Goal: Task Accomplishment & Management: Use online tool/utility

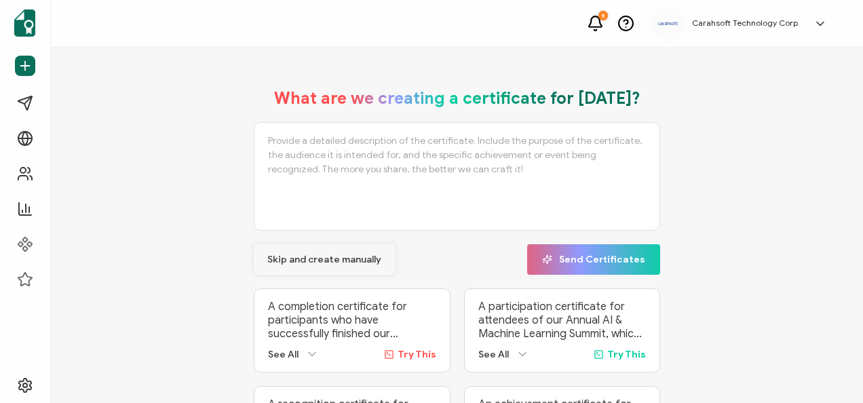
click at [350, 271] on button "Skip and create manually" at bounding box center [324, 259] width 141 height 31
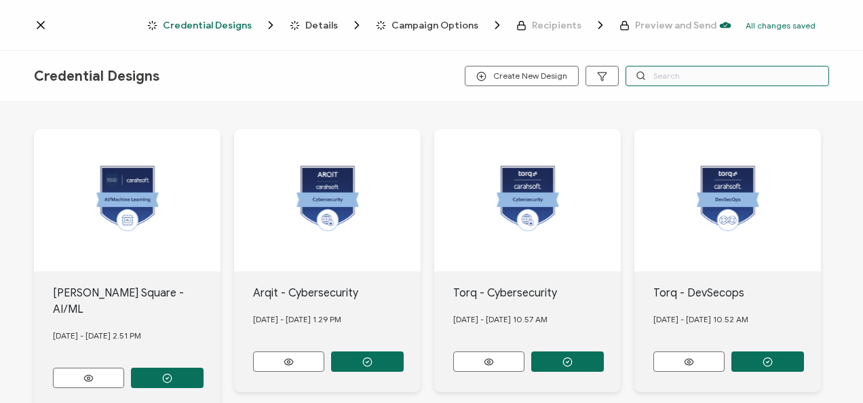
click at [701, 73] on input "text" at bounding box center [726, 76] width 203 height 20
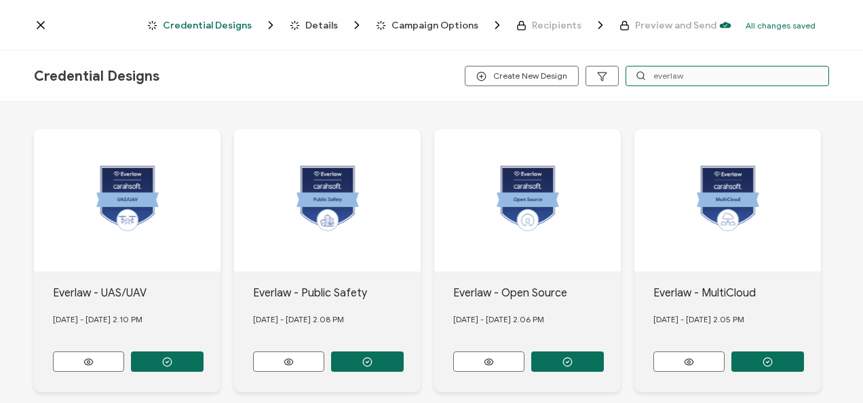
type input "everlaw"
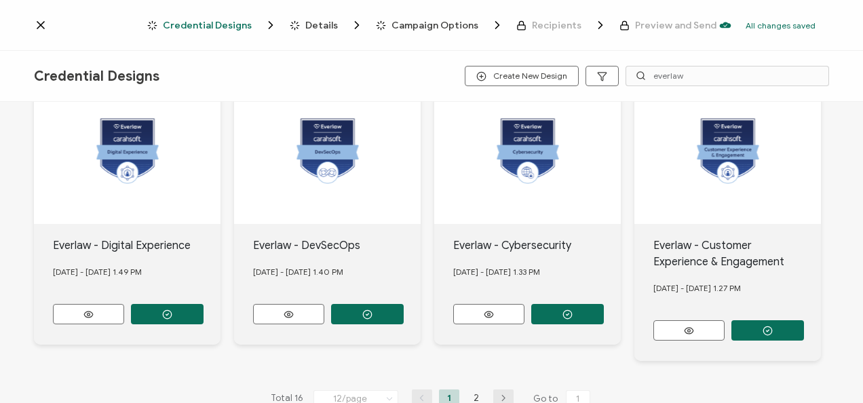
scroll to position [600, 0]
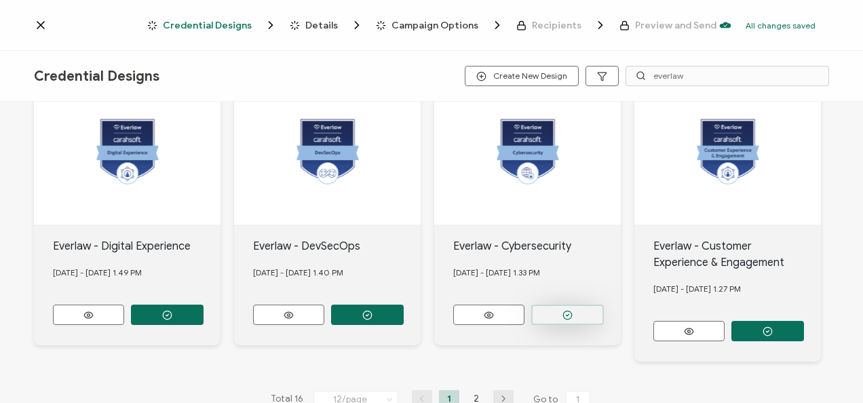
click at [560, 308] on button "button" at bounding box center [567, 315] width 73 height 20
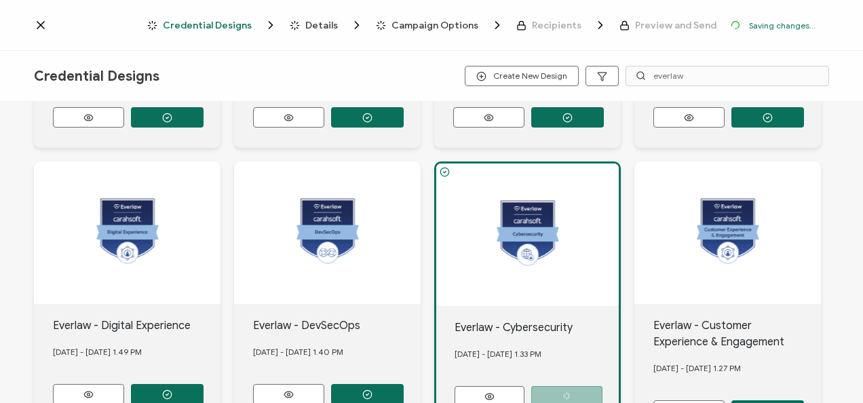
scroll to position [680, 0]
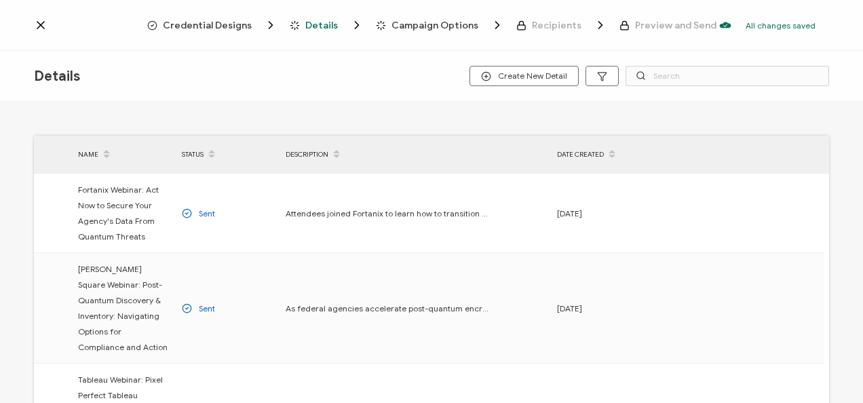
click at [198, 29] on span "Credential Designs" at bounding box center [207, 25] width 89 height 10
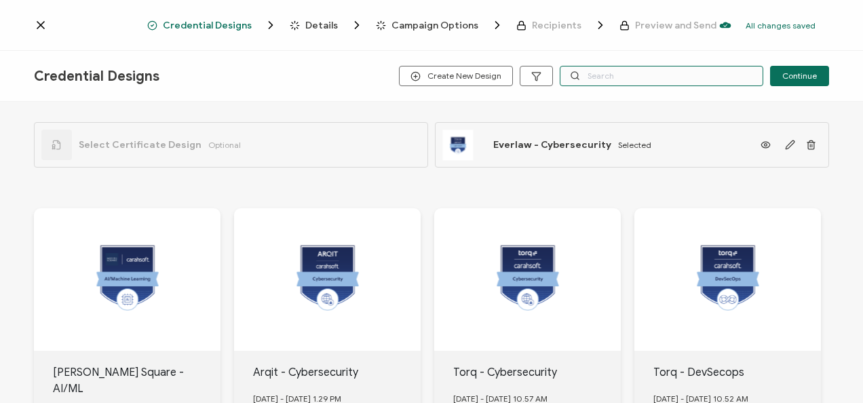
click at [602, 83] on input "text" at bounding box center [661, 76] width 203 height 20
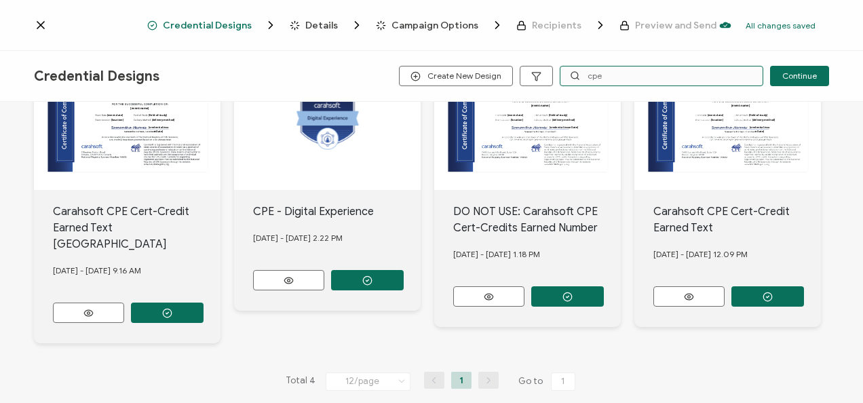
scroll to position [159, 0]
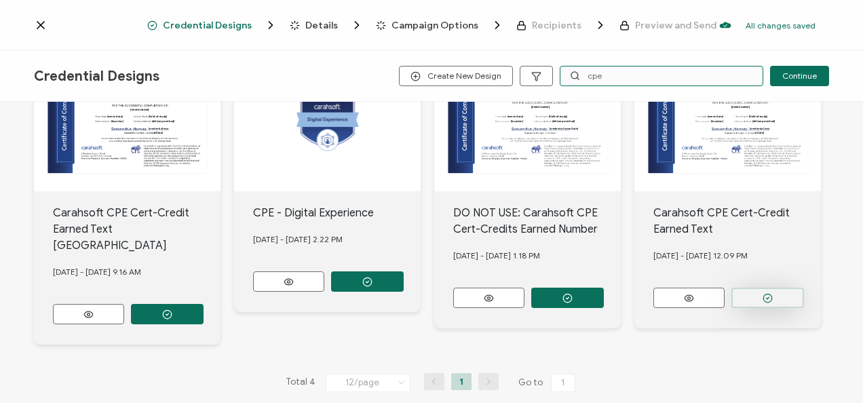
type input "cpe"
click at [753, 292] on button "button" at bounding box center [767, 298] width 73 height 20
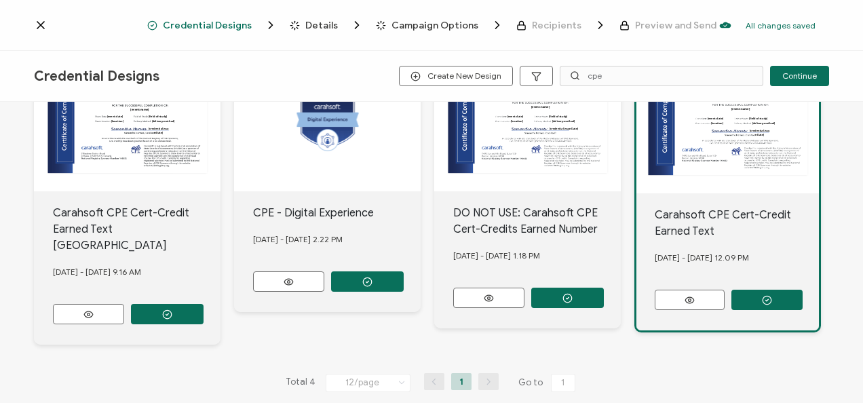
scroll to position [0, 0]
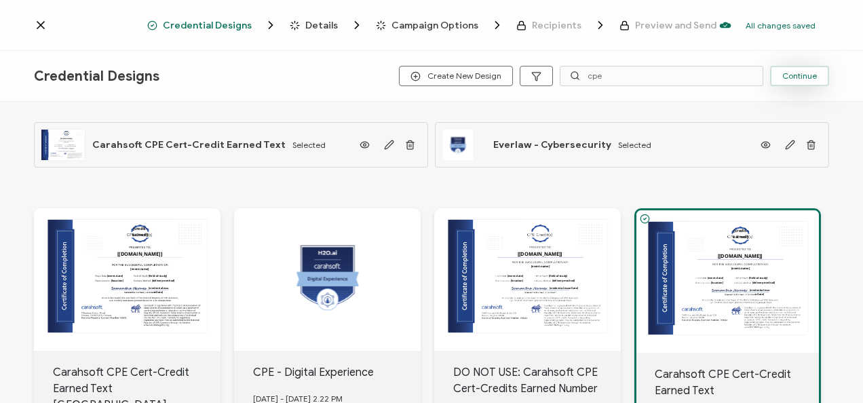
click at [812, 75] on span "Continue" at bounding box center [799, 76] width 35 height 8
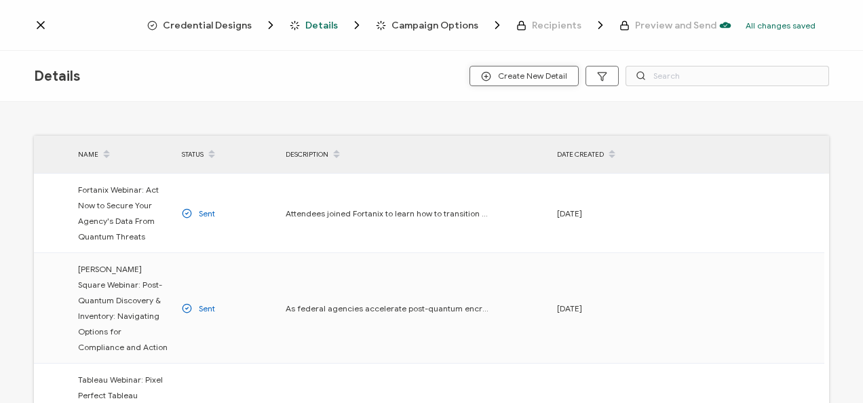
click at [536, 75] on span "Create New Detail" at bounding box center [524, 76] width 86 height 10
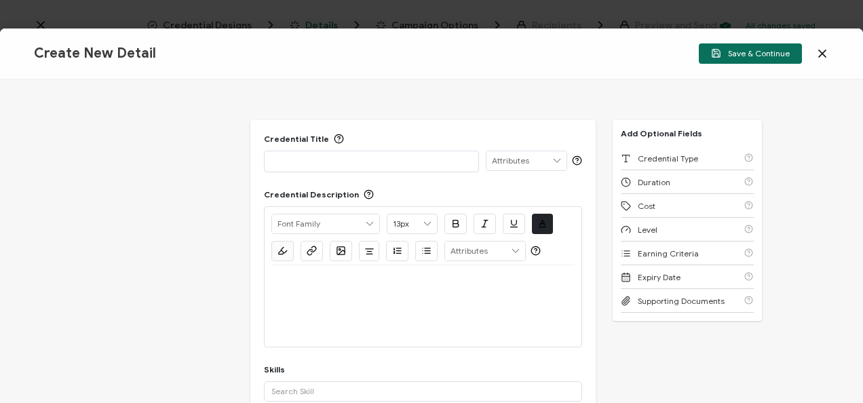
click at [380, 154] on p at bounding box center [371, 161] width 200 height 14
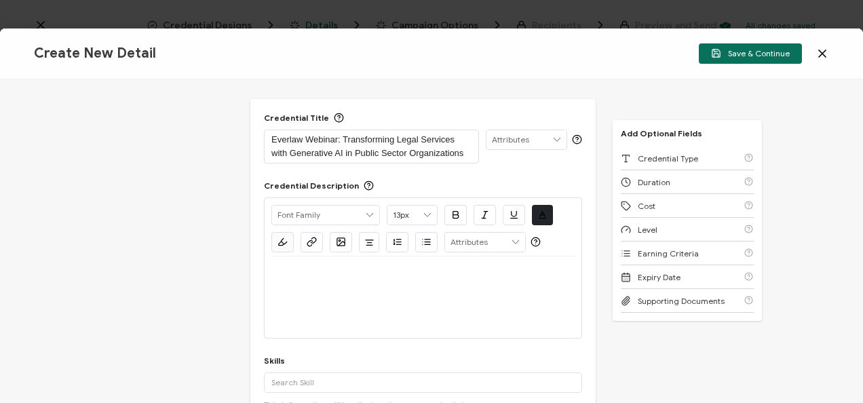
click at [377, 317] on div at bounding box center [422, 296] width 303 height 81
click at [326, 254] on div "Alright Sans [PERSON_NAME] Archivo Black Arial Arimo Blinker Caveat Charm Charm…" at bounding box center [422, 227] width 303 height 58
click at [331, 275] on p at bounding box center [422, 273] width 303 height 12
click at [353, 280] on div at bounding box center [422, 272] width 303 height 33
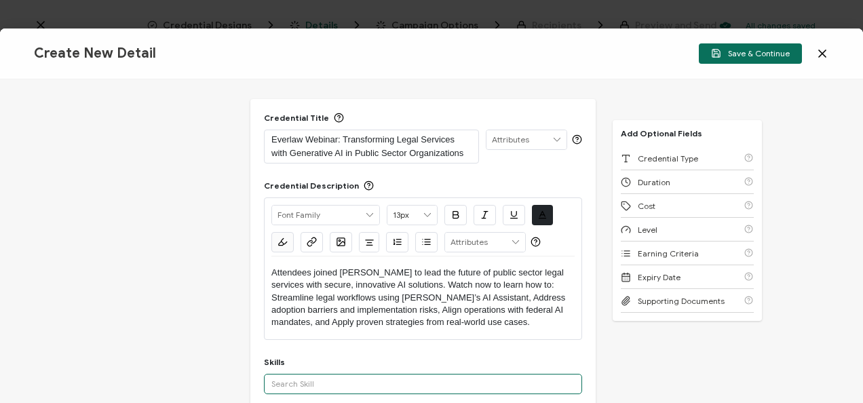
click at [343, 376] on input "text" at bounding box center [423, 384] width 318 height 20
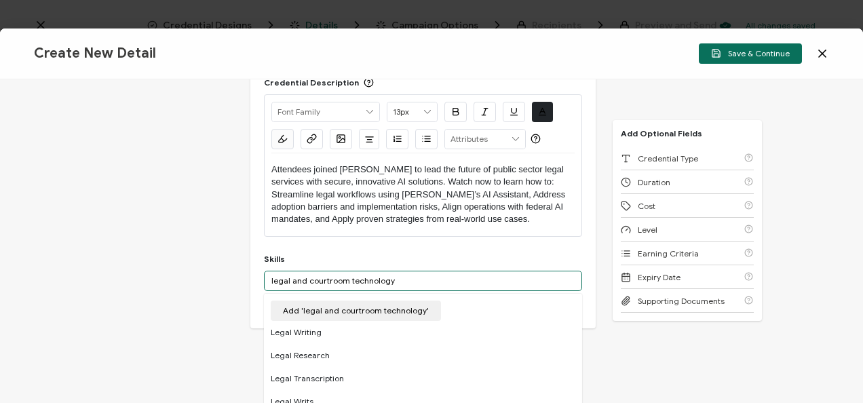
drag, startPoint x: 346, startPoint y: 282, endPoint x: 292, endPoint y: 279, distance: 53.6
click at [292, 279] on input "legal and courtroom technology" at bounding box center [423, 281] width 318 height 20
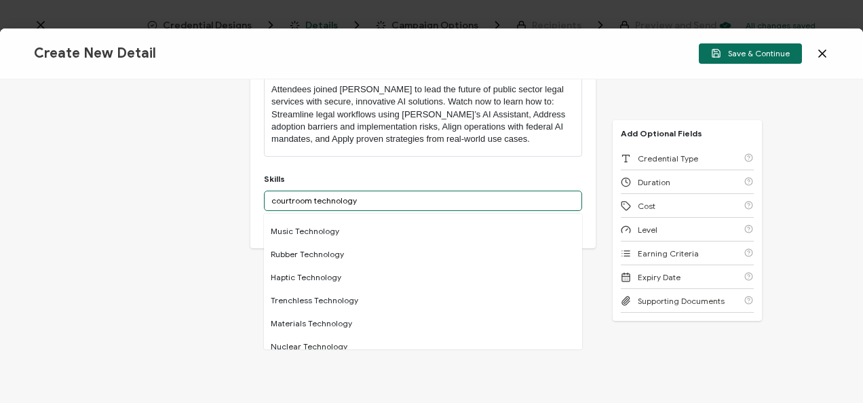
scroll to position [0, 0]
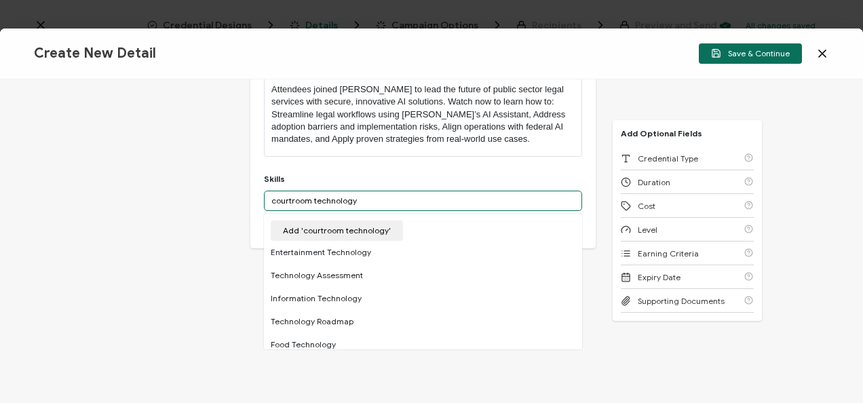
click at [378, 195] on input "courtroom technology" at bounding box center [423, 201] width 318 height 20
type input "c"
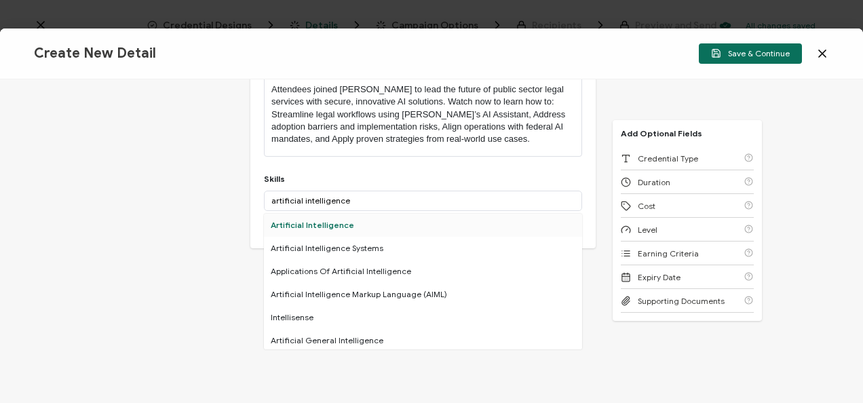
click at [392, 221] on div "Artificial Intelligence" at bounding box center [423, 225] width 318 height 23
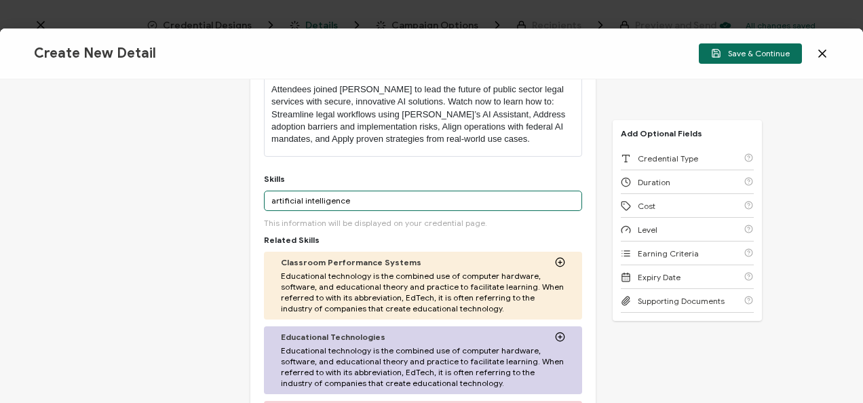
drag, startPoint x: 343, startPoint y: 200, endPoint x: 227, endPoint y: 189, distance: 117.2
click at [227, 189] on div "Credential Title Everlaw Webinar: Transforming Legal Services with Generative A…" at bounding box center [431, 240] width 863 height 323
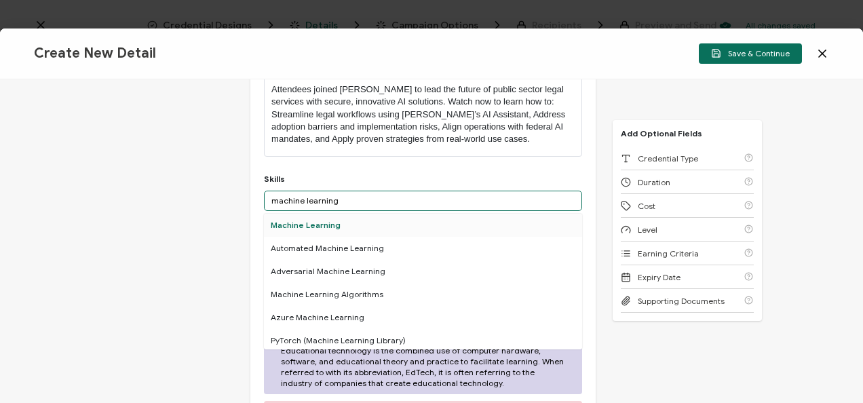
type input "machine learning"
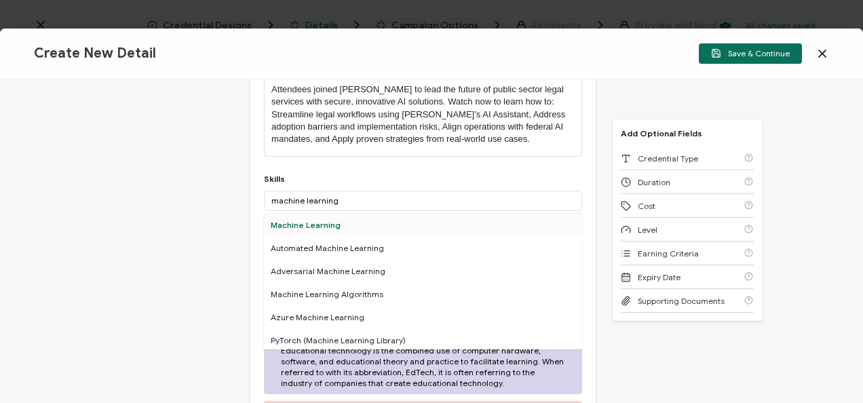
click at [267, 216] on div "Machine Learning" at bounding box center [423, 225] width 318 height 23
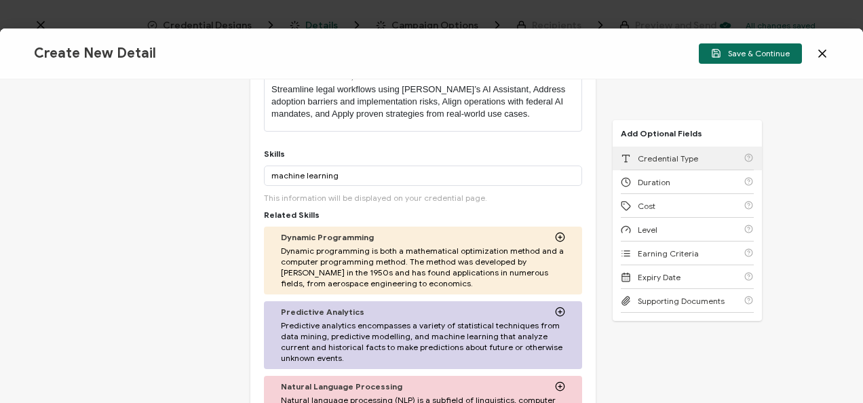
click at [631, 163] on div "Credential Type" at bounding box center [659, 158] width 77 height 10
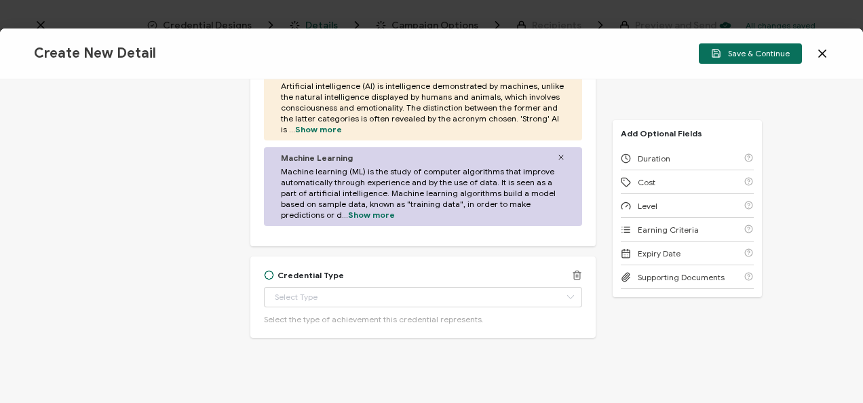
scroll to position [636, 0]
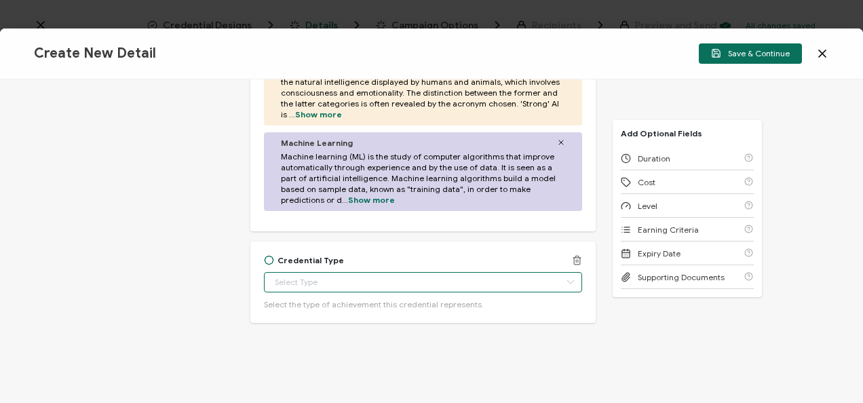
click at [388, 277] on input "text" at bounding box center [423, 282] width 318 height 20
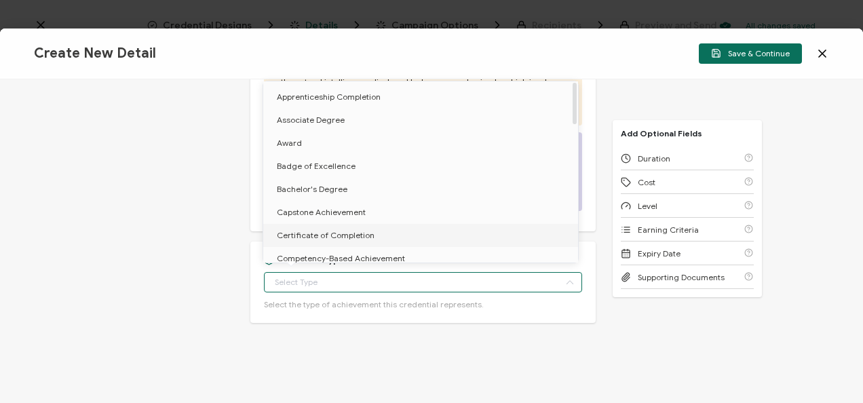
click at [297, 224] on li "Certificate of Completion" at bounding box center [422, 235] width 319 height 23
type input "Certificate of Completion"
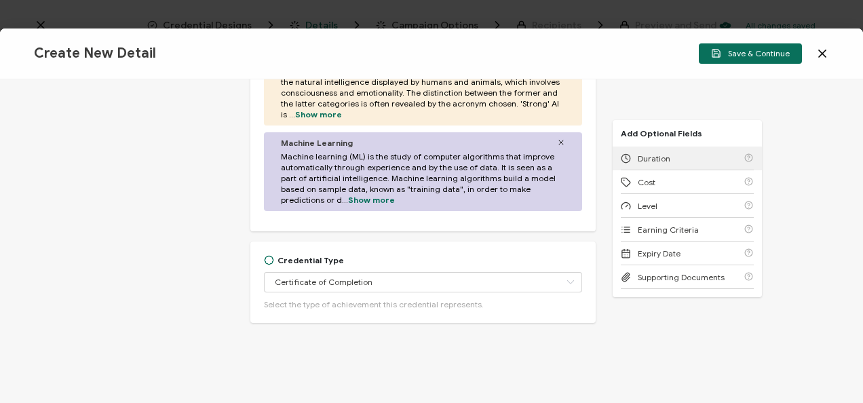
click at [640, 161] on span "Duration" at bounding box center [653, 158] width 33 height 10
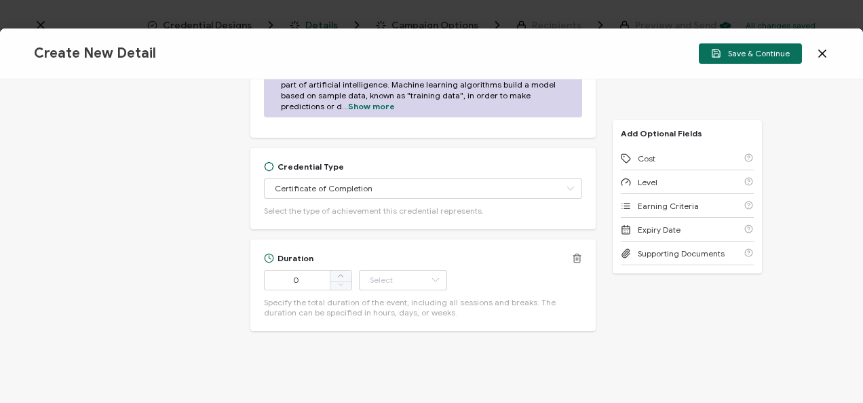
scroll to position [738, 0]
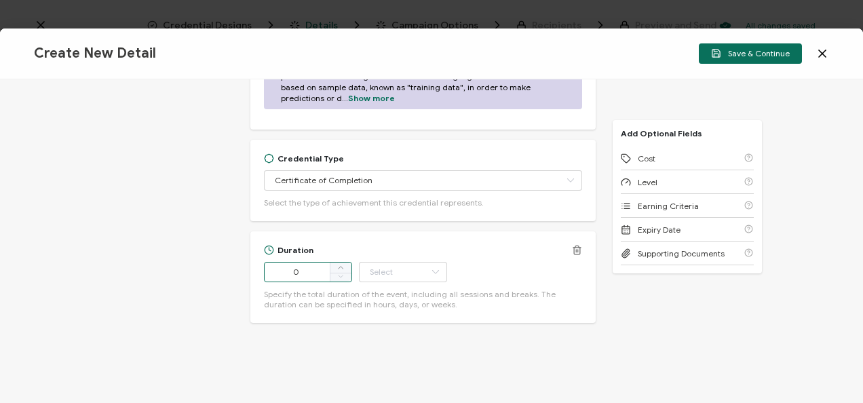
click at [316, 266] on input "0" at bounding box center [308, 272] width 88 height 20
type input "59"
click at [369, 274] on input "text" at bounding box center [403, 272] width 88 height 20
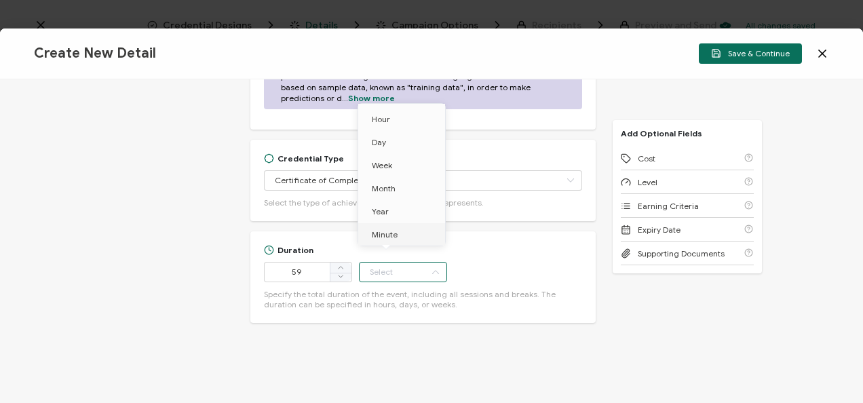
click at [398, 235] on li "Minute" at bounding box center [404, 234] width 92 height 23
type input "Minute"
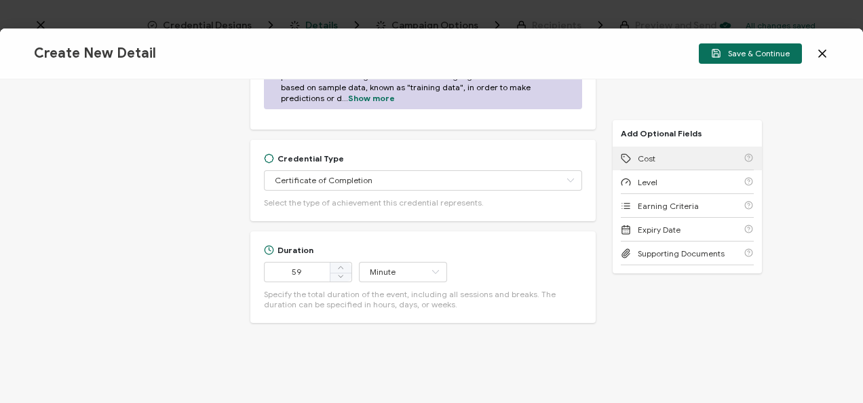
click at [651, 168] on div "Cost" at bounding box center [687, 158] width 133 height 24
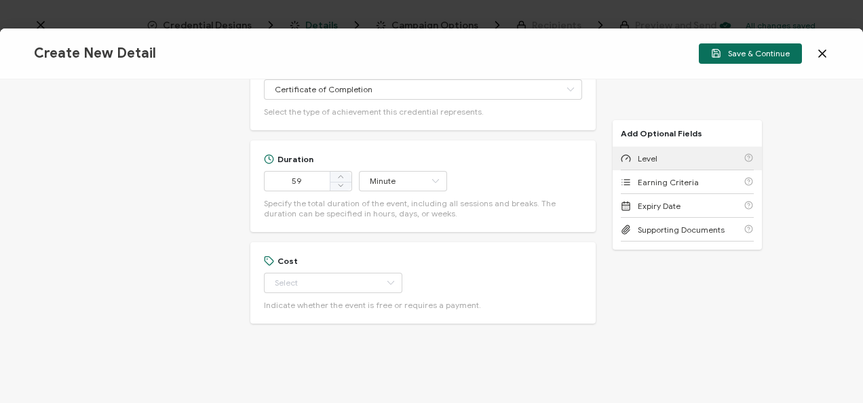
scroll to position [830, 0]
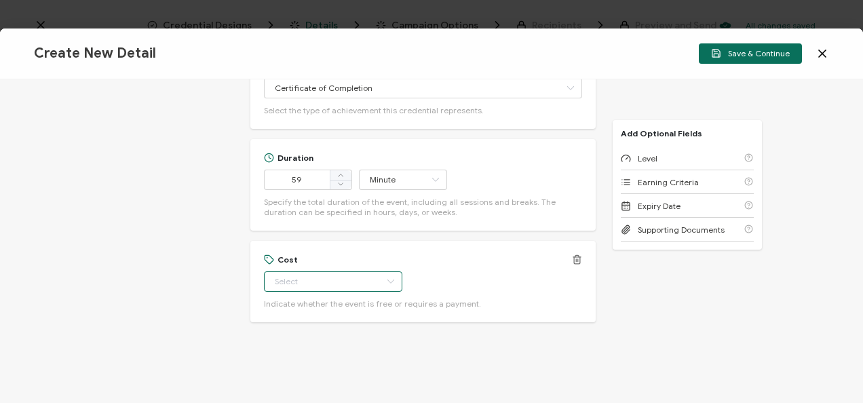
click at [309, 278] on input "text" at bounding box center [333, 281] width 138 height 20
click at [305, 313] on li "Free" at bounding box center [326, 314] width 127 height 23
type input "Free"
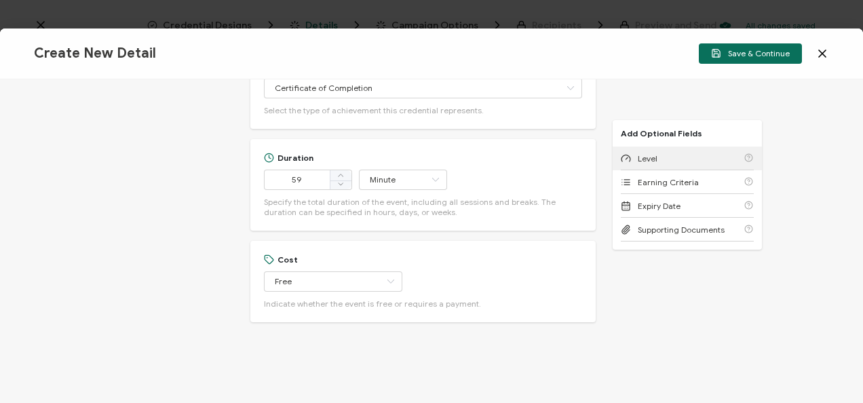
click at [640, 157] on span "Level" at bounding box center [647, 158] width 20 height 10
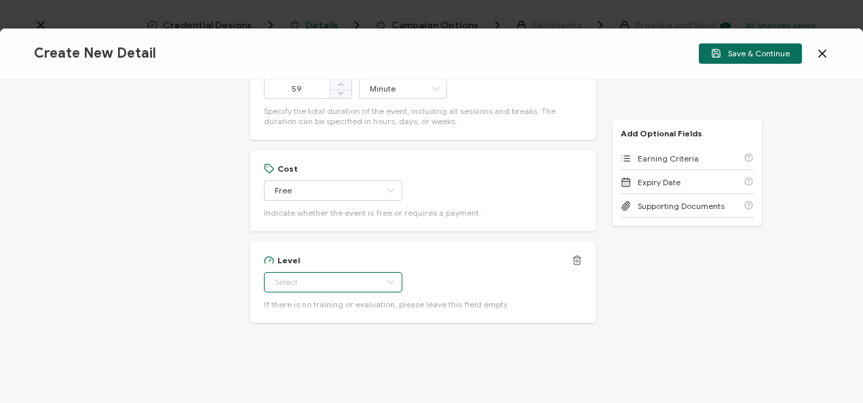
click at [323, 285] on input "text" at bounding box center [333, 282] width 138 height 20
click at [283, 148] on span "Beginner" at bounding box center [294, 152] width 35 height 10
type input "Beginner"
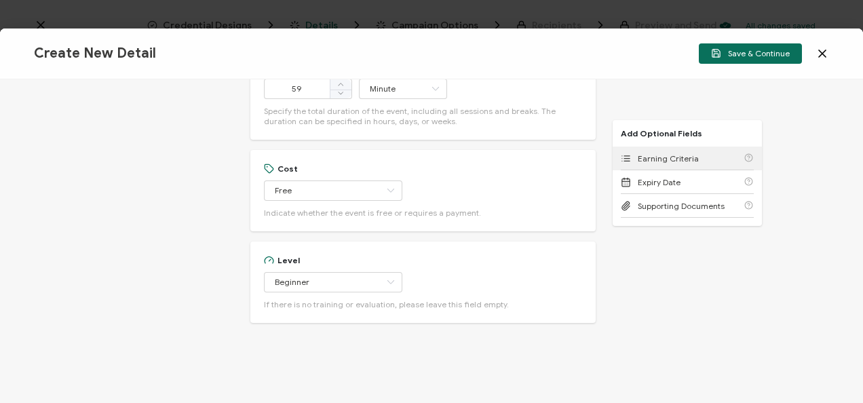
click at [681, 159] on span "Earning Criteria" at bounding box center [667, 158] width 61 height 10
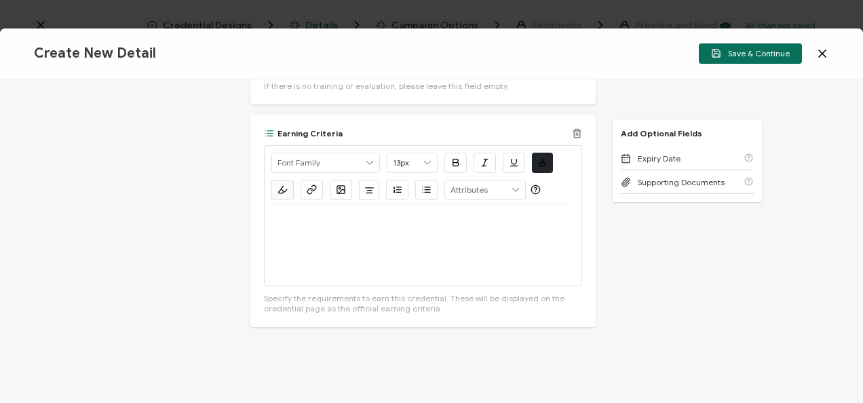
scroll to position [1143, 0]
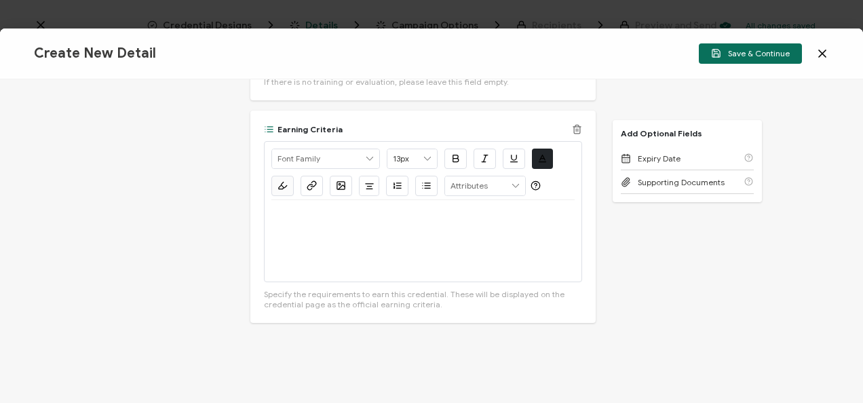
click at [344, 237] on div at bounding box center [422, 240] width 303 height 81
drag, startPoint x: 458, startPoint y: 251, endPoint x: 271, endPoint y: 224, distance: 189.1
click at [271, 224] on div "Watch this on-demand webinar here." at bounding box center [422, 240] width 303 height 81
click at [312, 186] on icon "button" at bounding box center [312, 185] width 10 height 10
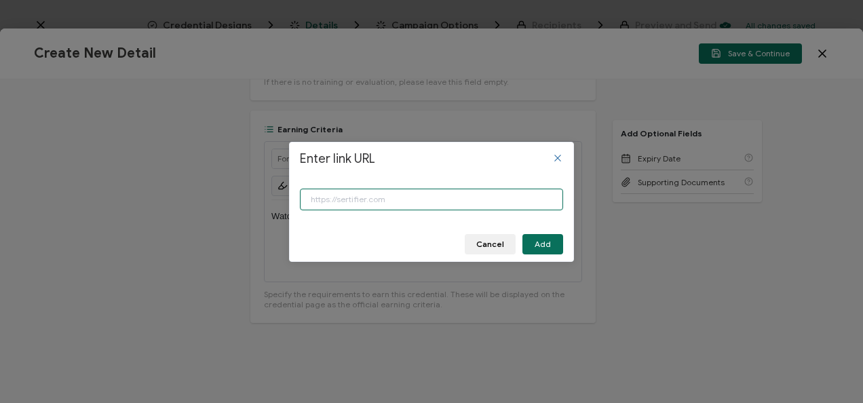
click at [359, 202] on input "Enter link URL" at bounding box center [431, 200] width 263 height 22
paste input "[URL][DOMAIN_NAME]"
type input "[URL][DOMAIN_NAME]"
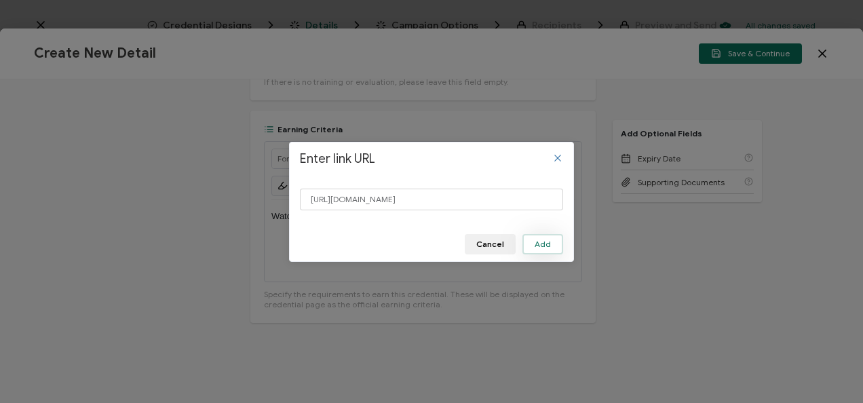
click at [544, 253] on button "Add" at bounding box center [542, 244] width 41 height 20
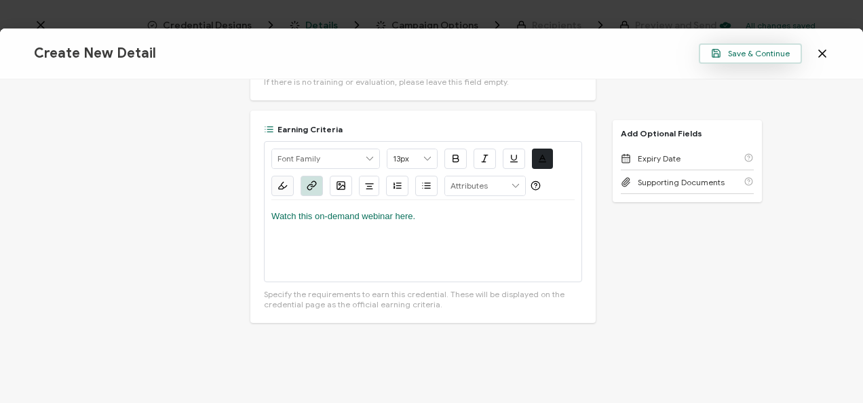
click at [755, 46] on button "Save & Continue" at bounding box center [750, 53] width 103 height 20
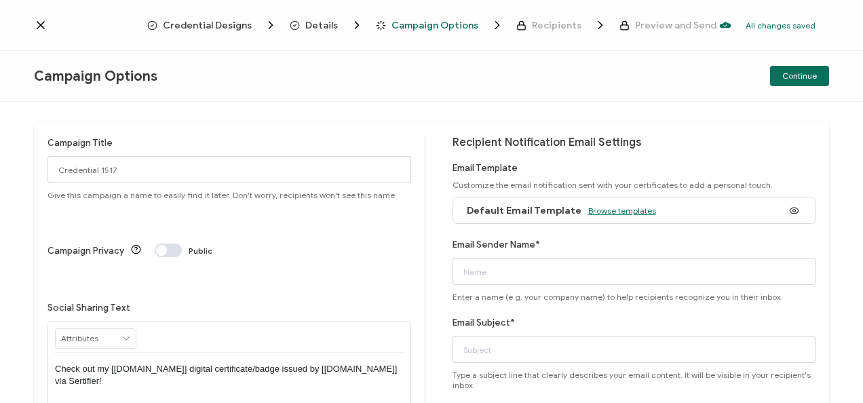
click at [614, 210] on span "Browse templates" at bounding box center [622, 210] width 68 height 10
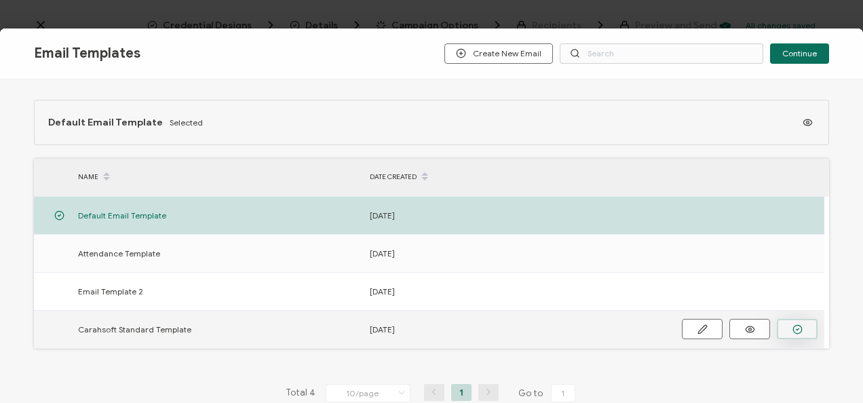
click at [793, 327] on icon "button" at bounding box center [797, 329] width 10 height 10
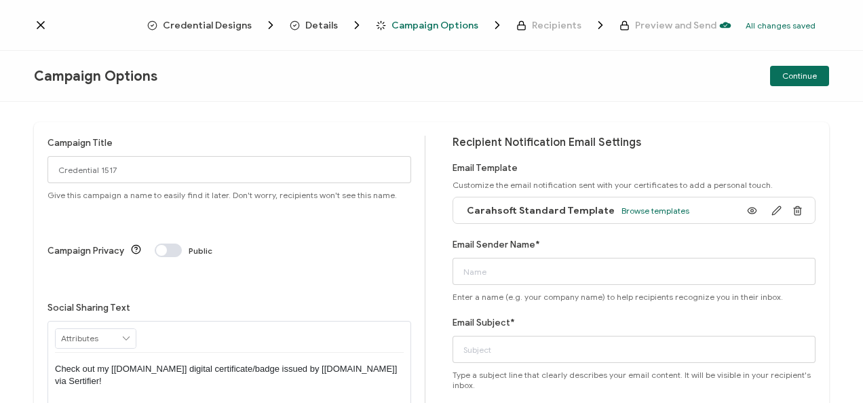
scroll to position [107, 0]
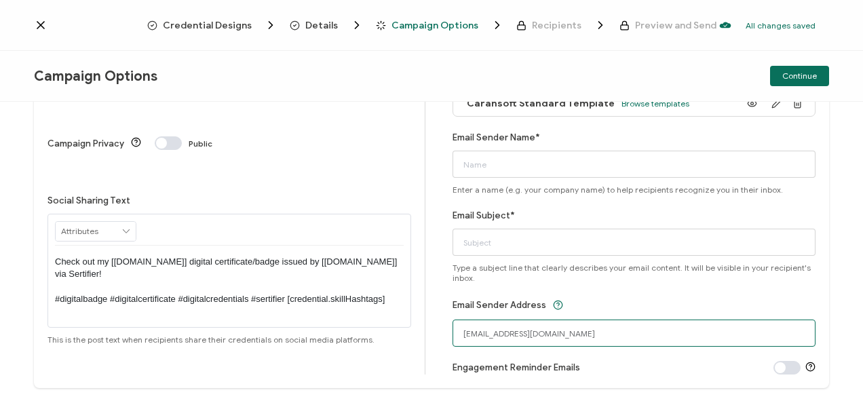
click at [488, 330] on input "[EMAIL_ADDRESS][DOMAIN_NAME]" at bounding box center [634, 332] width 364 height 27
drag, startPoint x: 491, startPoint y: 334, endPoint x: 454, endPoint y: 326, distance: 37.4
click at [454, 326] on input "[EMAIL_ADDRESS][DOMAIN_NAME]" at bounding box center [634, 332] width 364 height 27
click at [522, 336] on input "[EMAIL_ADDRESS][DOMAIN_NAME]" at bounding box center [634, 332] width 364 height 27
type input "[EMAIL_ADDRESS][DOMAIN_NAME]"
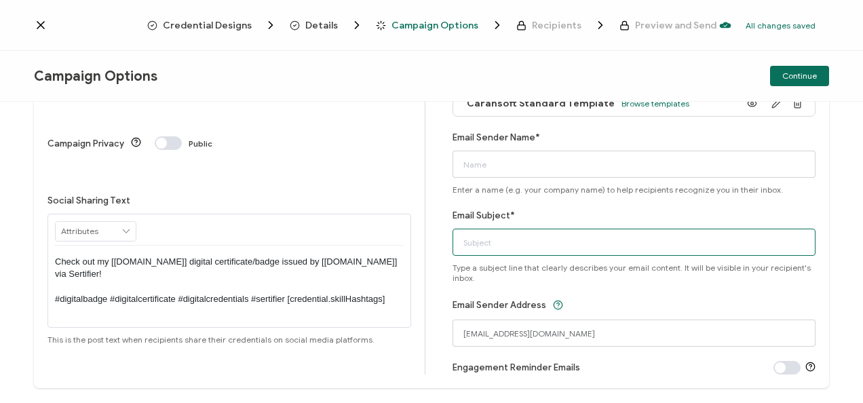
click at [507, 247] on input "Email Subject*" at bounding box center [634, 242] width 364 height 27
type input "C"
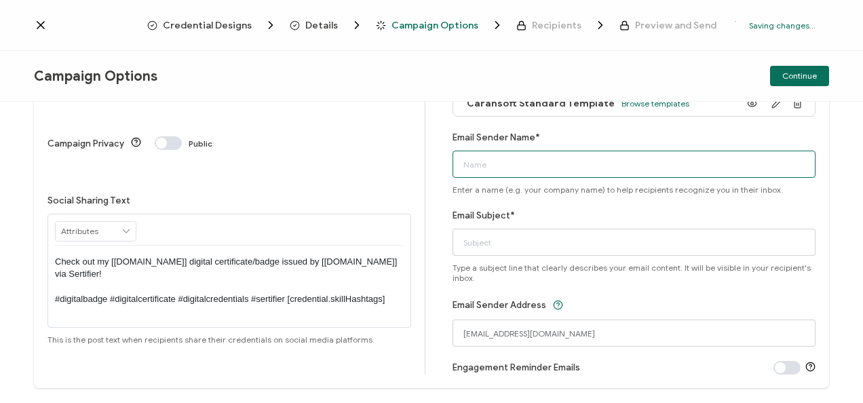
click at [528, 155] on input "Email Sender Name*" at bounding box center [634, 164] width 364 height 27
type input "CPE"
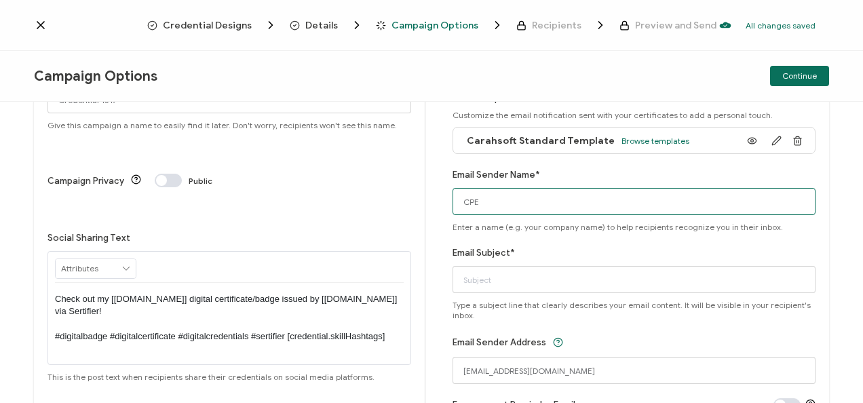
scroll to position [0, 0]
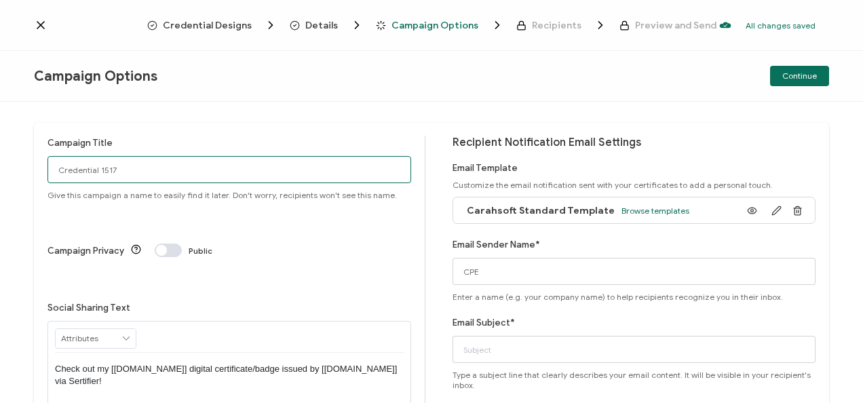
click at [180, 177] on input "Credential 1517" at bounding box center [229, 169] width 364 height 27
paste input "8-20-2025_71443_ Everlaw Webinar"
type input "8-20-2025_71443_ Everlaw Webinar"
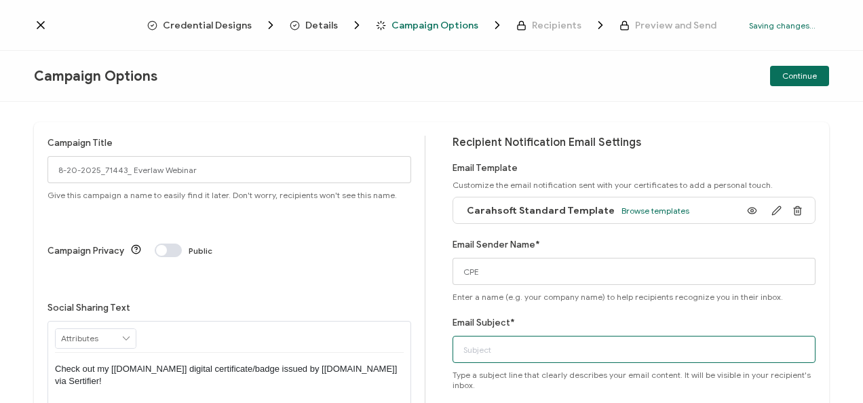
click at [486, 357] on input "Email Subject*" at bounding box center [634, 349] width 364 height 27
paste input "8-20-2025_71443_ Everlaw Webinar"
type input "8-20-2025_71443_ Everlaw Webinar"
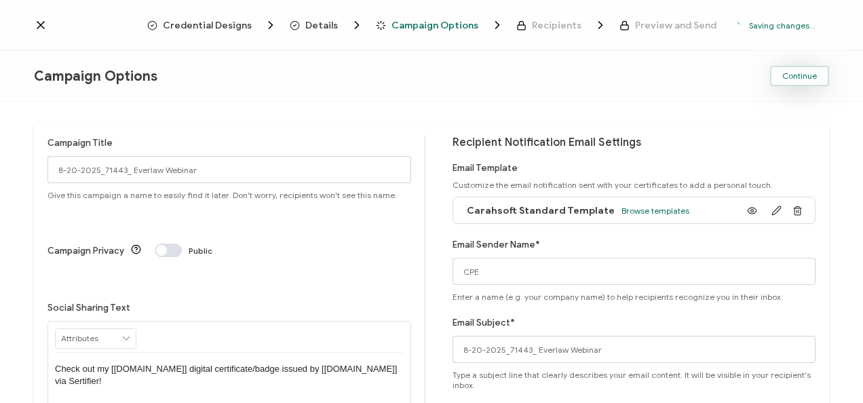
click at [810, 71] on button "Continue" at bounding box center [799, 76] width 59 height 20
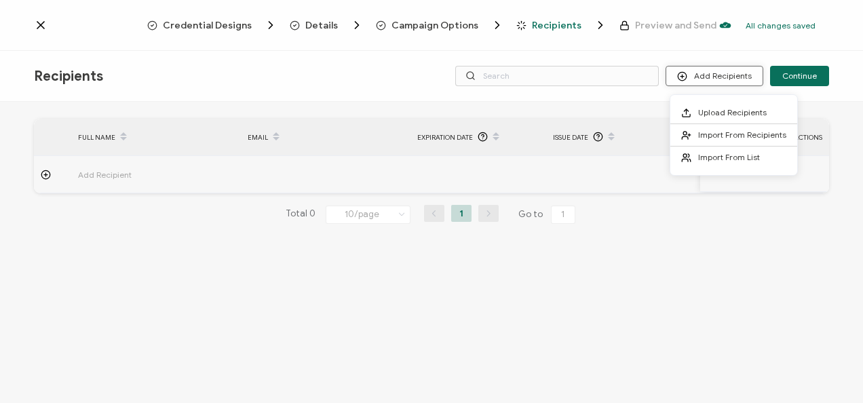
click at [748, 72] on button "Add Recipients" at bounding box center [714, 76] width 98 height 20
click at [732, 114] on span "Upload Recipients" at bounding box center [732, 112] width 68 height 10
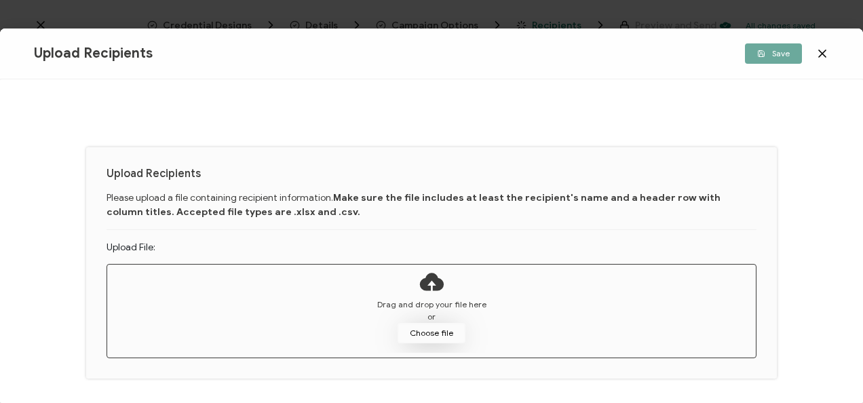
click at [429, 330] on button "Choose file" at bounding box center [431, 333] width 68 height 20
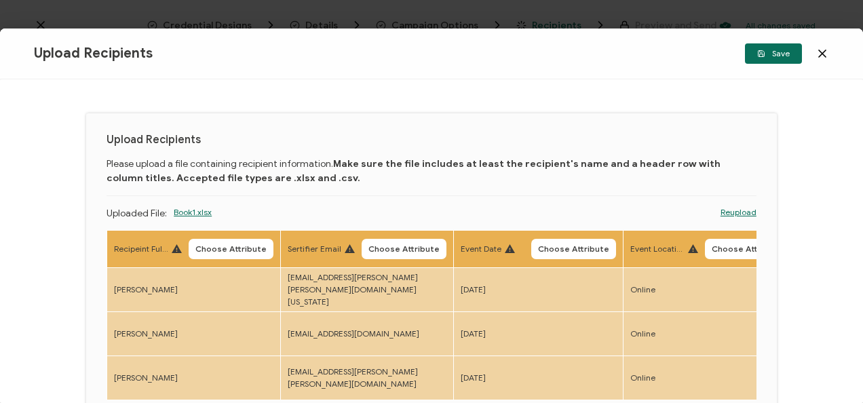
scroll to position [52, 0]
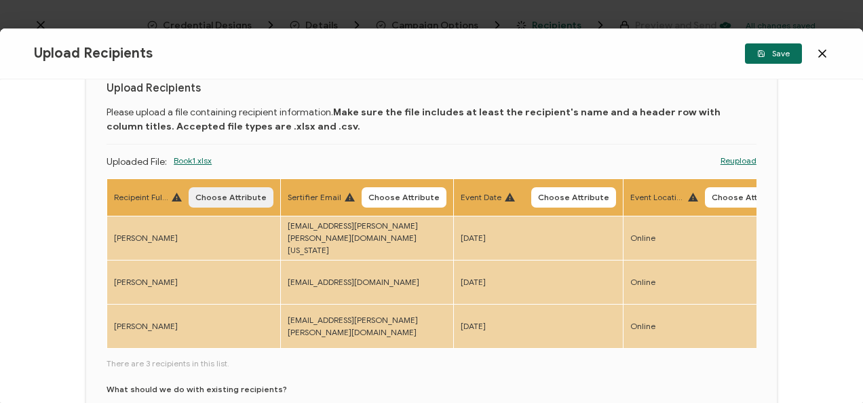
click at [213, 195] on span "Choose Attribute" at bounding box center [230, 197] width 71 height 8
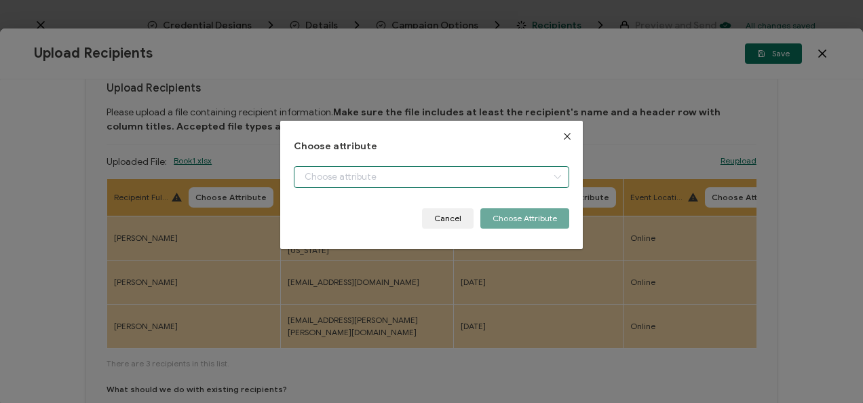
click at [340, 170] on input "dialog" at bounding box center [431, 177] width 275 height 22
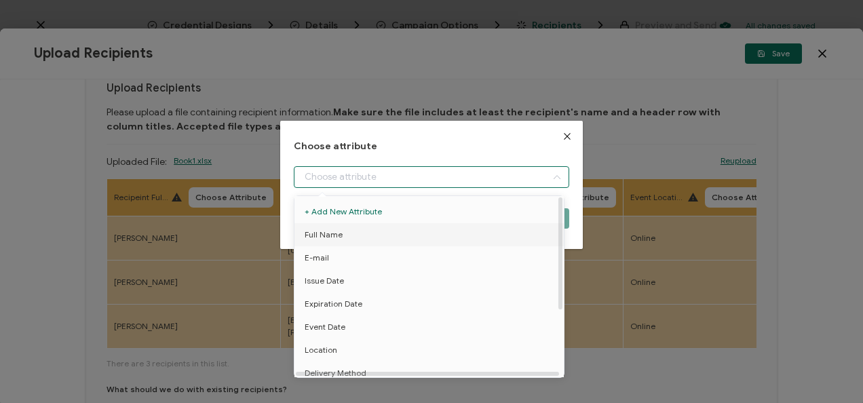
click at [349, 240] on li "Full Name" at bounding box center [431, 234] width 281 height 23
type input "Full Name"
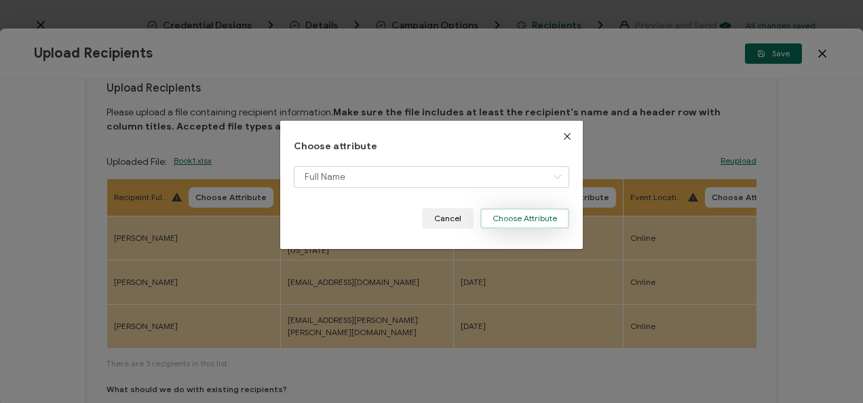
click at [532, 220] on button "Choose Attribute" at bounding box center [524, 218] width 89 height 20
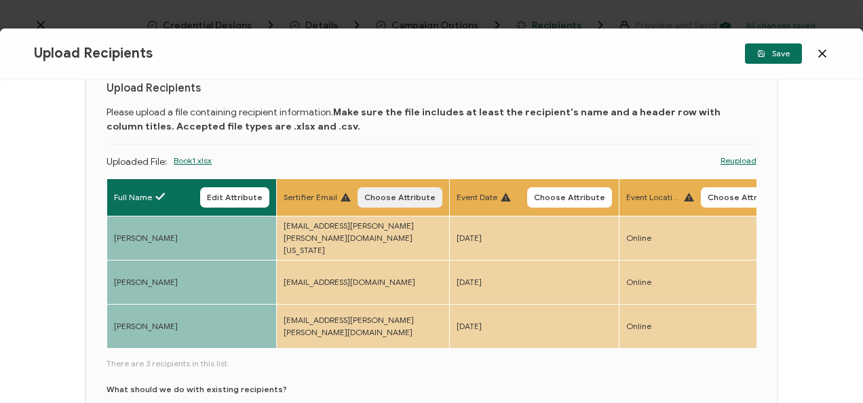
click at [397, 193] on span "Choose Attribute" at bounding box center [399, 197] width 71 height 8
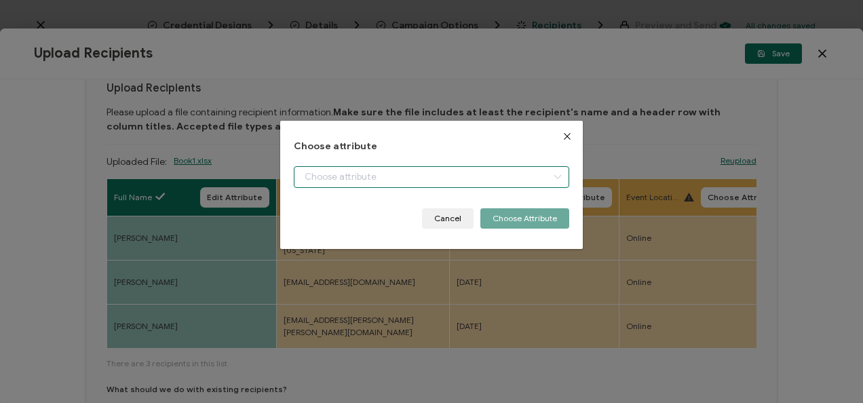
click at [404, 178] on input "dialog" at bounding box center [431, 177] width 275 height 22
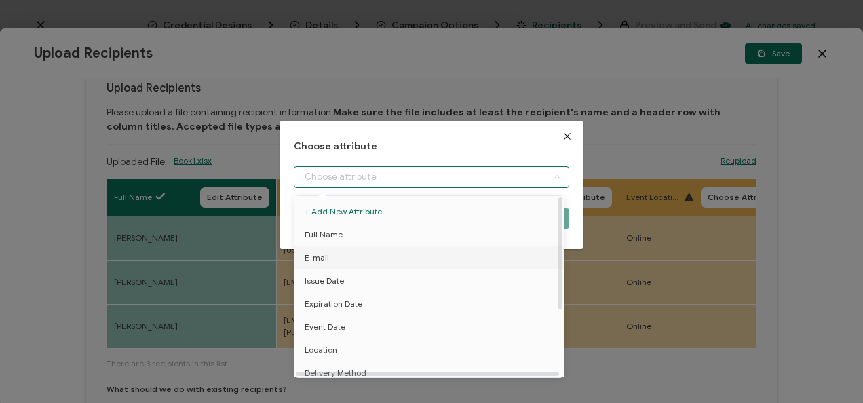
click at [407, 250] on li "E-mail" at bounding box center [431, 257] width 281 height 23
type input "E-mail"
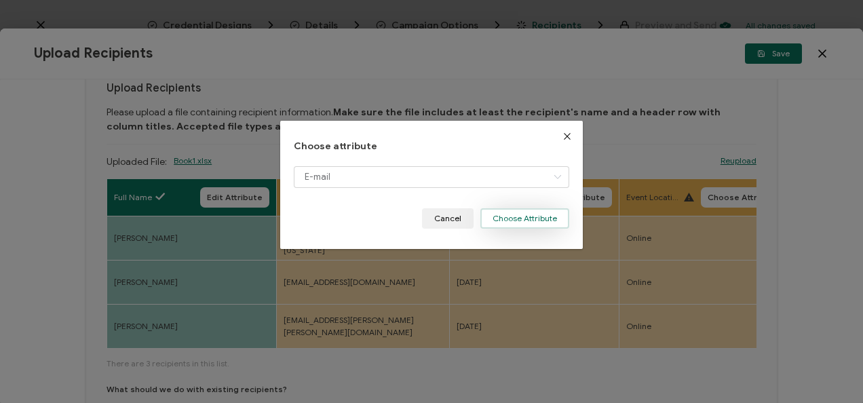
click at [530, 220] on button "Choose Attribute" at bounding box center [524, 218] width 89 height 20
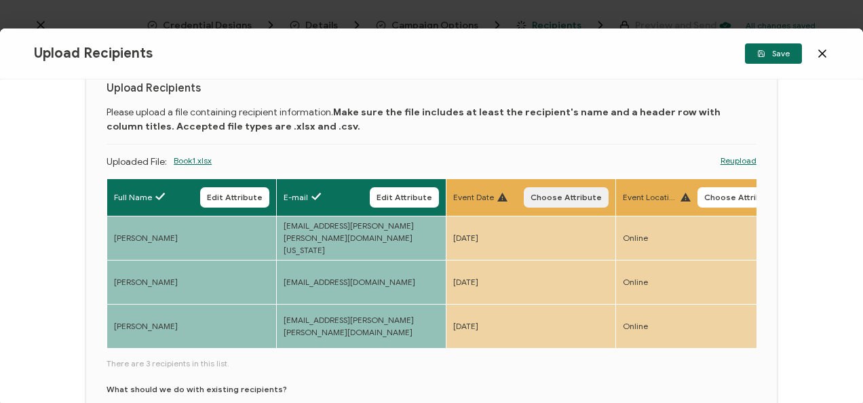
click at [568, 206] on button "Choose Attribute" at bounding box center [566, 197] width 85 height 20
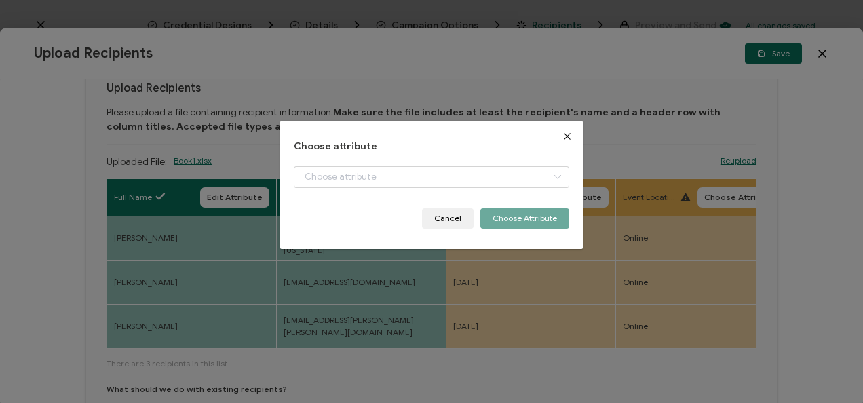
click at [519, 194] on div "dialog" at bounding box center [431, 187] width 275 height 42
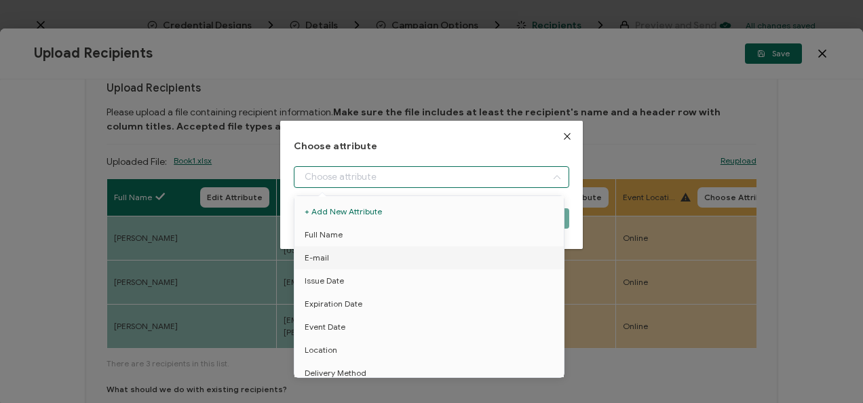
click at [490, 182] on input "dialog" at bounding box center [431, 177] width 275 height 22
click at [382, 327] on li "Event Date" at bounding box center [431, 326] width 281 height 23
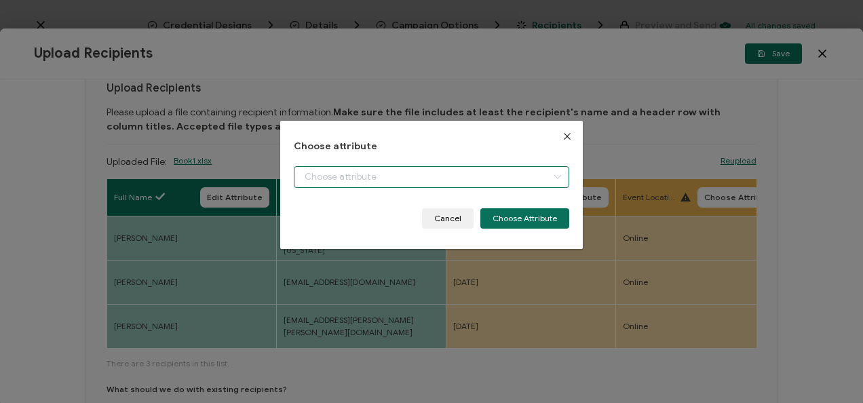
type input "Event Date"
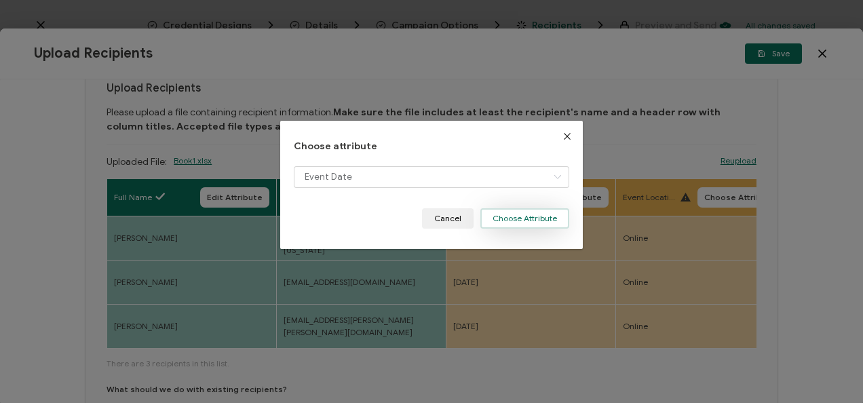
click at [520, 212] on button "Choose Attribute" at bounding box center [524, 218] width 89 height 20
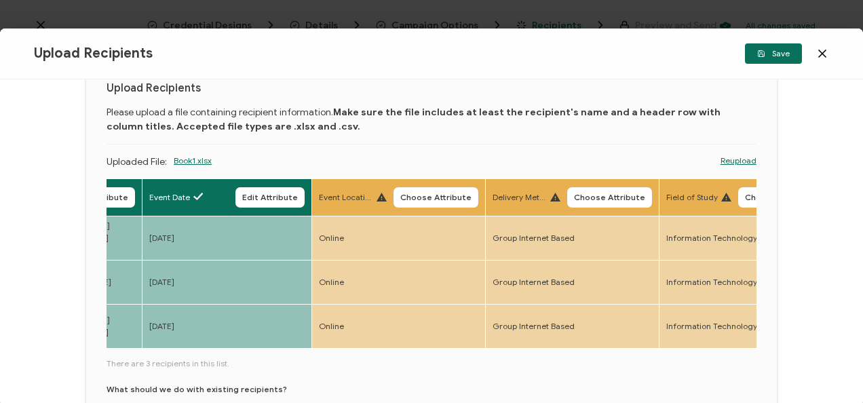
scroll to position [0, 305]
click at [445, 187] on button "Choose Attribute" at bounding box center [435, 197] width 85 height 20
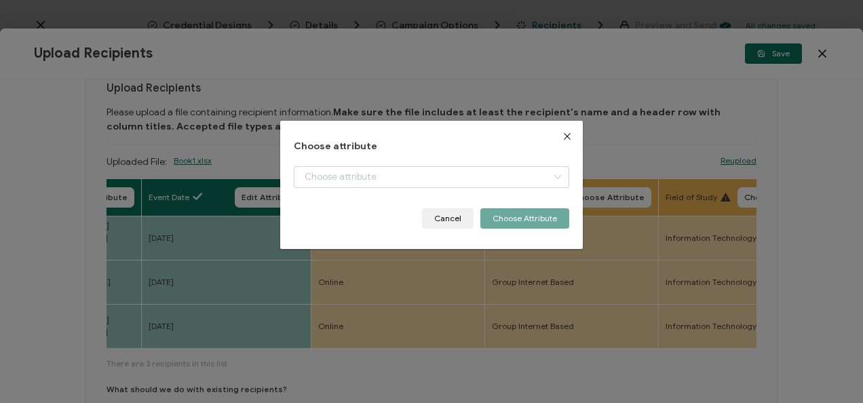
click at [408, 162] on div "Choose attribute Cancel Choose Attribute" at bounding box center [431, 184] width 275 height 87
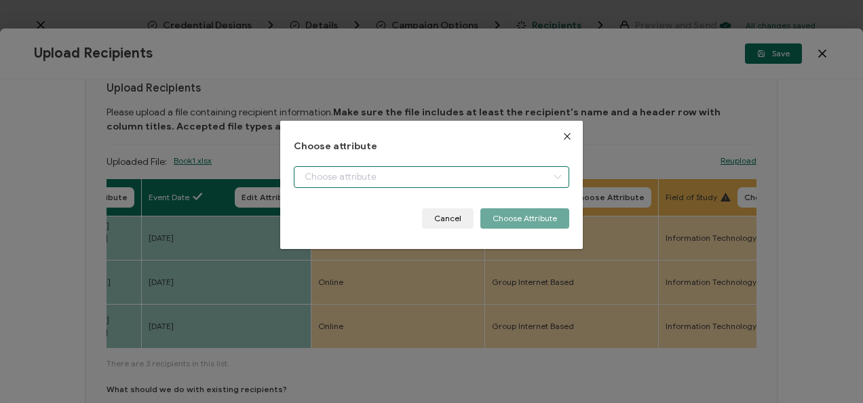
click at [412, 183] on input "dialog" at bounding box center [431, 177] width 275 height 22
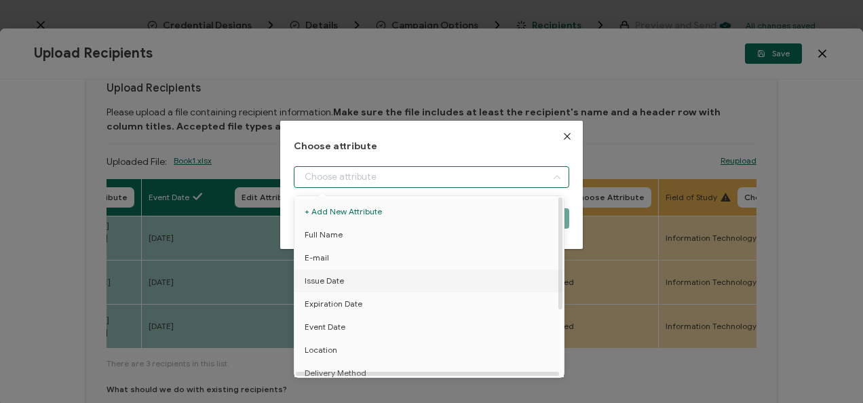
scroll to position [28, 0]
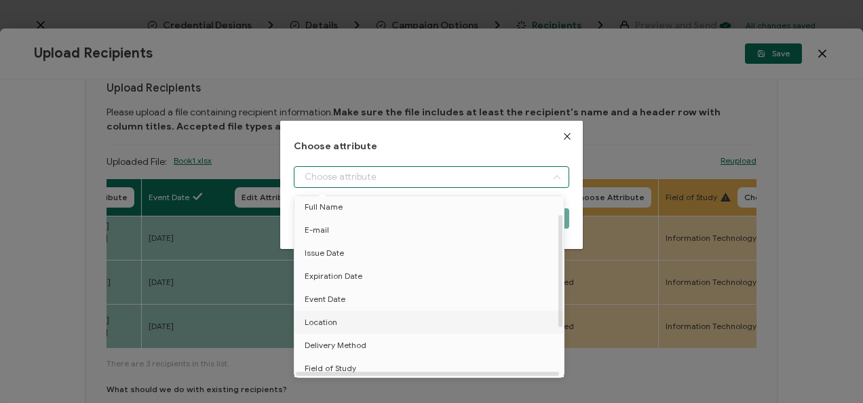
click at [392, 316] on li "Location" at bounding box center [431, 322] width 281 height 23
type input "Location"
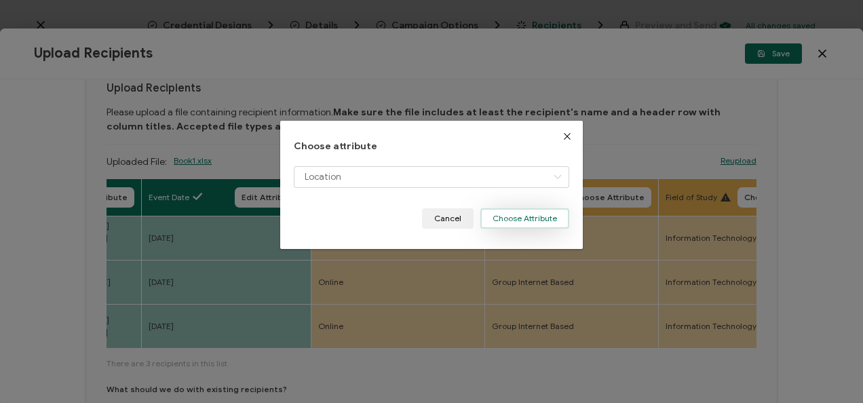
click at [525, 227] on button "Choose Attribute" at bounding box center [524, 218] width 89 height 20
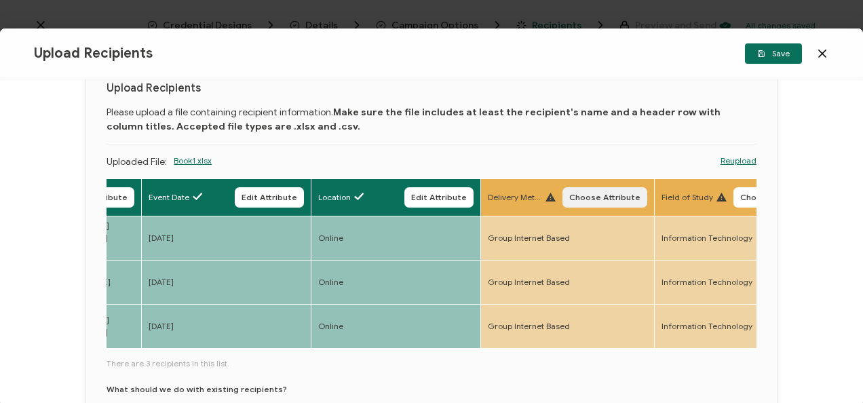
click at [581, 193] on span "Choose Attribute" at bounding box center [604, 197] width 71 height 8
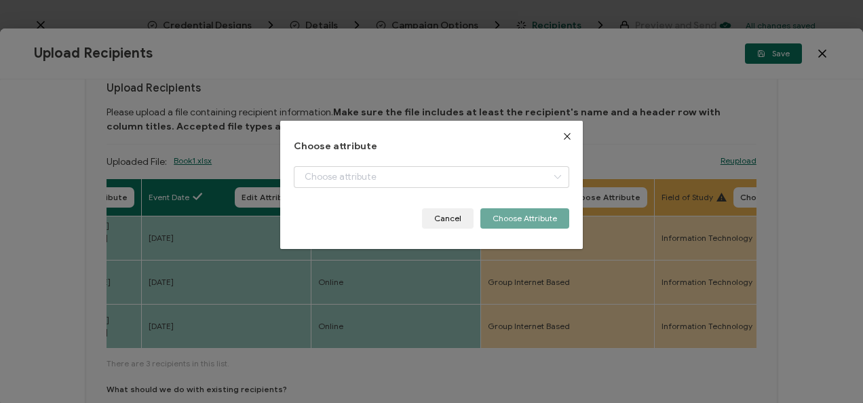
click at [472, 159] on div "Choose attribute Cancel Choose Attribute" at bounding box center [431, 184] width 275 height 87
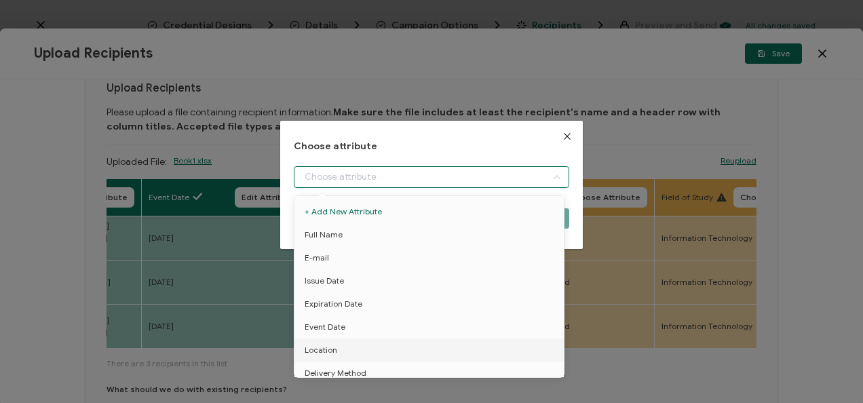
click at [473, 172] on input "dialog" at bounding box center [431, 177] width 275 height 22
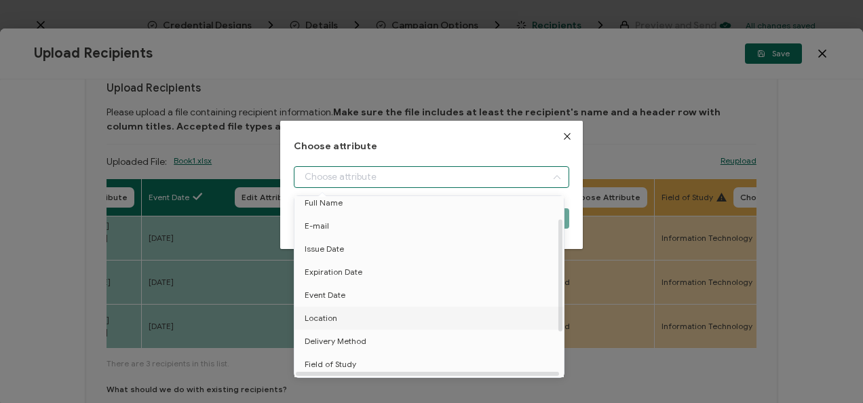
scroll to position [35, 0]
click at [339, 322] on li "Location" at bounding box center [431, 314] width 281 height 23
click at [331, 332] on span "Delivery Method" at bounding box center [336, 337] width 62 height 23
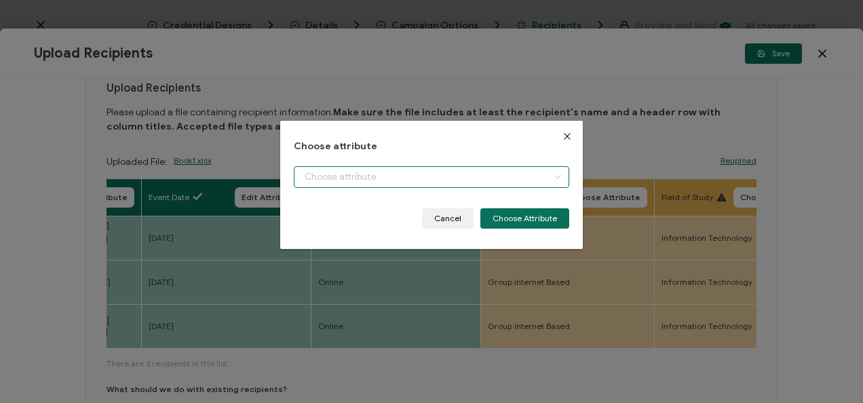
type input "Delivery Method"
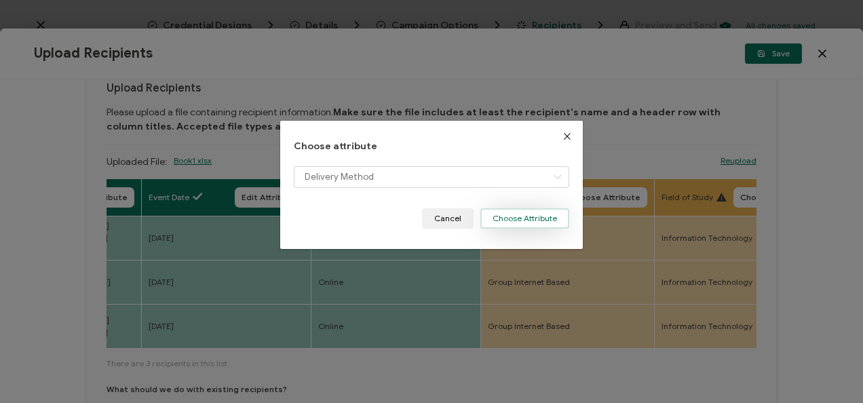
click at [530, 218] on button "Choose Attribute" at bounding box center [524, 218] width 89 height 20
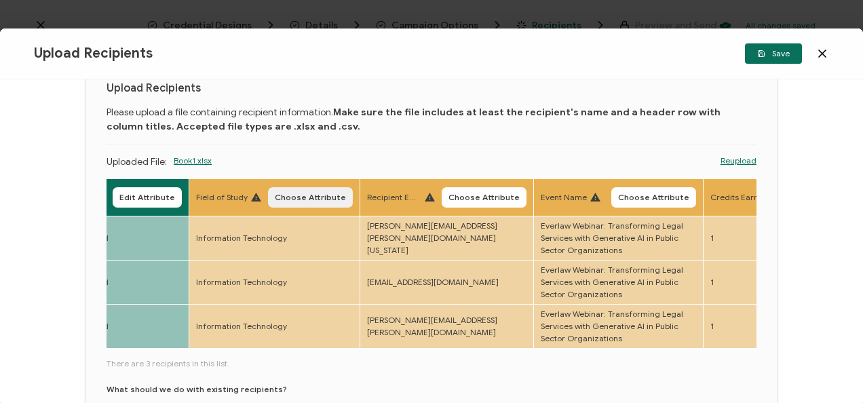
scroll to position [0, 782]
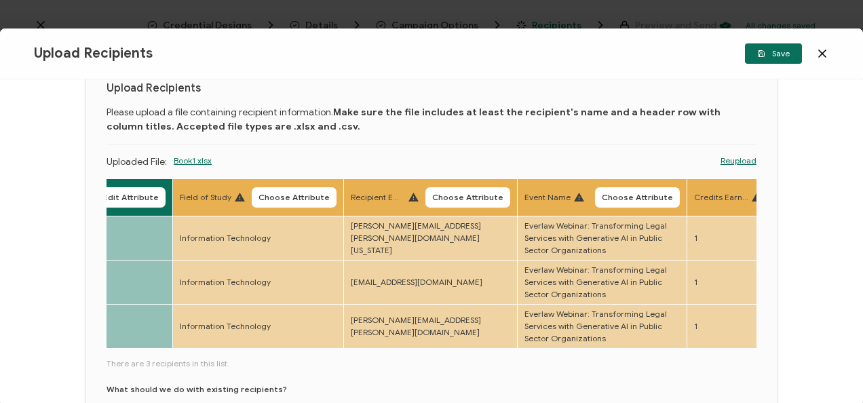
click at [254, 191] on div "Field of Study Choose Attribute" at bounding box center [258, 197] width 157 height 20
click at [269, 195] on span "Choose Attribute" at bounding box center [293, 197] width 71 height 8
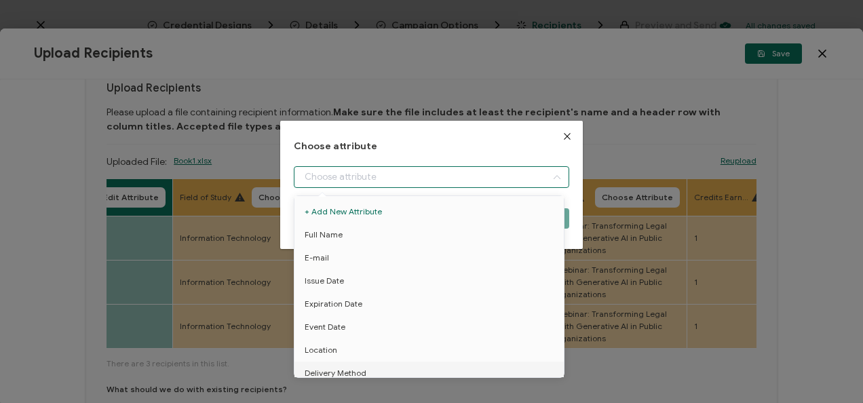
click at [349, 175] on input "dialog" at bounding box center [431, 177] width 275 height 22
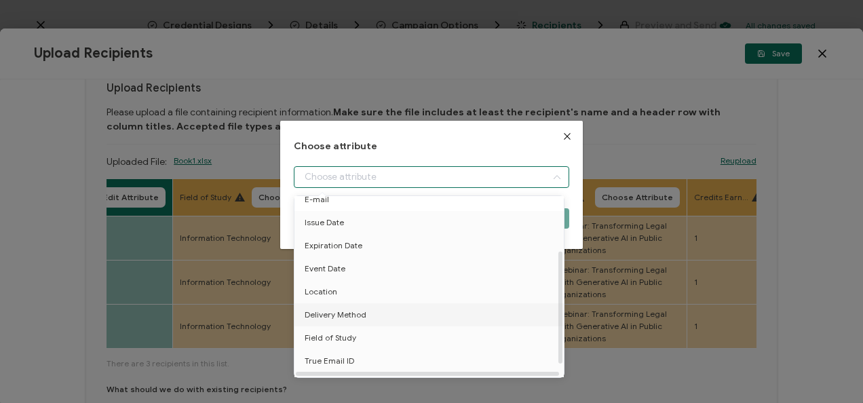
scroll to position [106, 0]
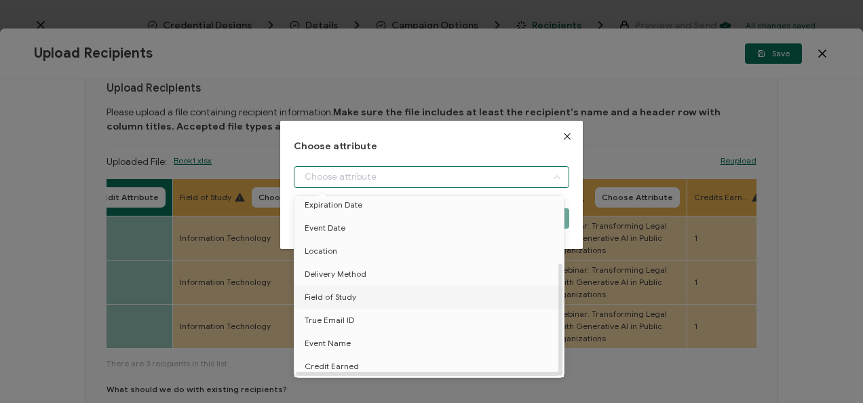
click at [364, 293] on li "Field of Study" at bounding box center [431, 297] width 281 height 23
type input "Field of Study"
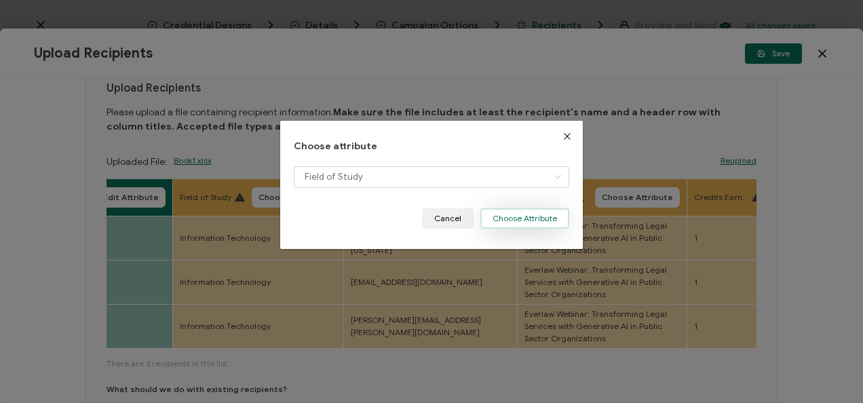
click at [507, 227] on button "Choose Attribute" at bounding box center [524, 218] width 89 height 20
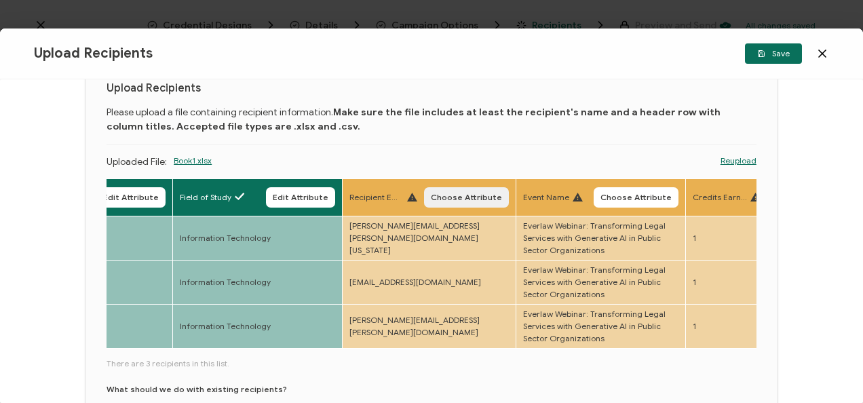
click at [466, 198] on span "Choose Attribute" at bounding box center [466, 197] width 71 height 8
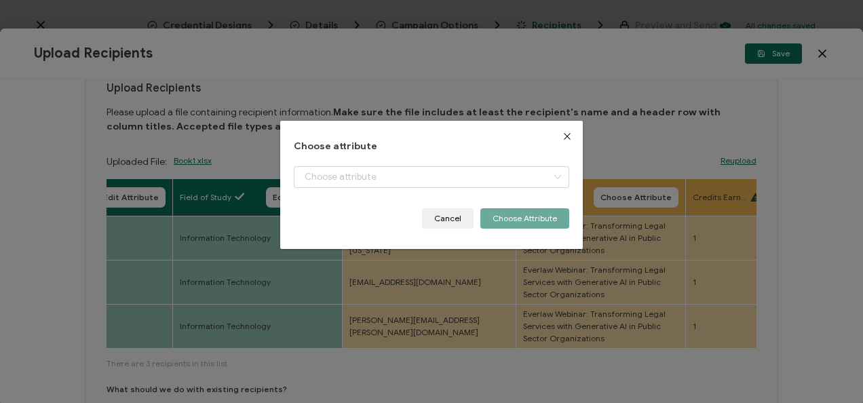
click at [447, 190] on div "dialog" at bounding box center [431, 187] width 275 height 42
click at [445, 189] on div "dialog" at bounding box center [431, 187] width 275 height 42
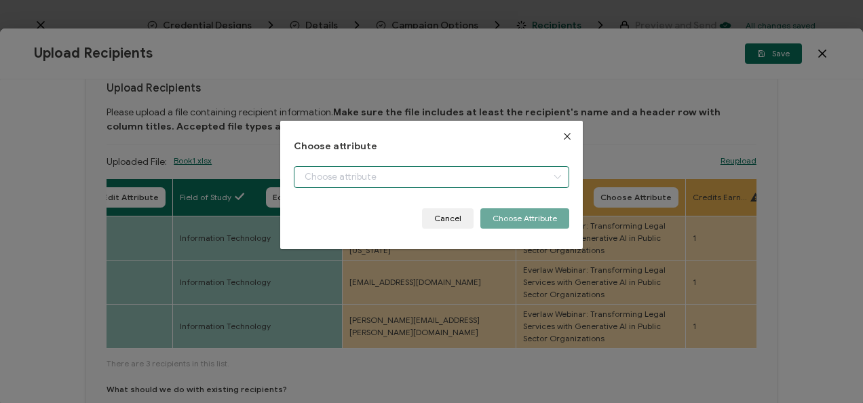
click at [439, 186] on input "dialog" at bounding box center [431, 177] width 275 height 22
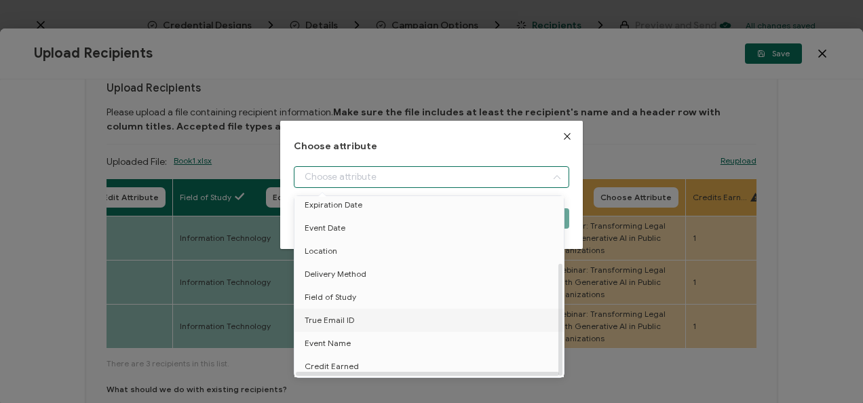
click at [448, 312] on li "True Email ID" at bounding box center [431, 320] width 281 height 23
type input "True Email ID"
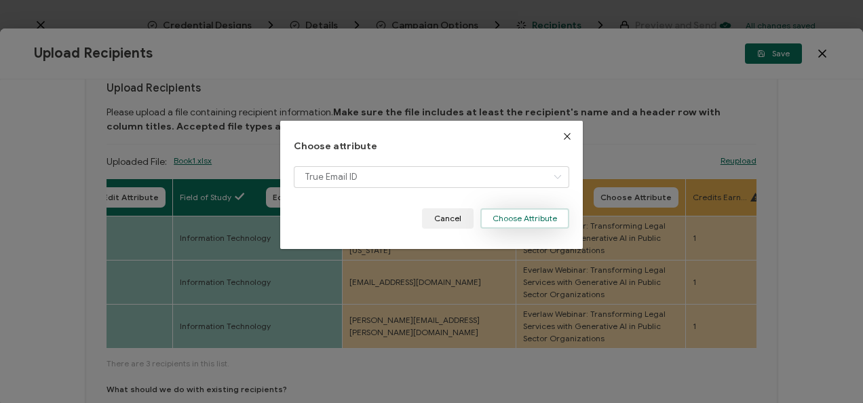
click at [538, 211] on button "Choose Attribute" at bounding box center [524, 218] width 89 height 20
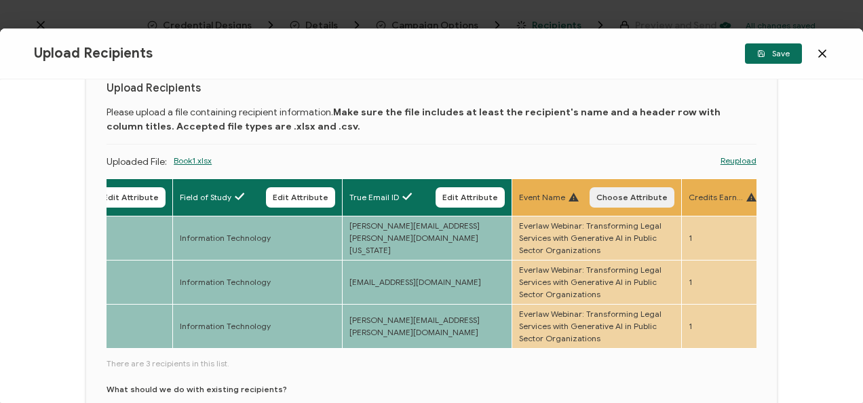
click at [638, 201] on span "Choose Attribute" at bounding box center [631, 197] width 71 height 8
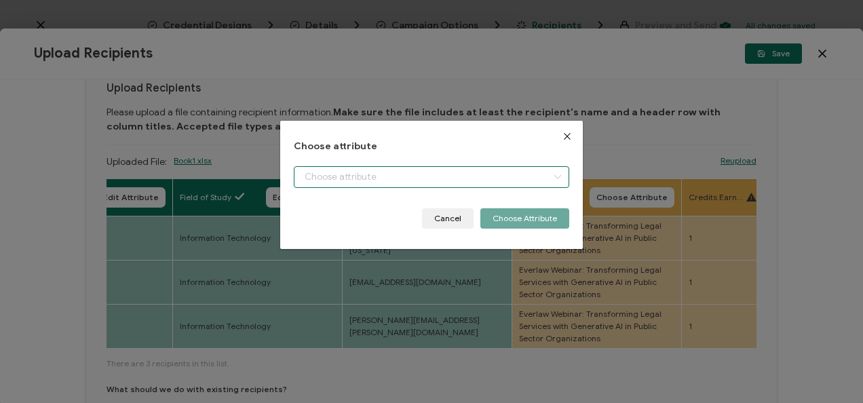
click at [520, 182] on input "dialog" at bounding box center [431, 177] width 275 height 22
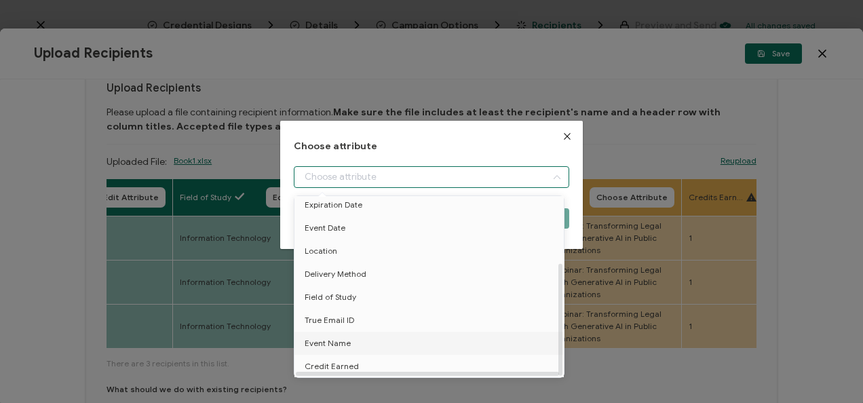
click at [426, 339] on li "Event Name" at bounding box center [431, 343] width 281 height 23
type input "Event Name"
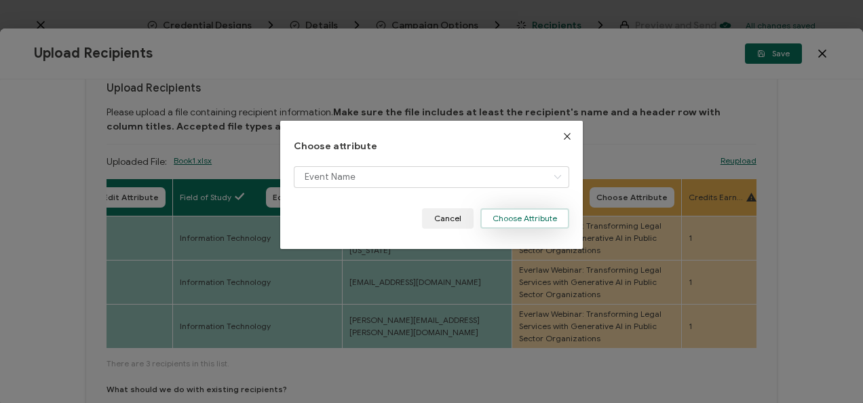
click at [545, 218] on button "Choose Attribute" at bounding box center [524, 218] width 89 height 20
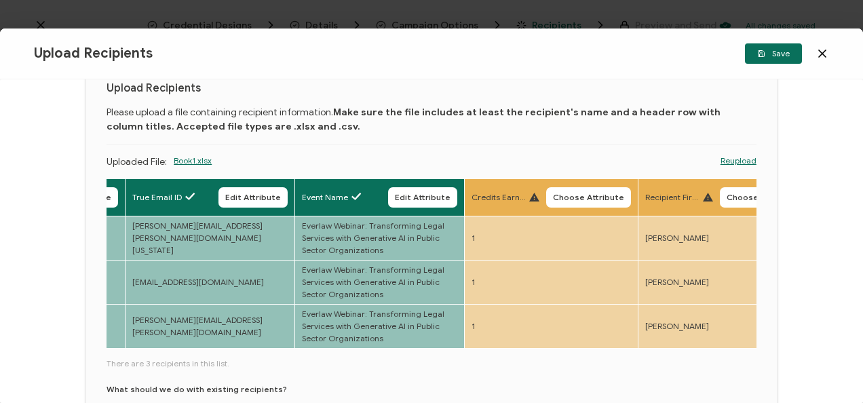
scroll to position [0, 1039]
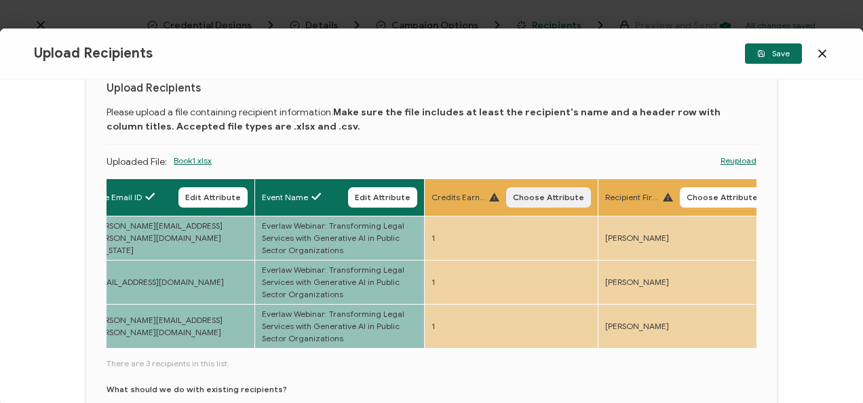
click at [512, 197] on button "Choose Attribute" at bounding box center [548, 197] width 85 height 20
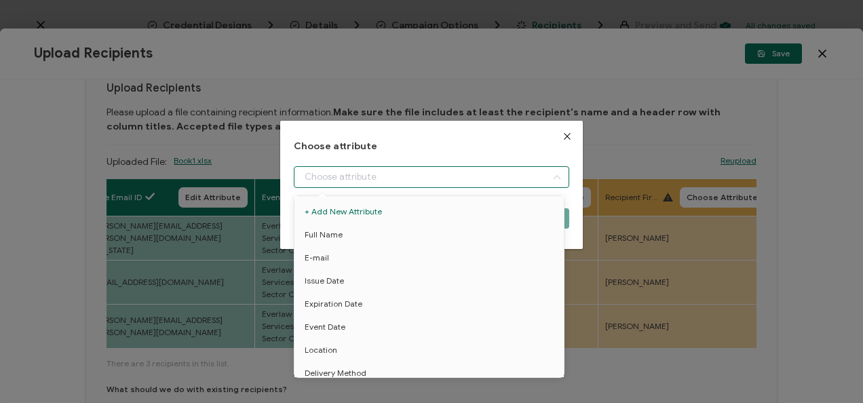
click at [482, 181] on input "dialog" at bounding box center [431, 177] width 275 height 22
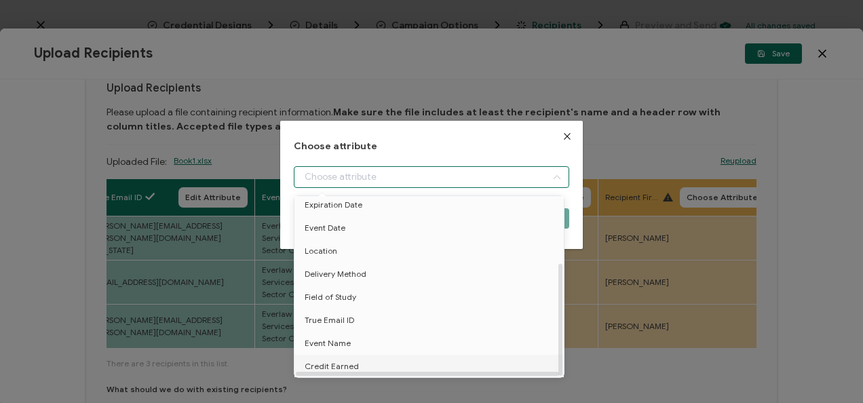
click at [410, 361] on li "Credit Earned" at bounding box center [431, 366] width 281 height 23
type input "Credit Earned"
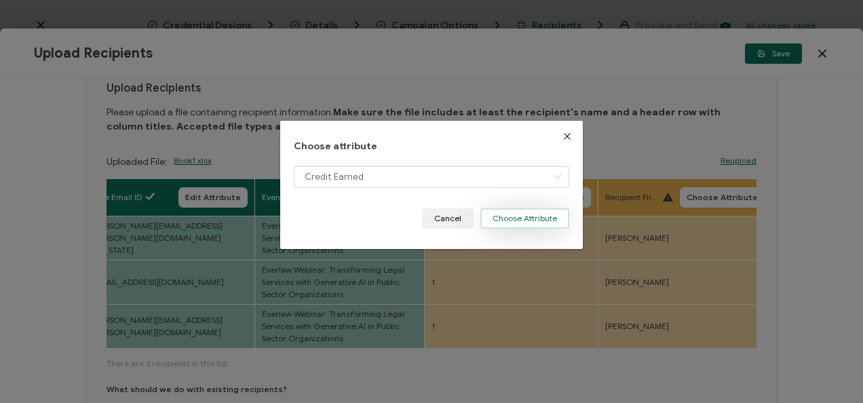
click at [512, 214] on button "Choose Attribute" at bounding box center [524, 218] width 89 height 20
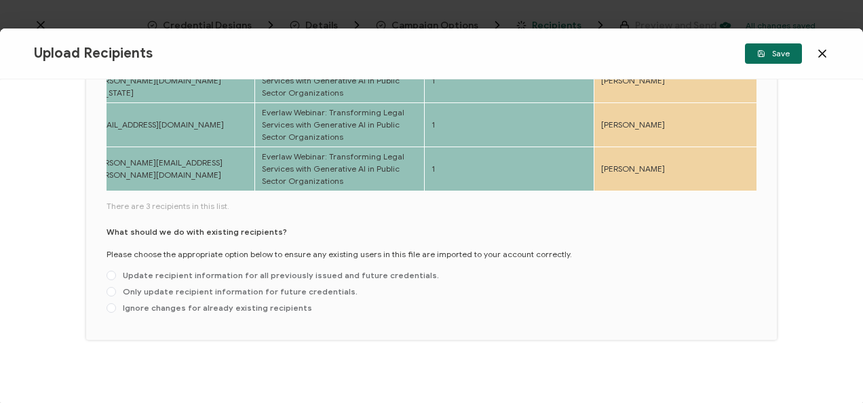
scroll to position [210, 0]
click at [201, 290] on span "Only update recipient information for future credentials." at bounding box center [236, 291] width 241 height 10
click at [116, 290] on input "Only update recipient information for future credentials." at bounding box center [110, 291] width 9 height 11
radio input "true"
click at [766, 50] on span "Save" at bounding box center [773, 54] width 33 height 8
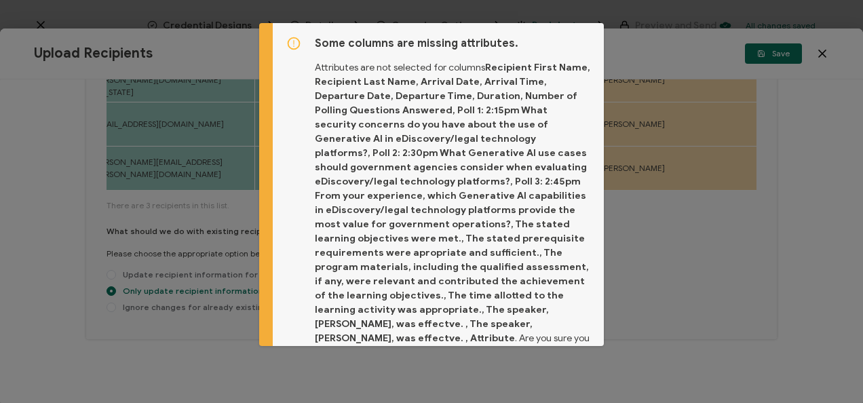
scroll to position [46, 0]
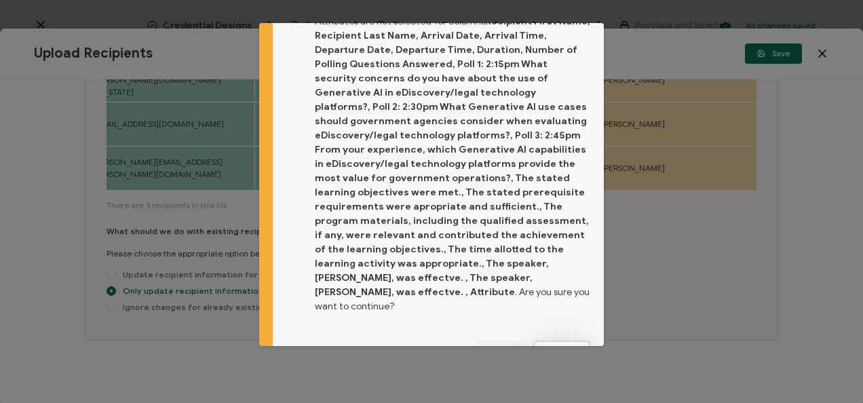
click at [556, 340] on button "Proceed" at bounding box center [561, 350] width 57 height 20
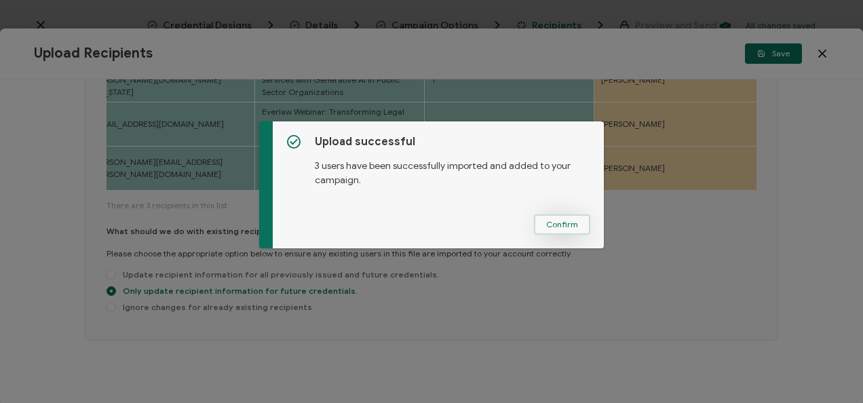
click at [580, 220] on button "Confirm" at bounding box center [562, 224] width 56 height 20
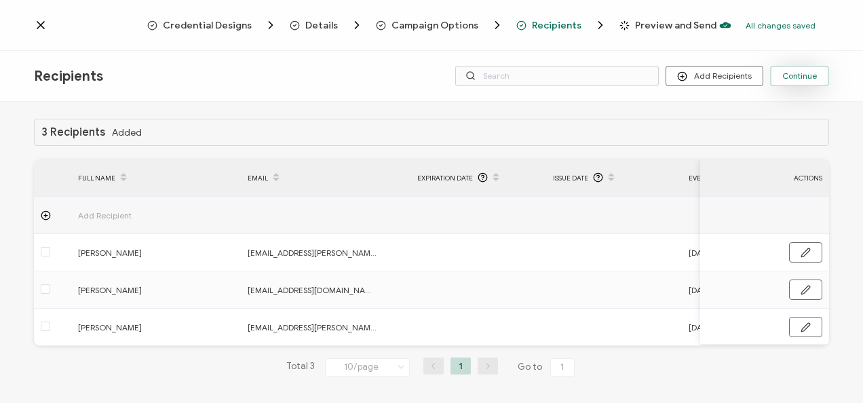
click at [806, 83] on button "Continue" at bounding box center [799, 76] width 59 height 20
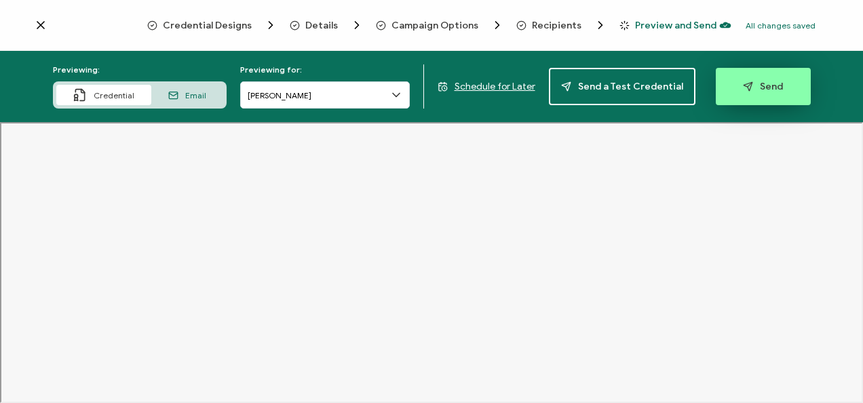
click at [775, 83] on span "Send" at bounding box center [763, 86] width 40 height 10
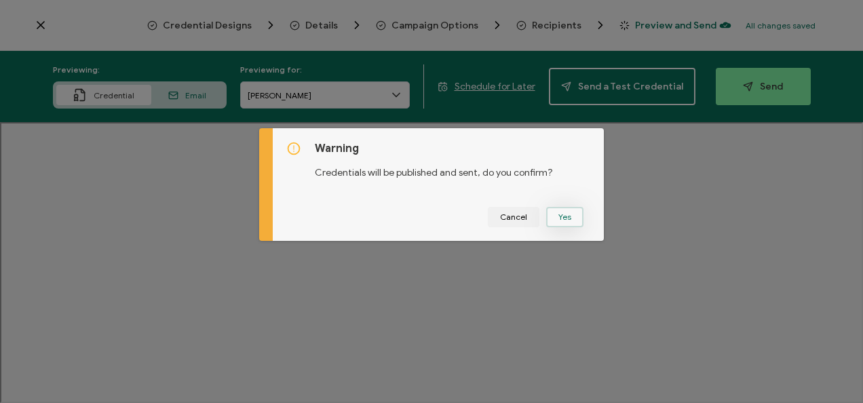
click at [562, 214] on button "Yes" at bounding box center [564, 217] width 37 height 20
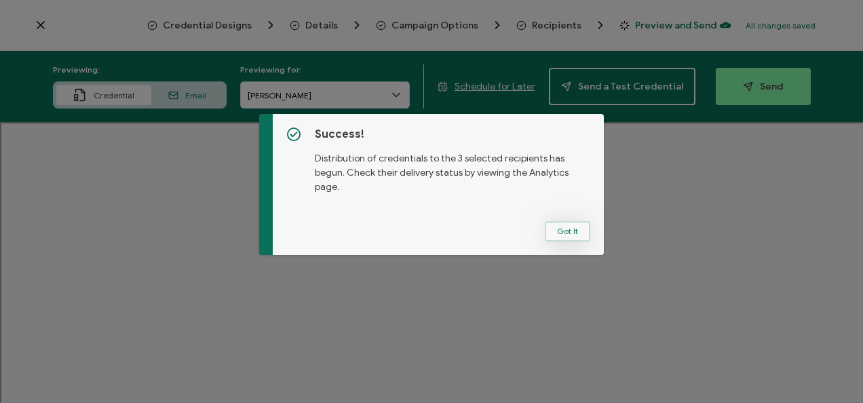
click at [563, 233] on button "Got It" at bounding box center [567, 231] width 45 height 20
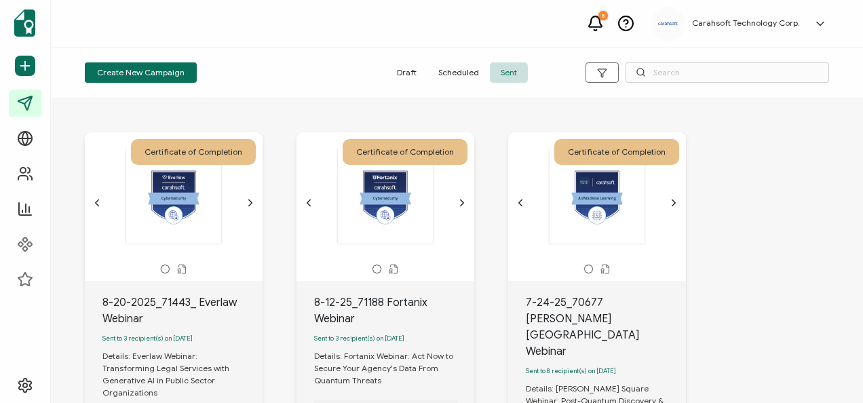
scroll to position [61, 0]
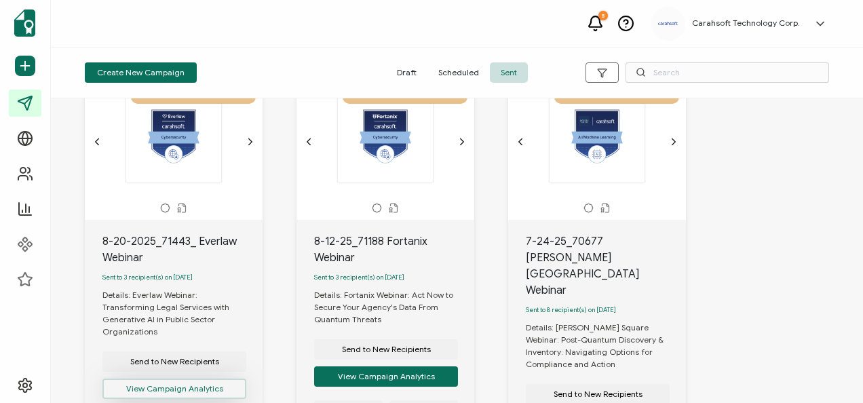
click at [178, 378] on button "View Campaign Analytics" at bounding box center [174, 388] width 144 height 20
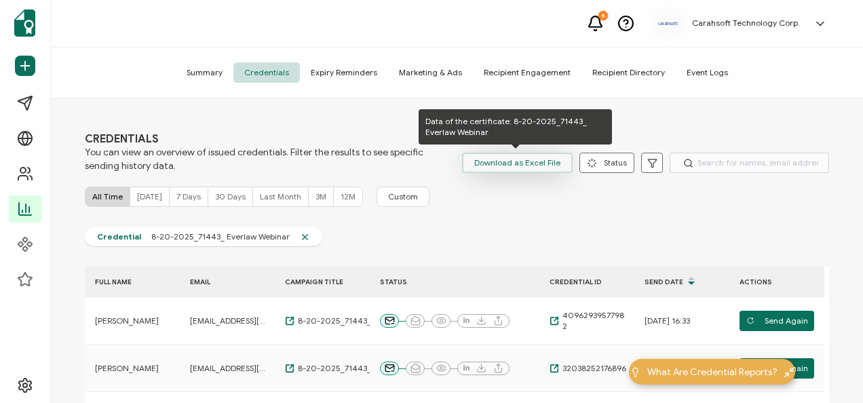
click at [518, 159] on span "Download as Excel File" at bounding box center [517, 163] width 86 height 20
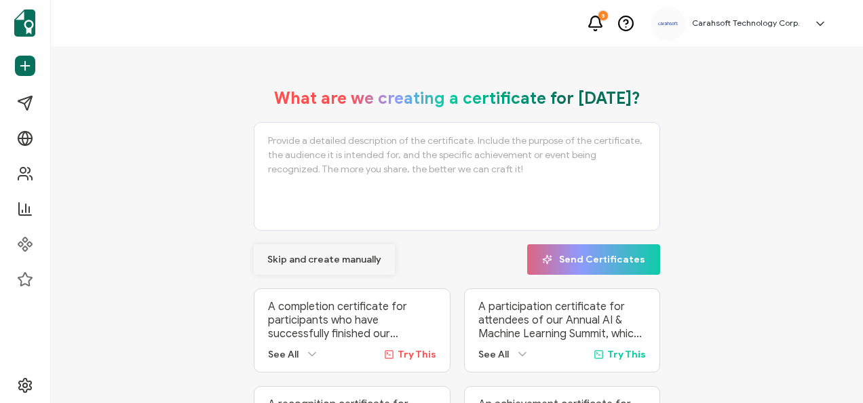
click at [279, 260] on span "Skip and create manually" at bounding box center [324, 259] width 114 height 9
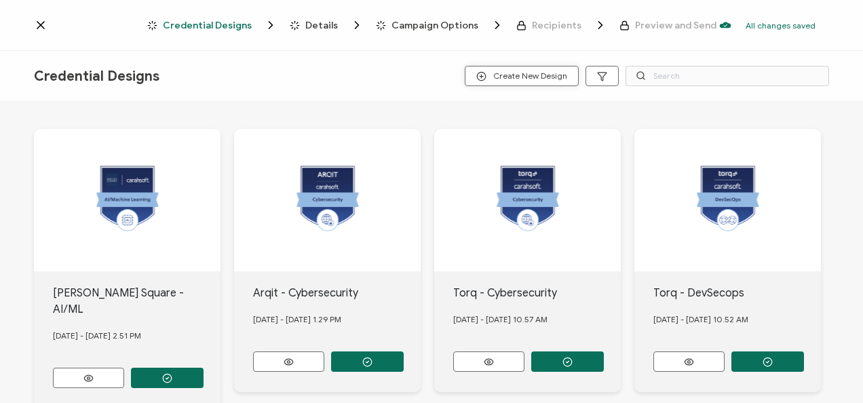
click at [496, 75] on span "Create New Design" at bounding box center [521, 76] width 91 height 10
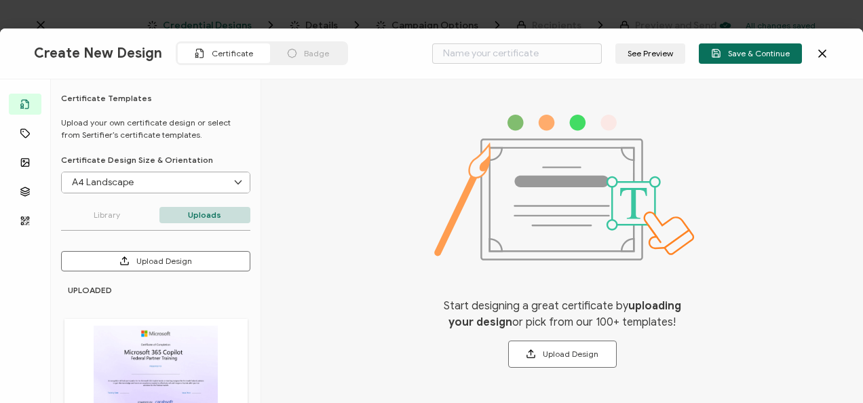
click at [817, 49] on icon at bounding box center [822, 54] width 14 height 14
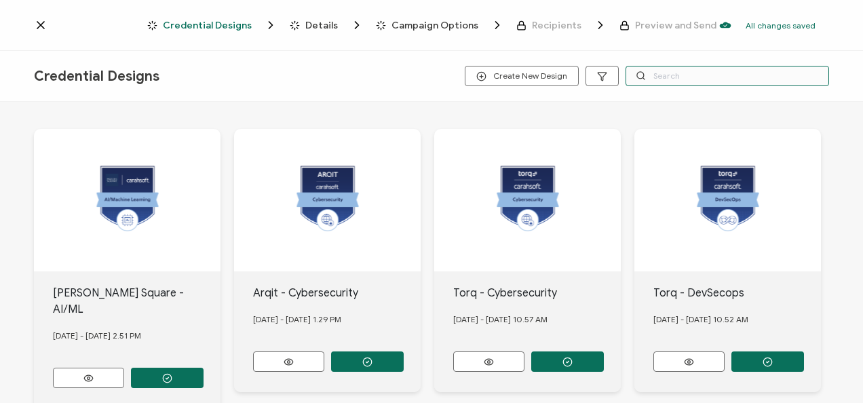
click at [661, 75] on input "text" at bounding box center [726, 76] width 203 height 20
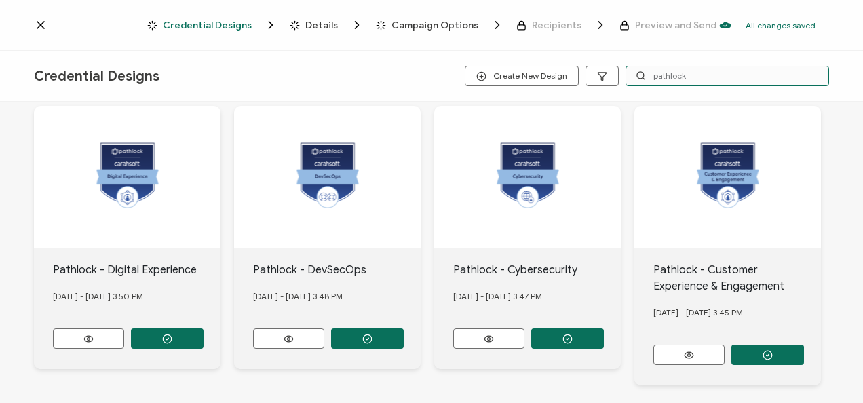
scroll to position [631, 0]
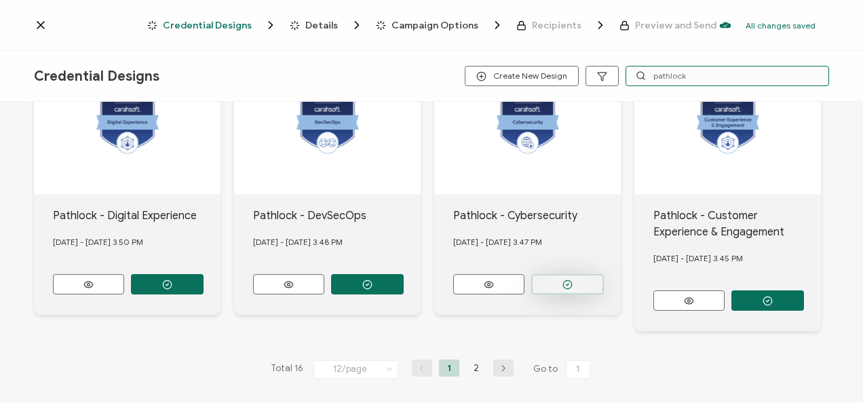
type input "pathlock"
click at [572, 274] on button "button" at bounding box center [567, 284] width 73 height 20
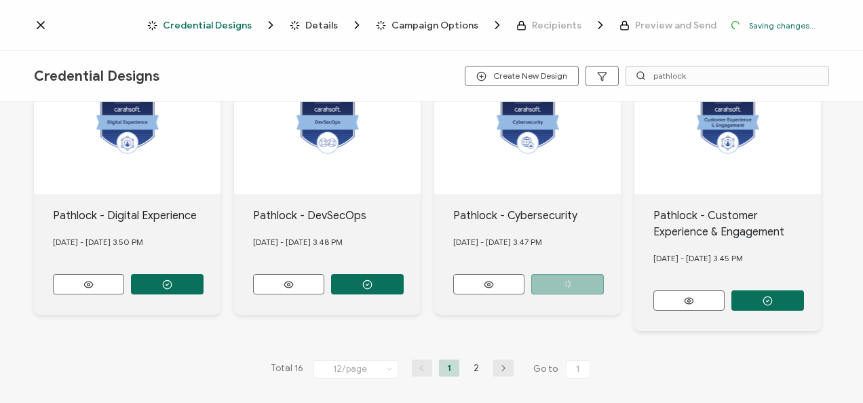
scroll to position [709, 0]
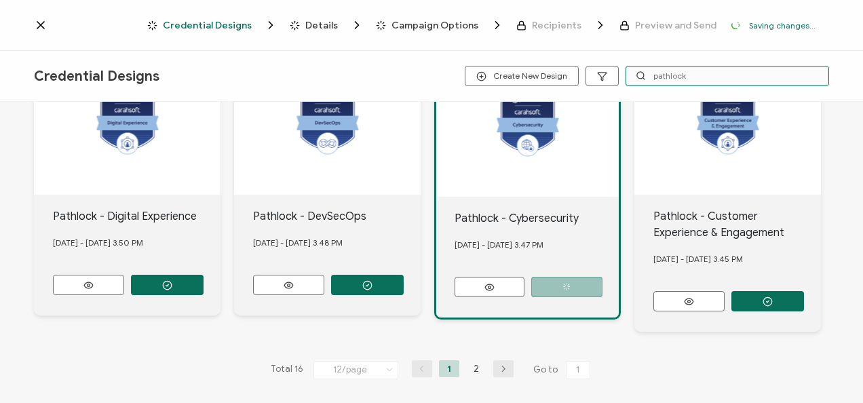
click at [687, 76] on input "pathlock" at bounding box center [726, 76] width 203 height 20
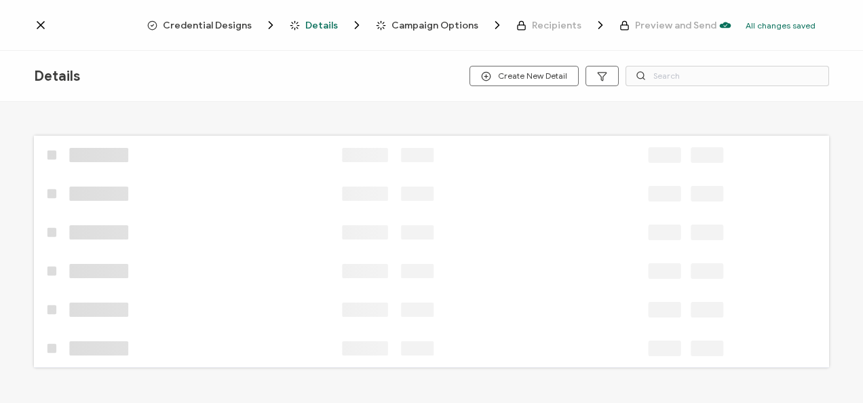
click at [687, 76] on input "text" at bounding box center [726, 76] width 203 height 20
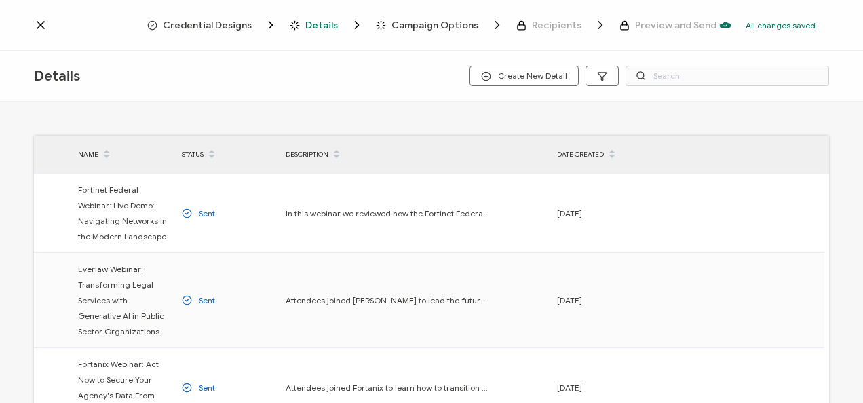
click at [219, 24] on span "Credential Designs" at bounding box center [207, 25] width 89 height 10
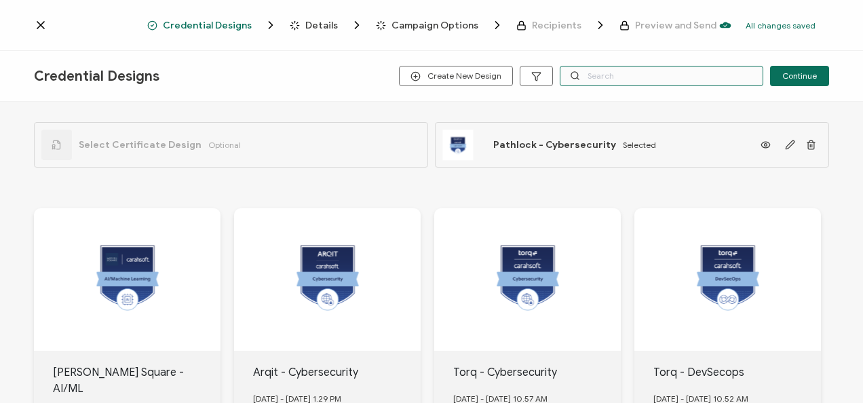
click at [673, 75] on input "text" at bounding box center [661, 76] width 203 height 20
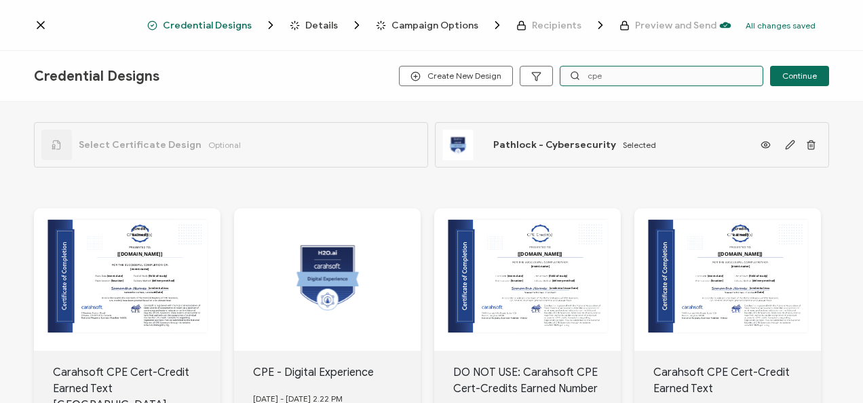
scroll to position [161, 0]
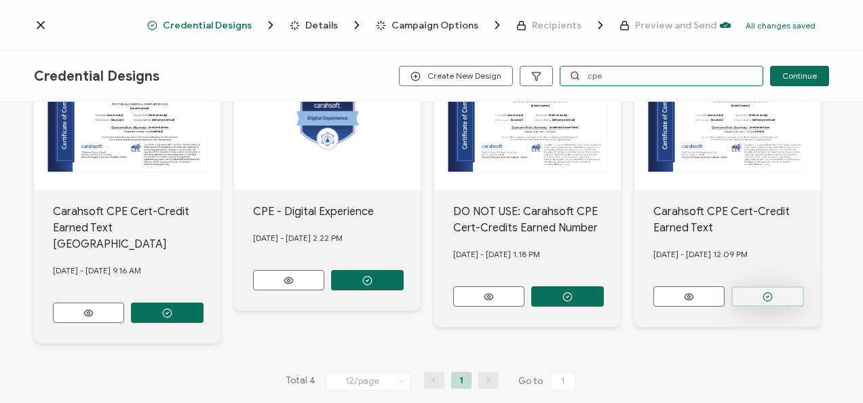
type input "cpe"
click at [776, 294] on button "button" at bounding box center [767, 296] width 73 height 20
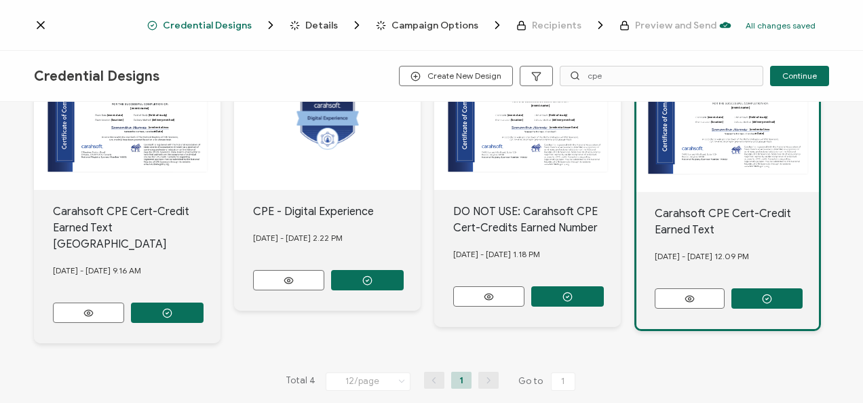
click at [319, 22] on span "Details" at bounding box center [321, 25] width 33 height 10
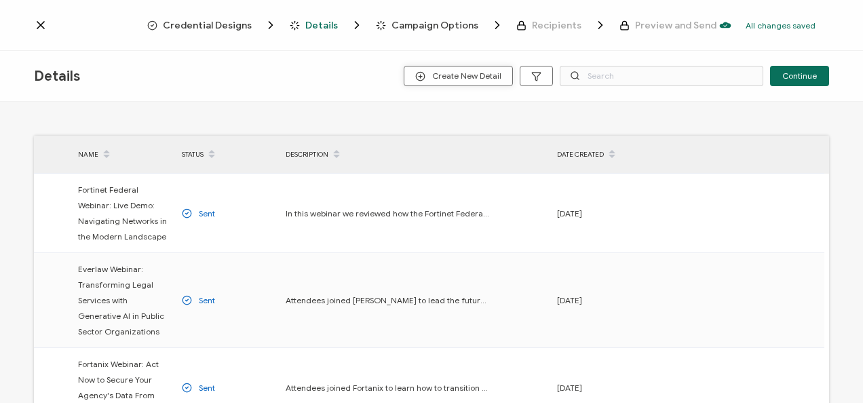
click at [479, 80] on span "Create New Detail" at bounding box center [458, 76] width 86 height 10
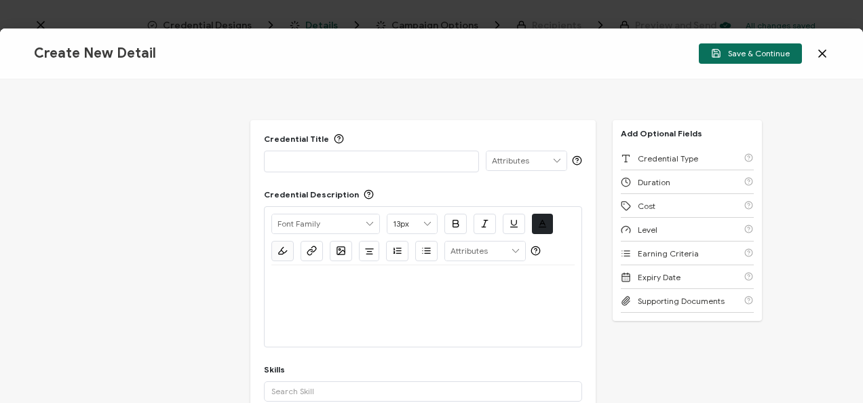
click at [338, 161] on p at bounding box center [371, 161] width 200 height 14
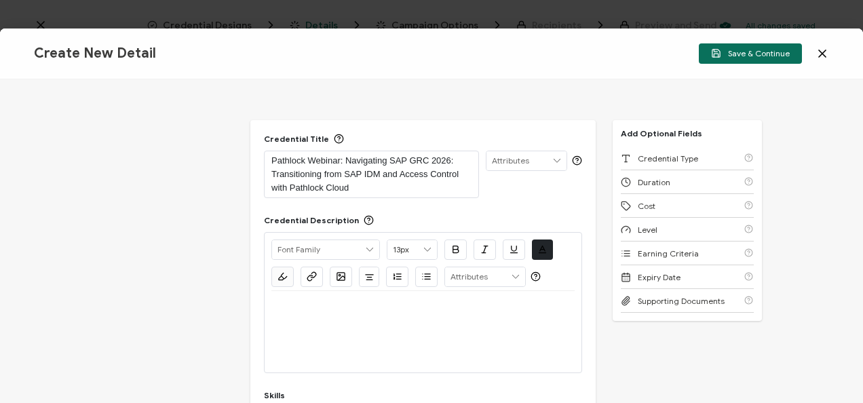
click at [397, 340] on div at bounding box center [422, 331] width 303 height 81
click at [349, 309] on p at bounding box center [422, 307] width 303 height 12
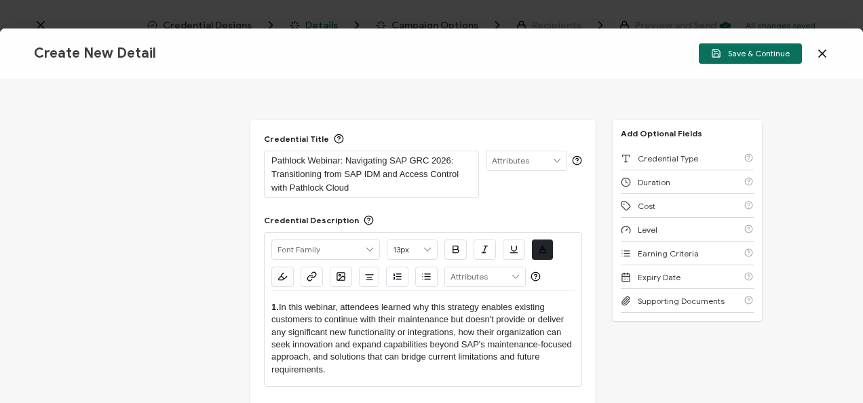
click at [290, 305] on p "1. In this webinar, attendees learned why this strategy enables existing custom…" at bounding box center [422, 338] width 303 height 75
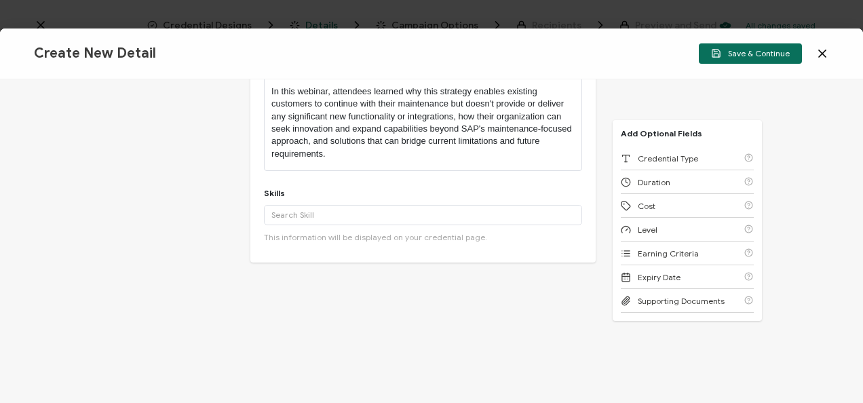
scroll to position [217, 0]
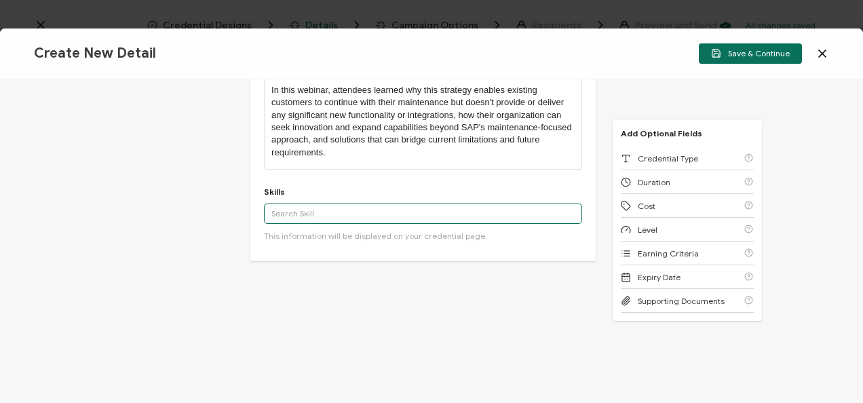
click at [380, 222] on input "text" at bounding box center [423, 213] width 318 height 20
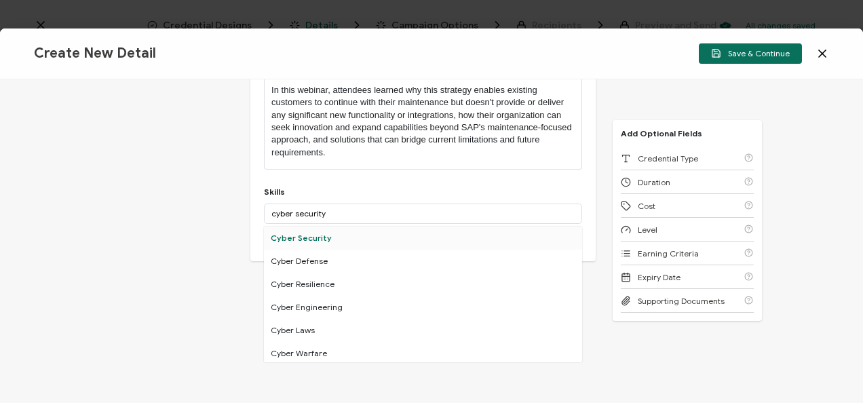
click at [296, 233] on div "Cyber Security" at bounding box center [423, 238] width 318 height 23
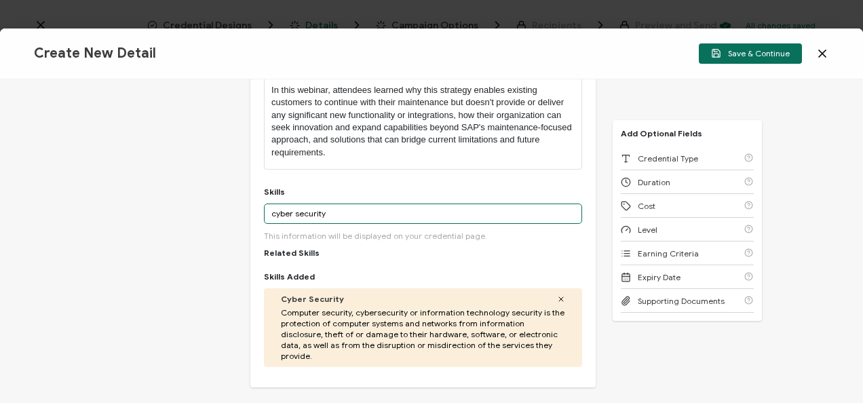
drag, startPoint x: 338, startPoint y: 214, endPoint x: 252, endPoint y: 212, distance: 85.5
click at [252, 212] on div "Credential Title Pathlock Webinar: Navigating SAP GRC 2026: Transitioning from …" at bounding box center [422, 145] width 345 height 485
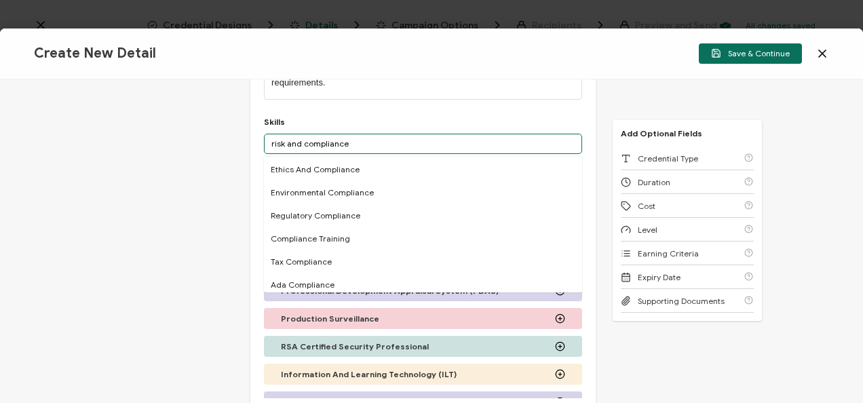
scroll to position [96, 0]
click at [409, 224] on div "Regulatory Compliance" at bounding box center [423, 214] width 318 height 23
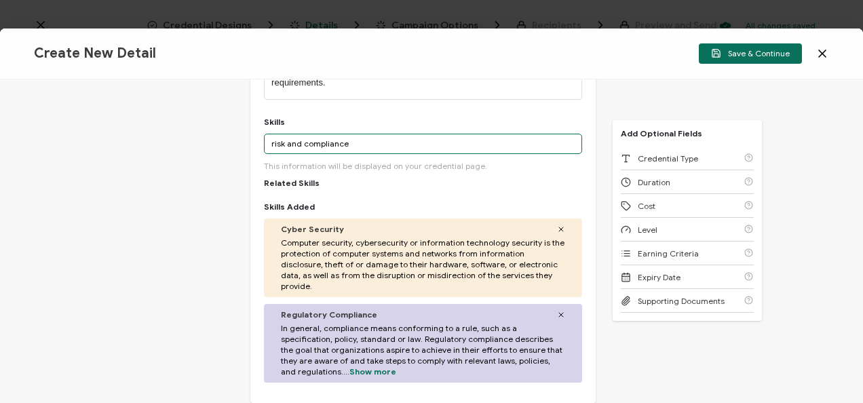
drag, startPoint x: 374, startPoint y: 139, endPoint x: 248, endPoint y: 116, distance: 128.2
click at [250, 116] on div "Credential Title Pathlock Webinar: Navigating SAP GRC 2026: Transitioning from …" at bounding box center [422, 118] width 345 height 570
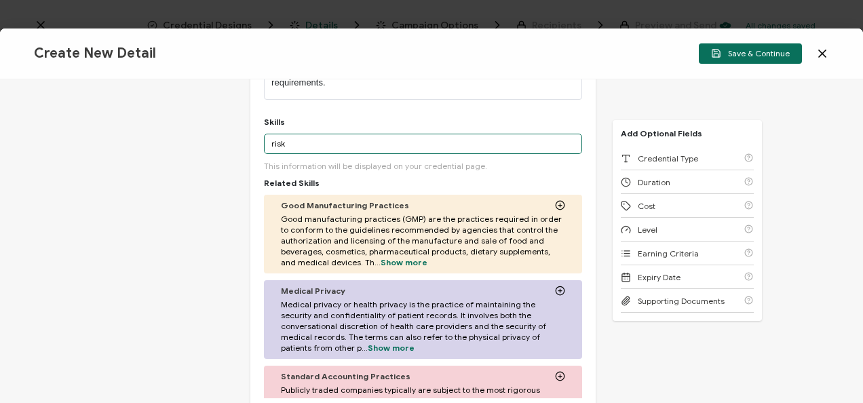
scroll to position [0, 0]
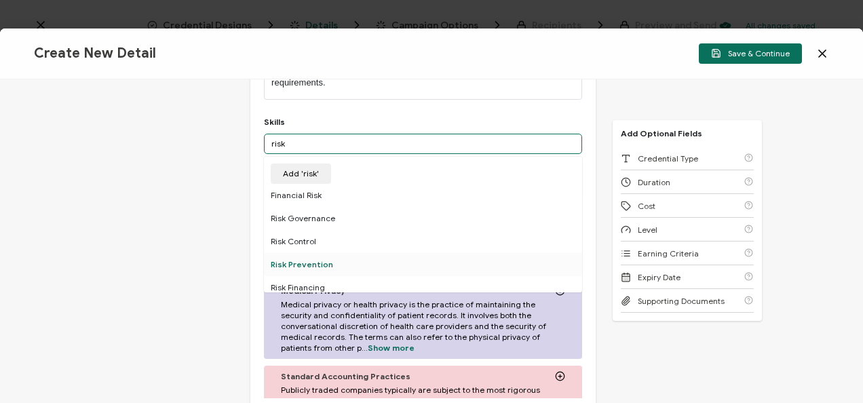
type input "risk"
click at [330, 259] on div "Risk Prevention" at bounding box center [423, 264] width 318 height 23
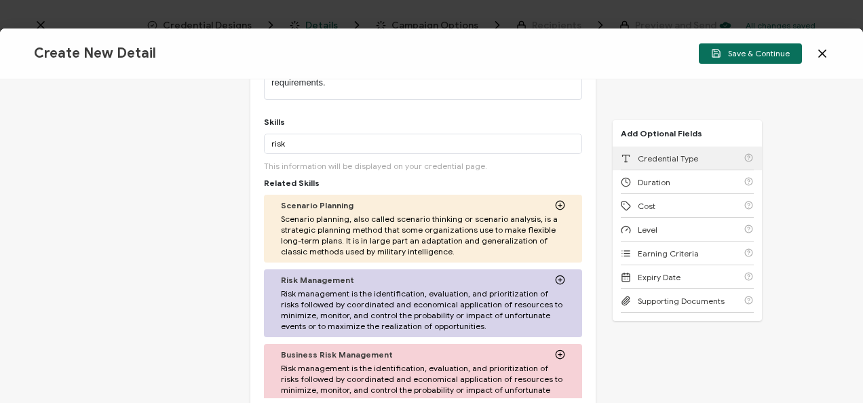
click at [675, 151] on div "Credential Type" at bounding box center [687, 158] width 133 height 24
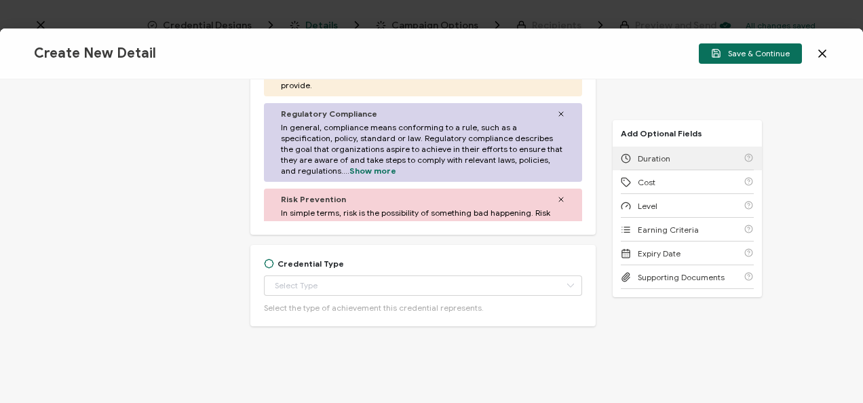
scroll to position [694, 0]
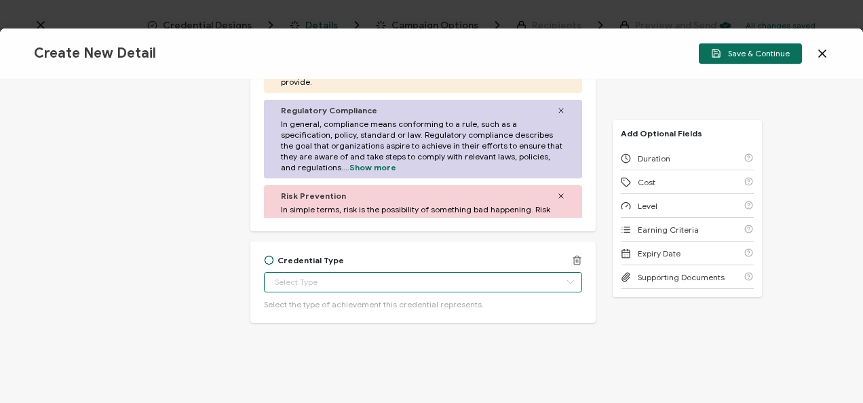
click at [350, 290] on input "text" at bounding box center [423, 282] width 318 height 20
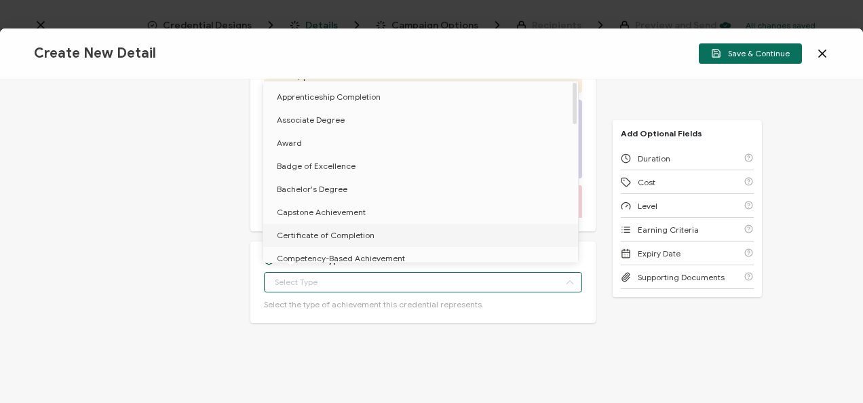
click at [339, 233] on span "Certificate of Completion" at bounding box center [326, 235] width 98 height 10
type input "Certificate of Completion"
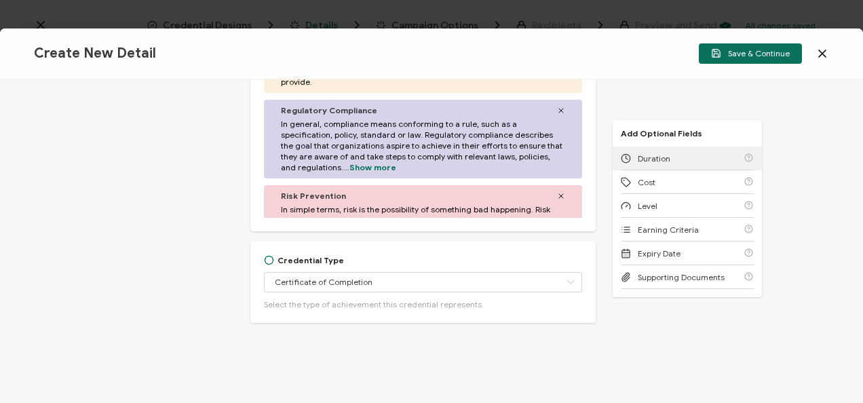
click at [642, 152] on div "Duration" at bounding box center [687, 158] width 133 height 24
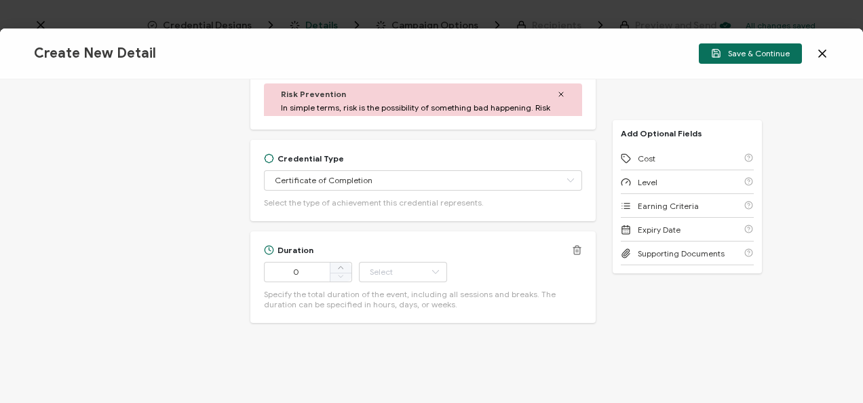
scroll to position [797, 0]
click at [296, 281] on div "Duration 0 Hour Day Week Month Year Minute Specify the total duration of the ev…" at bounding box center [423, 276] width 318 height 64
click at [296, 277] on input "0" at bounding box center [308, 271] width 88 height 20
type input "50"
click at [406, 269] on input "text" at bounding box center [403, 271] width 88 height 20
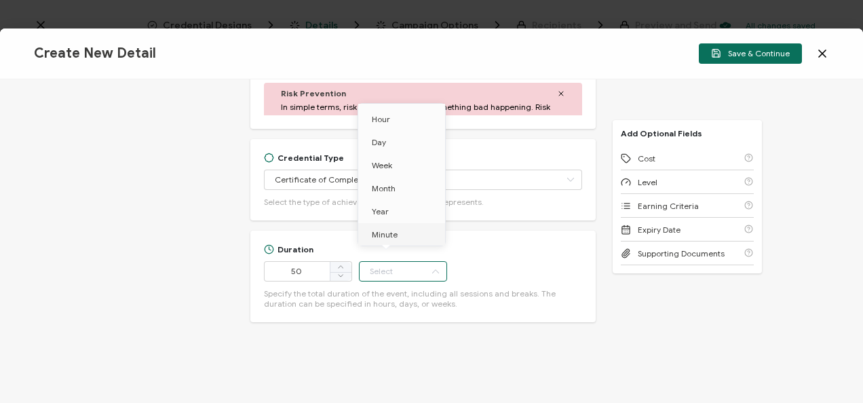
click at [392, 232] on span "Minute" at bounding box center [385, 234] width 26 height 10
type input "Minute"
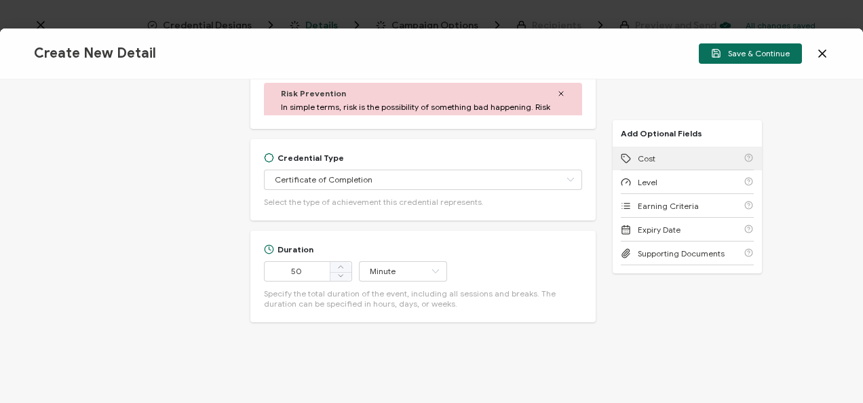
click at [642, 157] on span "Cost" at bounding box center [646, 158] width 18 height 10
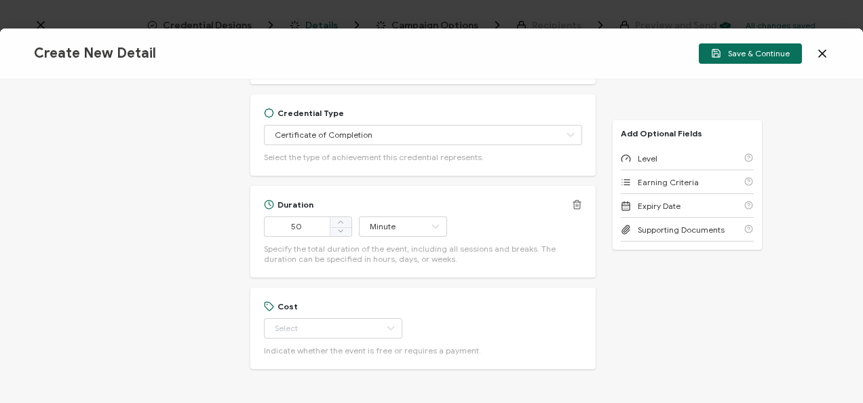
scroll to position [888, 0]
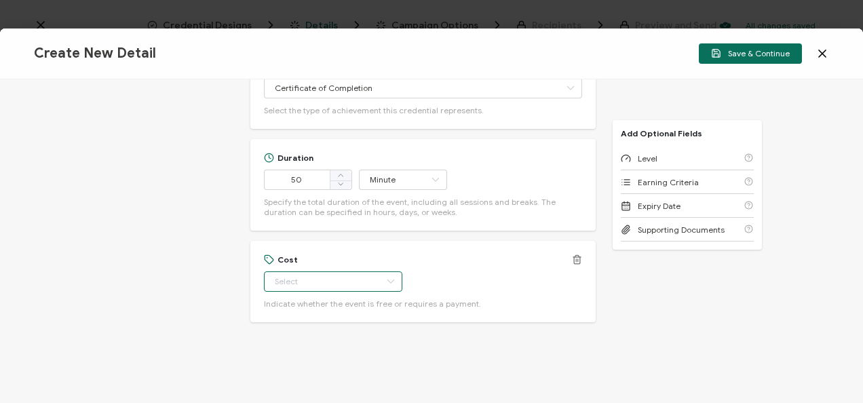
click at [336, 278] on input "text" at bounding box center [333, 281] width 138 height 20
click at [332, 312] on li "Free" at bounding box center [326, 314] width 127 height 23
type input "Free"
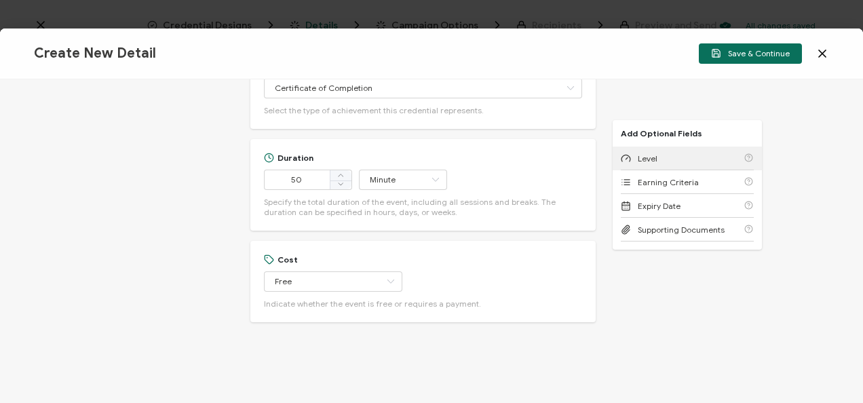
click at [628, 155] on div "Level" at bounding box center [639, 158] width 37 height 10
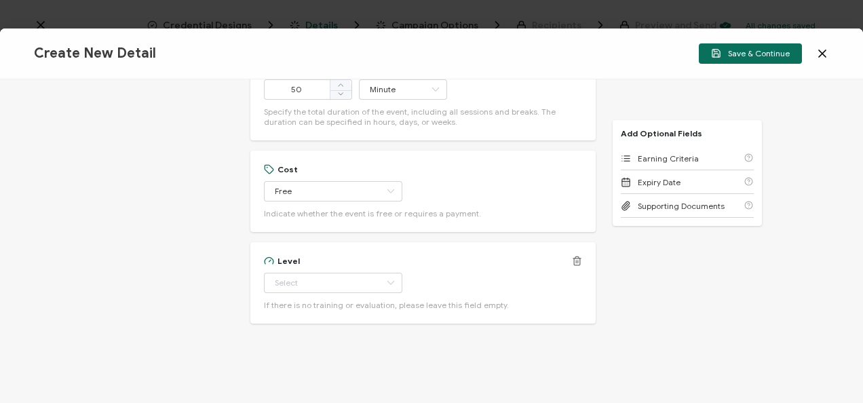
scroll to position [980, 0]
click at [355, 277] on input "text" at bounding box center [333, 281] width 138 height 20
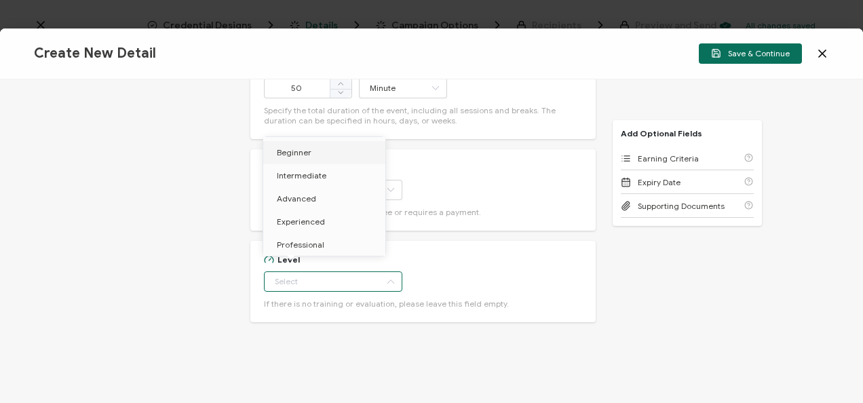
click at [296, 151] on span "Beginner" at bounding box center [294, 152] width 35 height 10
type input "Beginner"
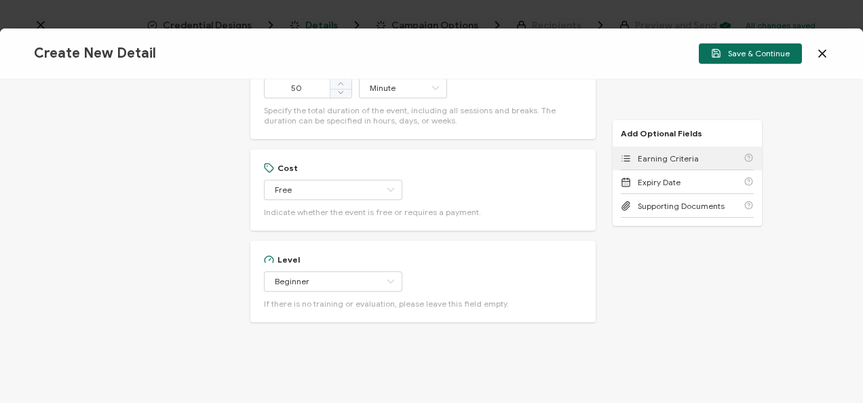
click at [690, 149] on div "Earning Criteria" at bounding box center [687, 158] width 133 height 24
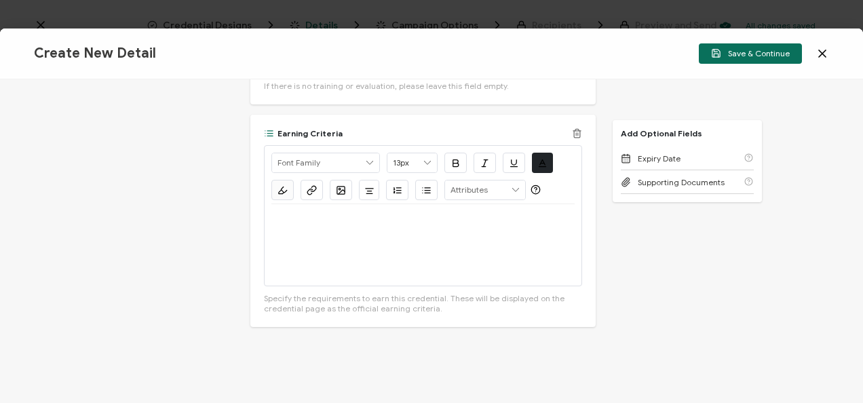
scroll to position [1202, 0]
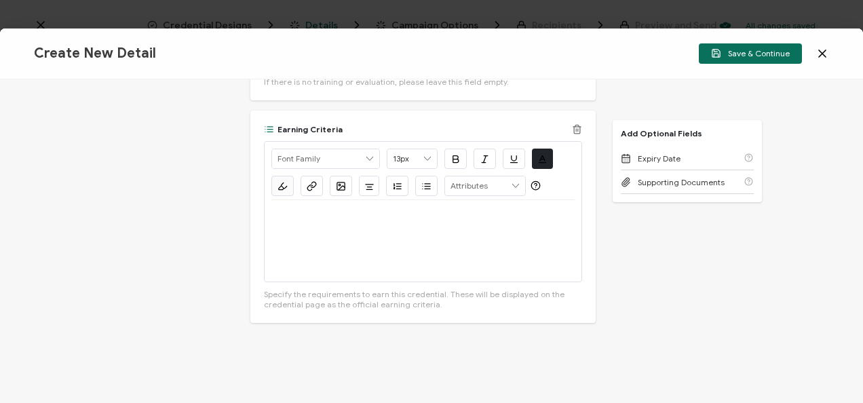
click at [366, 247] on div at bounding box center [422, 240] width 303 height 81
drag, startPoint x: 471, startPoint y: 267, endPoint x: 267, endPoint y: 247, distance: 204.5
click at [267, 247] on div "Alright Sans [PERSON_NAME] Archivo Black Arial Arimo Blinker Caveat Charm Charm…" at bounding box center [423, 211] width 318 height 141
click at [317, 182] on button "button" at bounding box center [311, 186] width 22 height 20
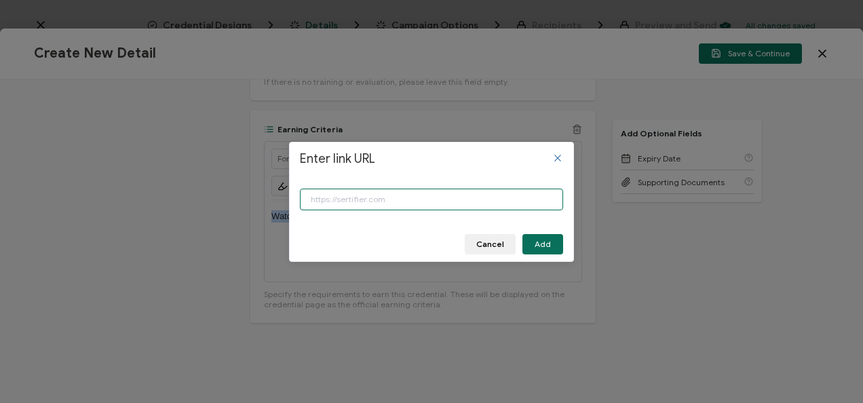
paste input "https://www.carahsoft.com/learn/event/71179-navigating-sap-grc-2026-transitioni…"
type input "https://www.carahsoft.com/learn/event/71179-navigating-sap-grc-2026-transitioni…"
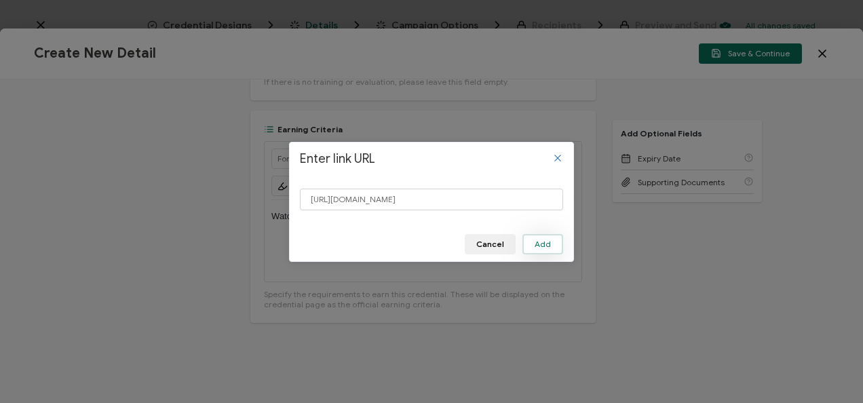
click at [536, 244] on span "Add" at bounding box center [542, 244] width 16 height 8
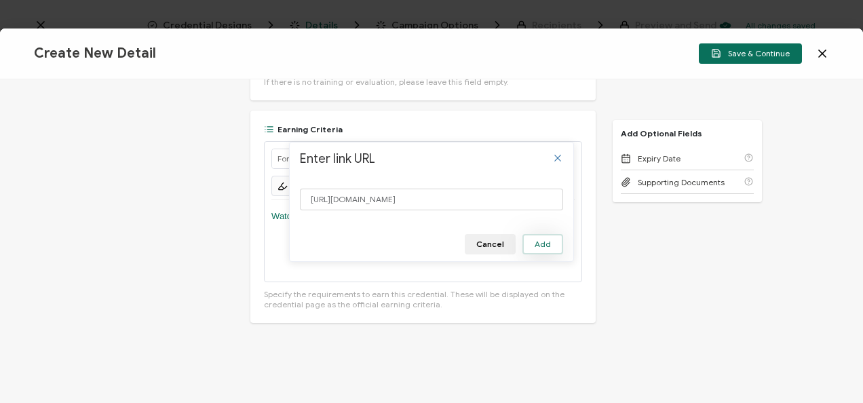
scroll to position [0, 0]
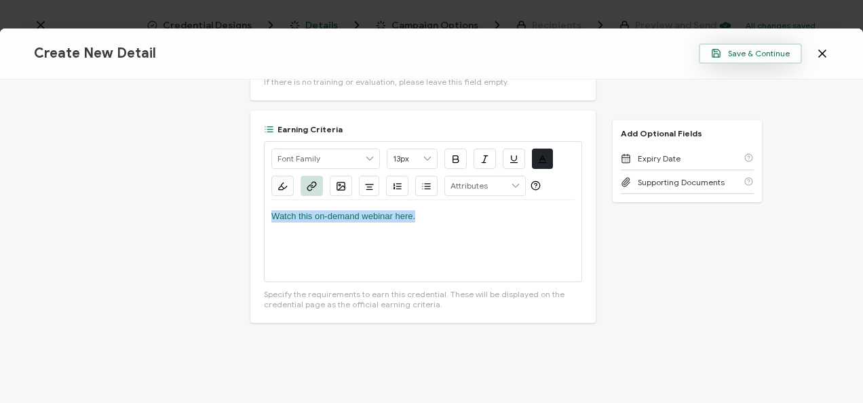
click at [742, 48] on span "Save & Continue" at bounding box center [750, 53] width 79 height 10
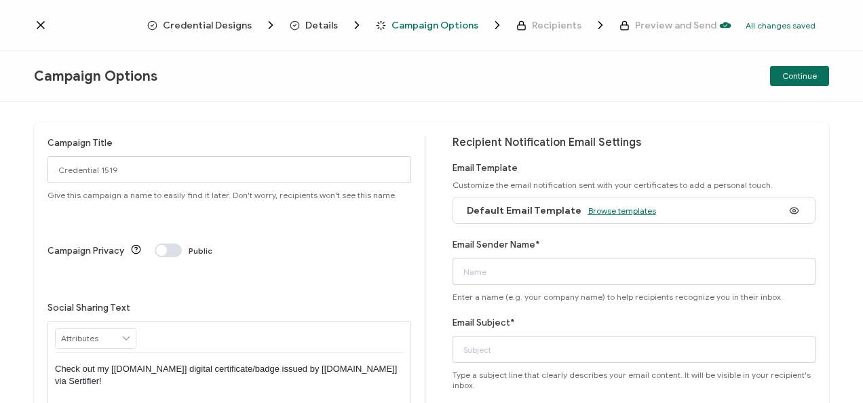
click at [606, 212] on span "Browse templates" at bounding box center [622, 210] width 68 height 10
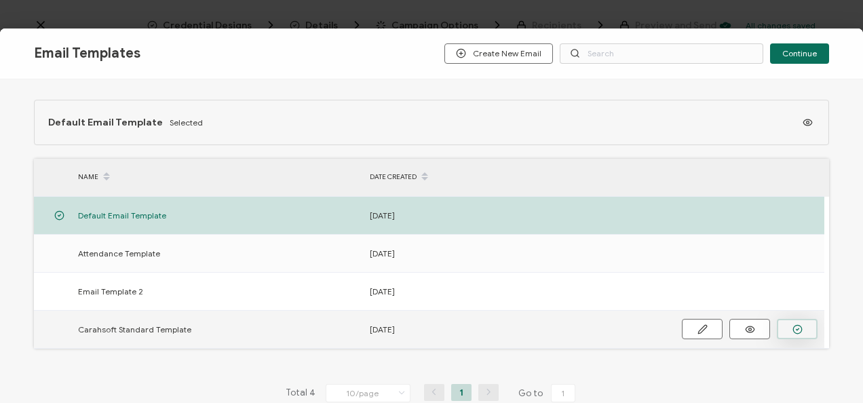
click at [787, 330] on button "button" at bounding box center [797, 329] width 41 height 20
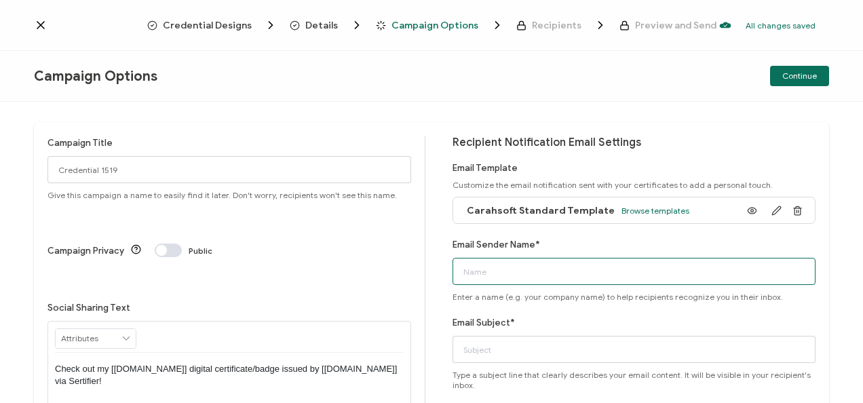
click at [507, 269] on input "Email Sender Name*" at bounding box center [634, 271] width 364 height 27
type input "CPE"
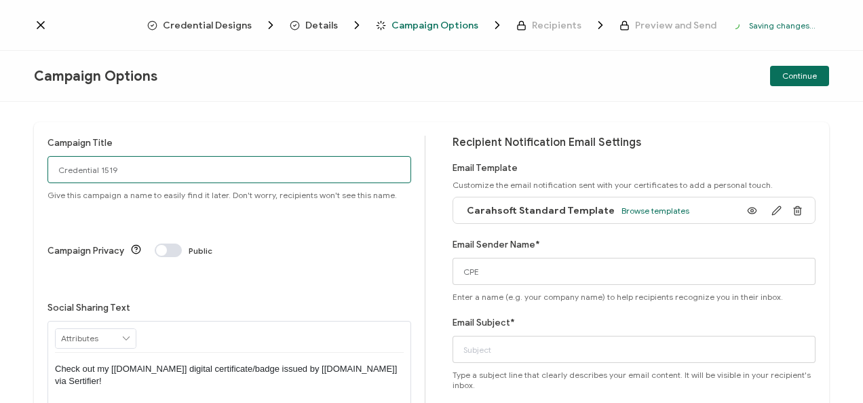
drag, startPoint x: 197, startPoint y: 170, endPoint x: 38, endPoint y: 148, distance: 160.8
click at [38, 148] on div "Campaign Title Credential 1519 Give this campaign a name to easily find it late…" at bounding box center [431, 308] width 795 height 373
drag, startPoint x: 55, startPoint y: 170, endPoint x: 213, endPoint y: 176, distance: 158.2
click at [213, 176] on input "8-12-2025_71179_Pathlock Webinar" at bounding box center [229, 169] width 364 height 27
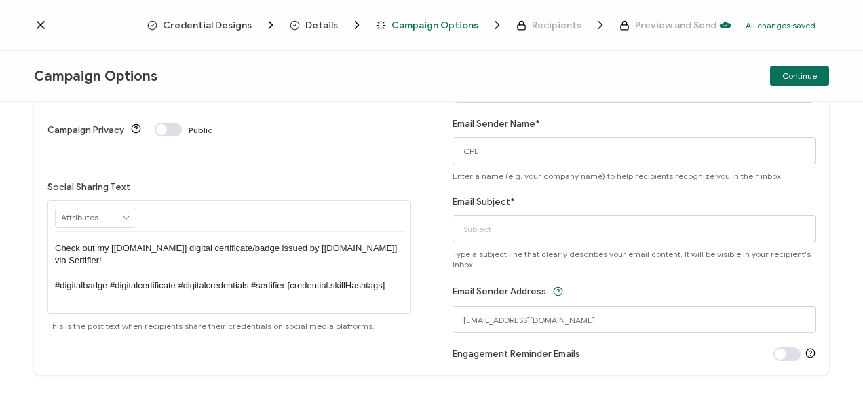
scroll to position [121, 0]
type input "8-12-2025_71179_Pathlock Webinar"
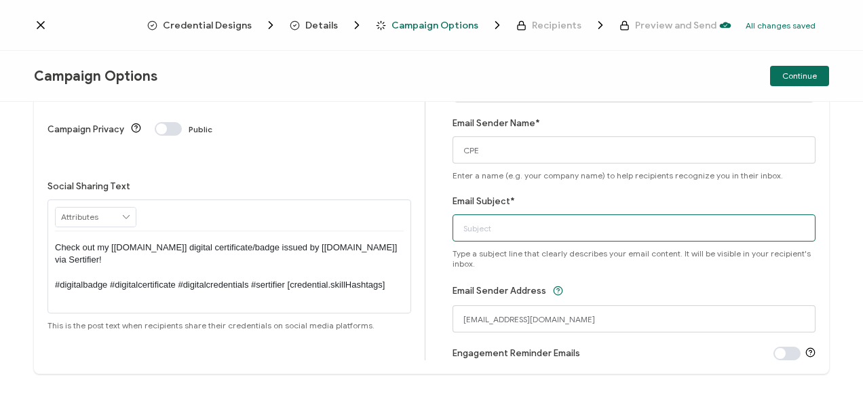
click at [464, 222] on input "Email Subject*" at bounding box center [634, 227] width 364 height 27
paste input "8-12-2025_71179_Pathlock Webinar"
type input "8-12-2025_71179_Pathlock Webinar"
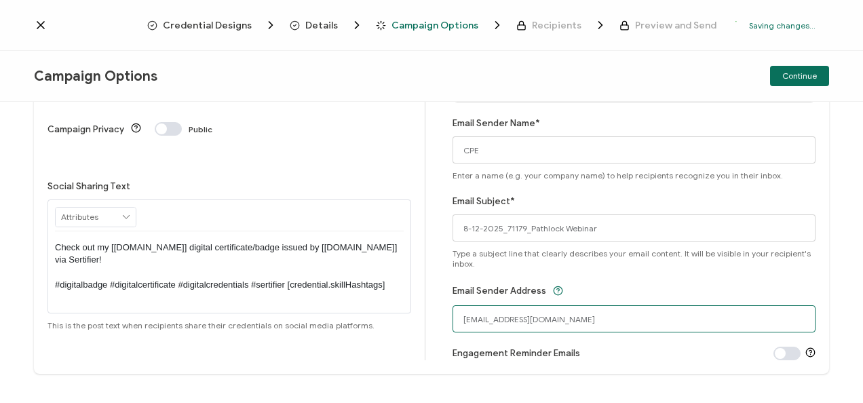
click at [493, 321] on input "[EMAIL_ADDRESS][DOMAIN_NAME]" at bounding box center [634, 318] width 364 height 27
click at [522, 321] on input "cpe@certificate.carahsoft.com" at bounding box center [634, 318] width 364 height 27
type input "cpe@carahsoft.com"
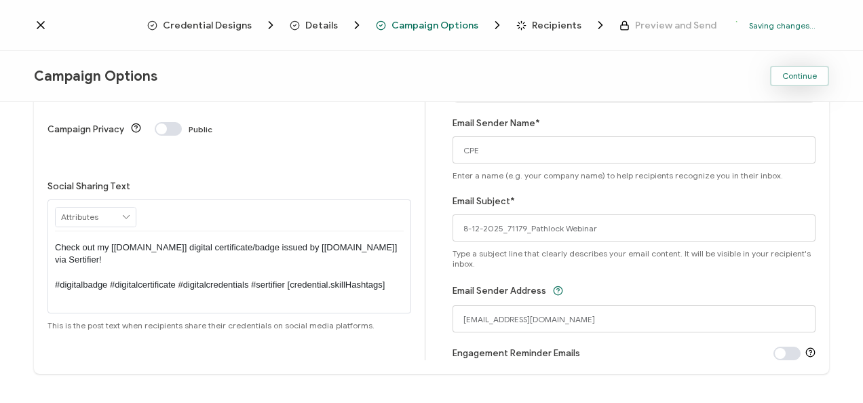
click at [800, 81] on button "Continue" at bounding box center [799, 76] width 59 height 20
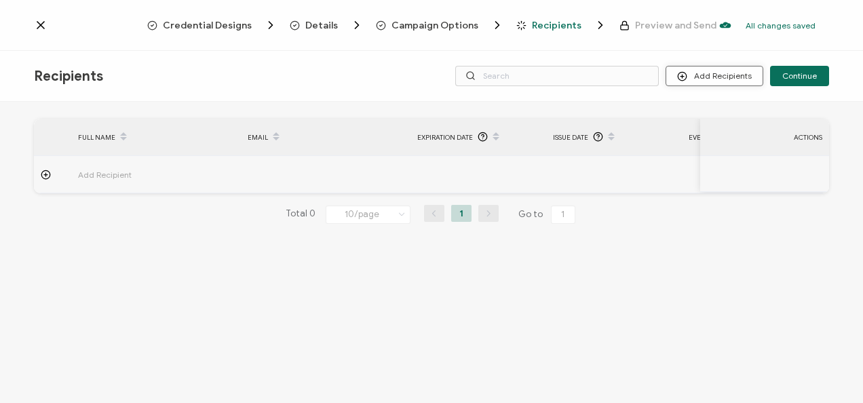
click at [725, 77] on button "Add Recipients" at bounding box center [714, 76] width 98 height 20
click at [684, 66] on button "Add Recipients" at bounding box center [714, 76] width 98 height 20
click at [709, 121] on li "Upload Recipients" at bounding box center [733, 113] width 127 height 22
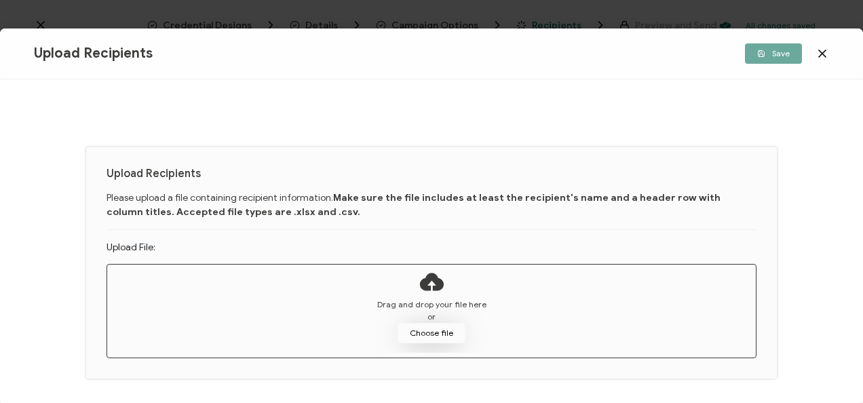
click at [435, 333] on button "Choose file" at bounding box center [431, 333] width 68 height 20
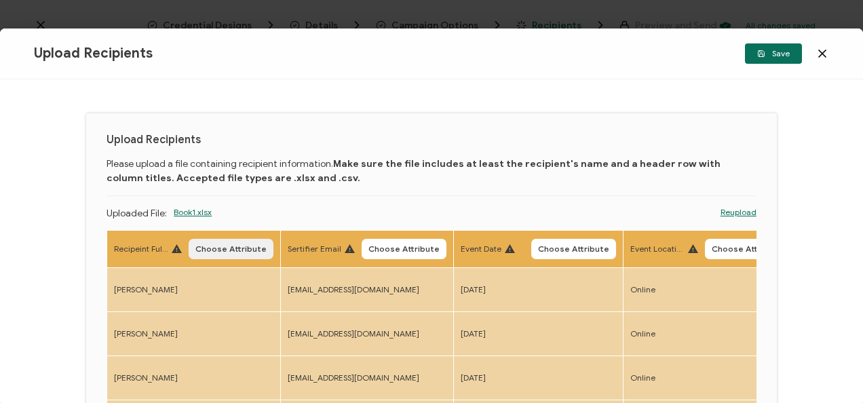
click at [228, 245] on span "Choose Attribute" at bounding box center [230, 249] width 71 height 8
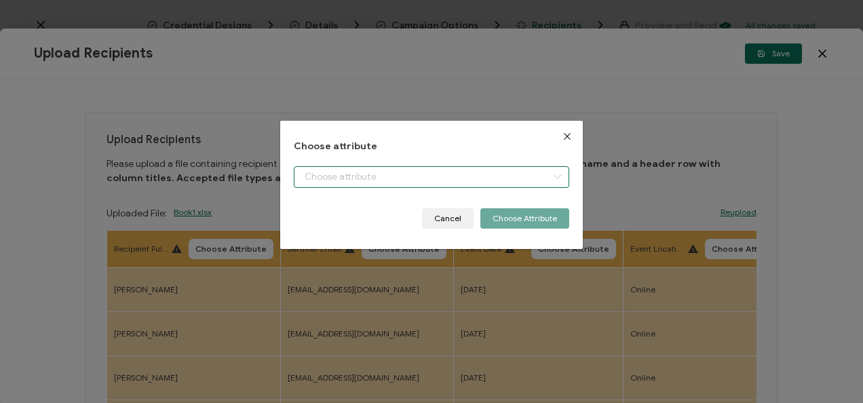
click at [315, 179] on input "dialog" at bounding box center [431, 177] width 275 height 22
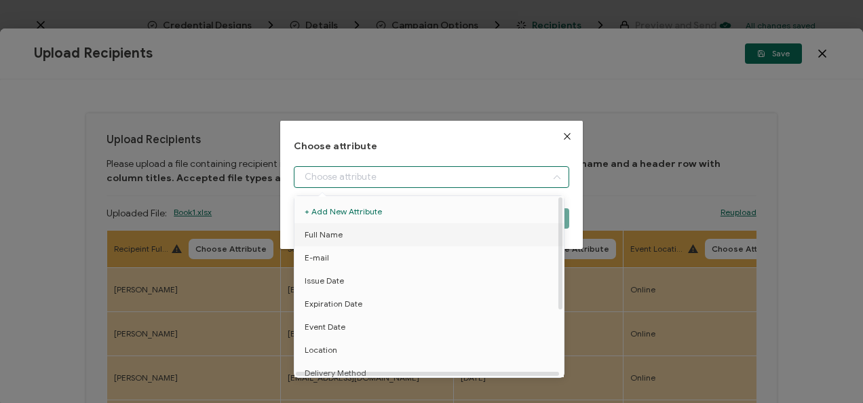
click at [345, 228] on li "Full Name" at bounding box center [431, 234] width 281 height 23
type input "Full Name"
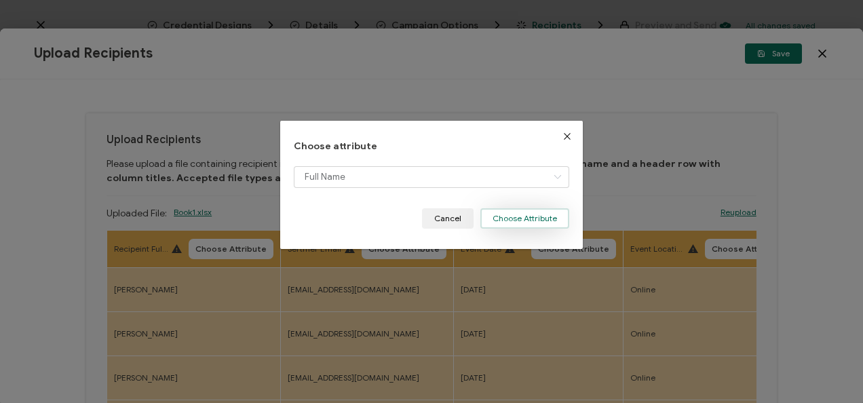
click at [490, 213] on button "Choose Attribute" at bounding box center [524, 218] width 89 height 20
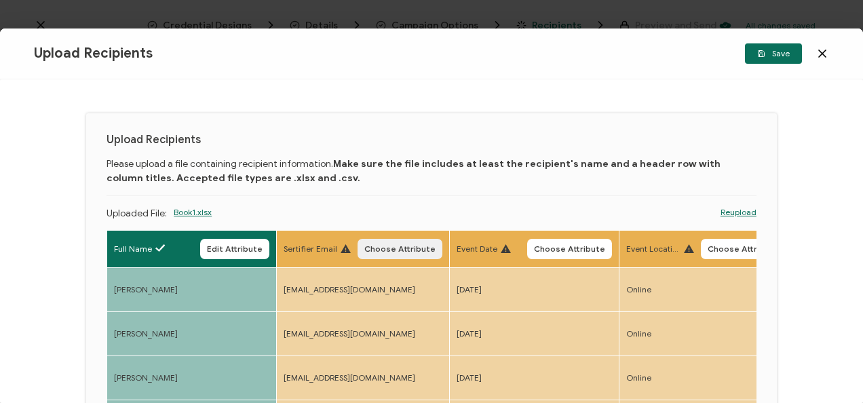
click at [409, 240] on button "Choose Attribute" at bounding box center [399, 249] width 85 height 20
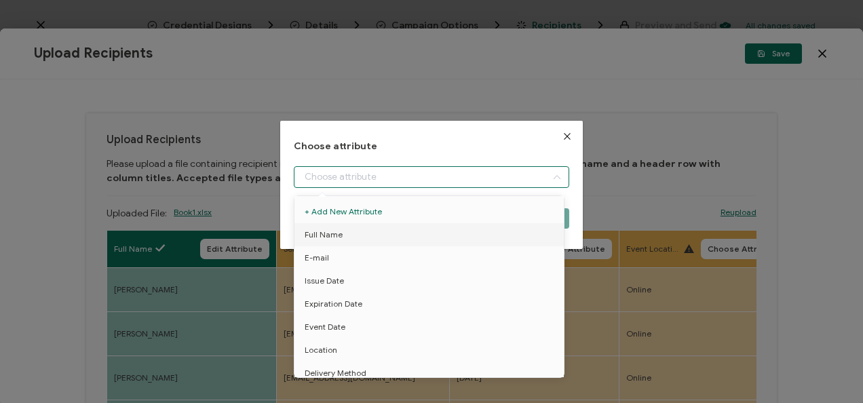
click at [388, 182] on input "dialog" at bounding box center [431, 177] width 275 height 22
click at [345, 266] on li "E-mail" at bounding box center [431, 257] width 281 height 23
type input "E-mail"
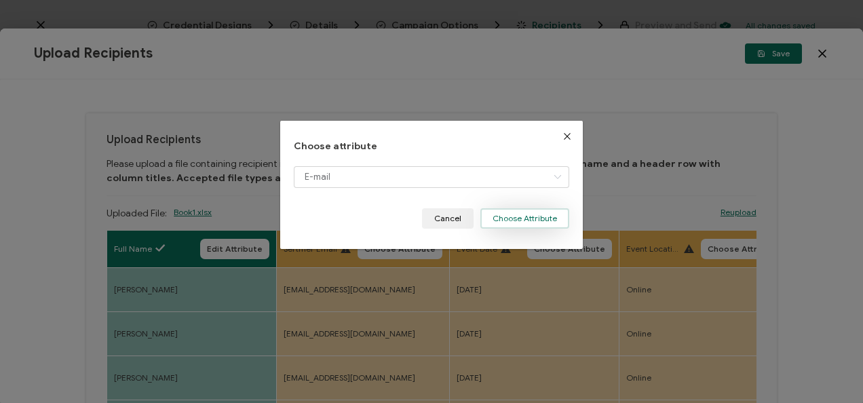
click at [548, 210] on button "Choose Attribute" at bounding box center [524, 218] width 89 height 20
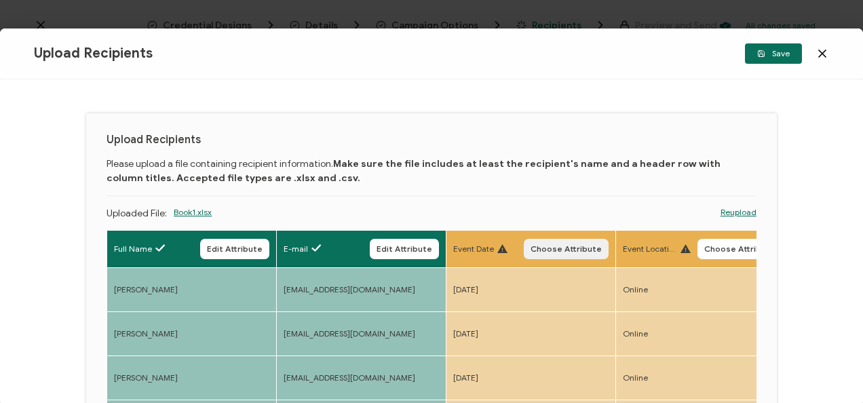
click at [555, 248] on span "Choose Attribute" at bounding box center [565, 249] width 71 height 8
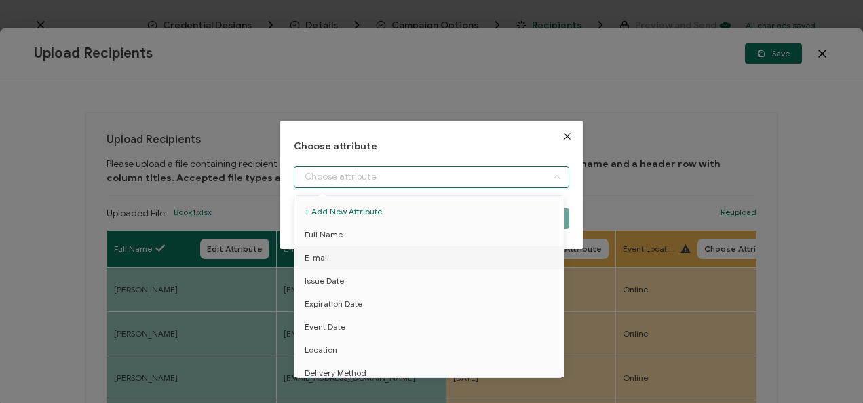
click at [526, 182] on input "dialog" at bounding box center [431, 177] width 275 height 22
click at [401, 323] on li "Event Date" at bounding box center [431, 326] width 281 height 23
type input "Event Date"
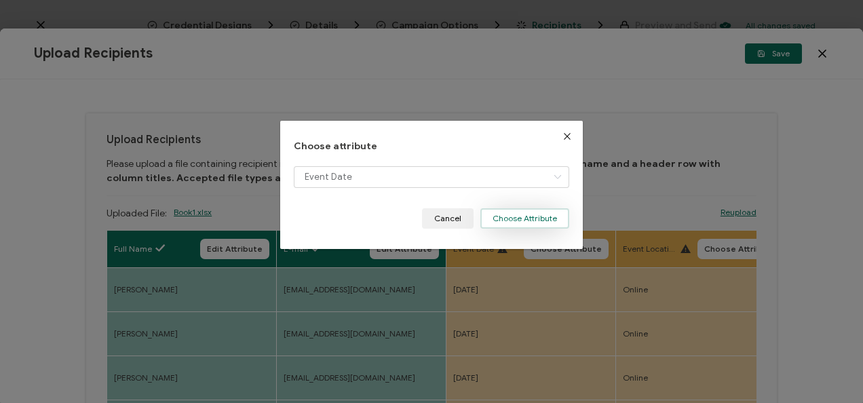
click at [501, 227] on button "Choose Attribute" at bounding box center [524, 218] width 89 height 20
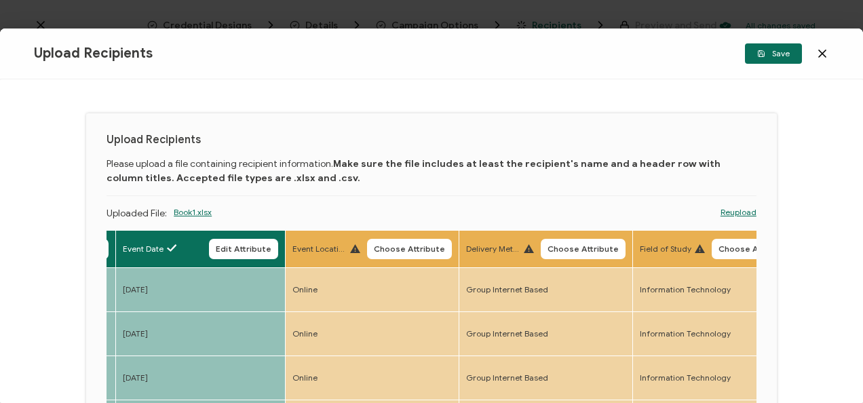
scroll to position [0, 331]
click at [382, 241] on button "Choose Attribute" at bounding box center [408, 249] width 85 height 20
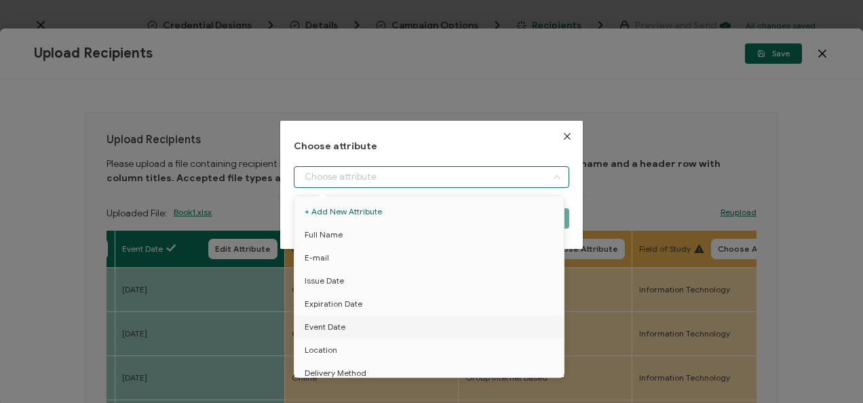
click at [384, 186] on input "dialog" at bounding box center [431, 177] width 275 height 22
click at [376, 353] on li "Location" at bounding box center [431, 349] width 281 height 23
type input "Location"
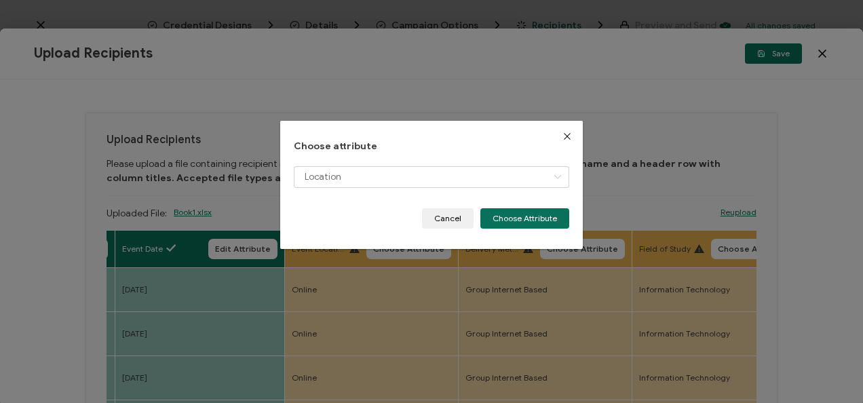
click at [519, 229] on div "Choose attribute Location Cancel Choose Attribute" at bounding box center [431, 185] width 302 height 128
click at [507, 221] on button "Choose Attribute" at bounding box center [524, 218] width 89 height 20
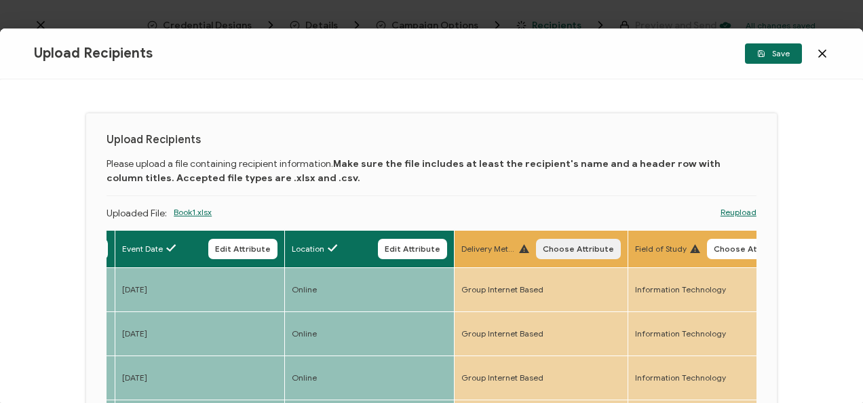
click at [539, 244] on button "Choose Attribute" at bounding box center [578, 249] width 85 height 20
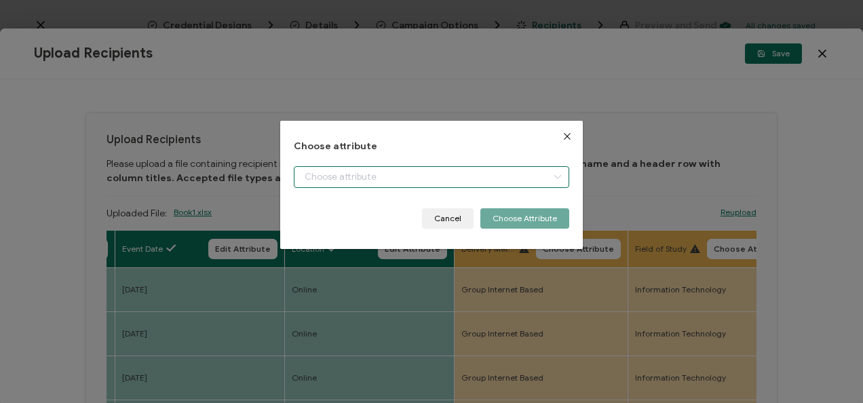
click at [471, 178] on input "dialog" at bounding box center [431, 177] width 275 height 22
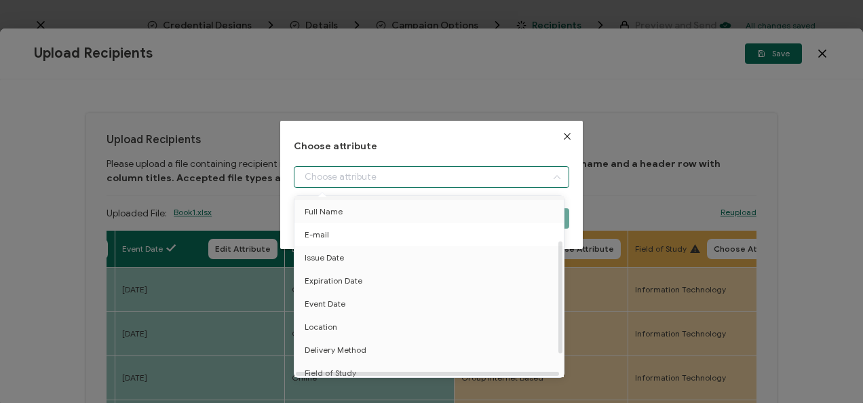
scroll to position [95, 0]
click at [374, 275] on li "Delivery Method" at bounding box center [431, 278] width 281 height 23
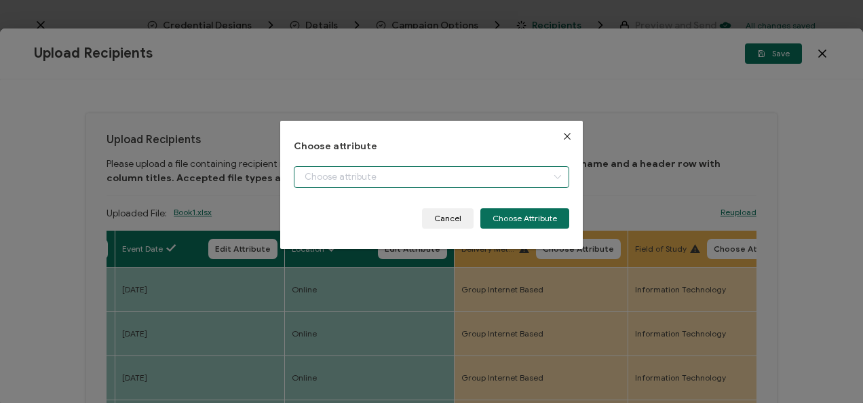
type input "Delivery Method"
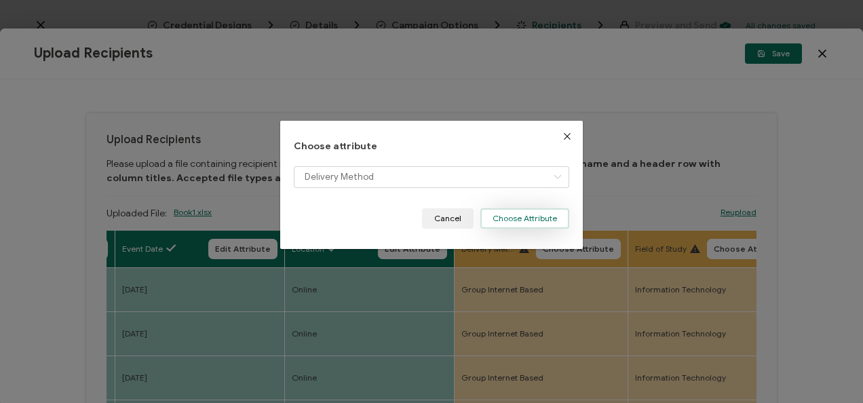
click at [518, 214] on button "Choose Attribute" at bounding box center [524, 218] width 89 height 20
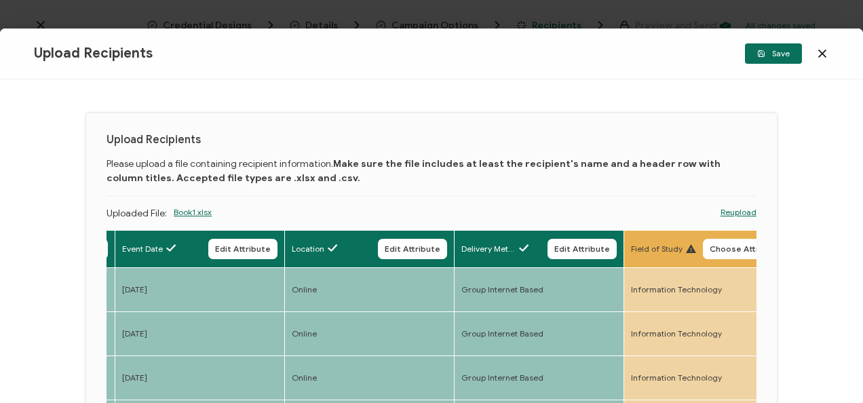
scroll to position [0, 661]
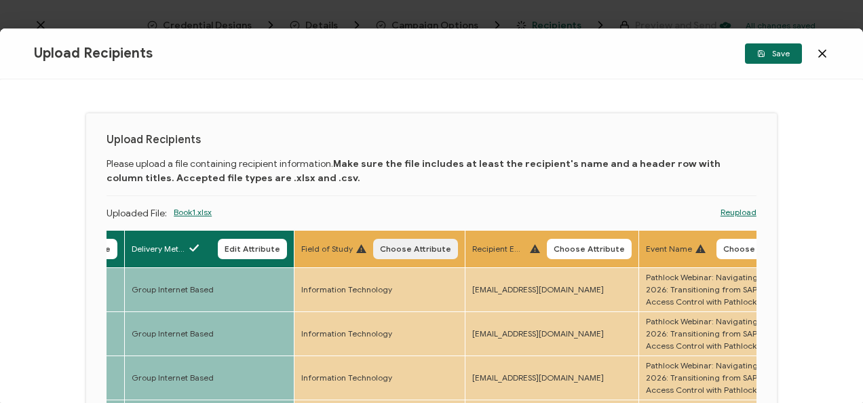
click at [392, 239] on button "Choose Attribute" at bounding box center [415, 249] width 85 height 20
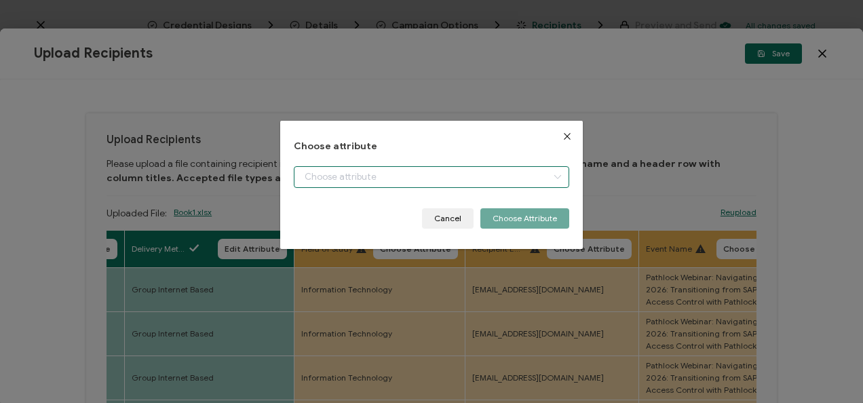
click at [368, 175] on input "dialog" at bounding box center [431, 177] width 275 height 22
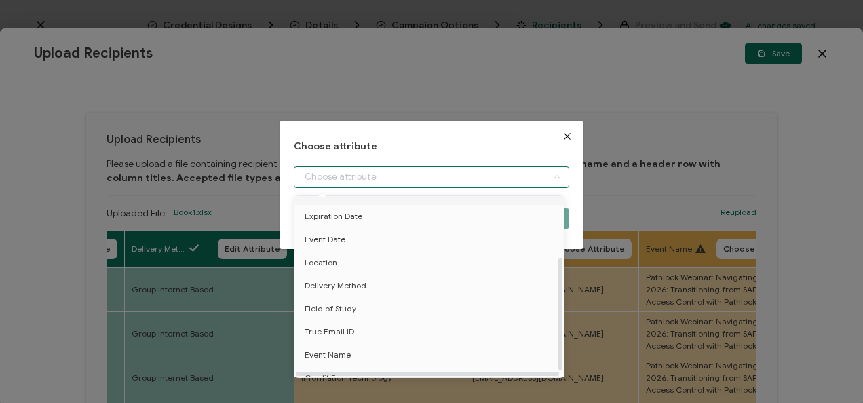
scroll to position [106, 0]
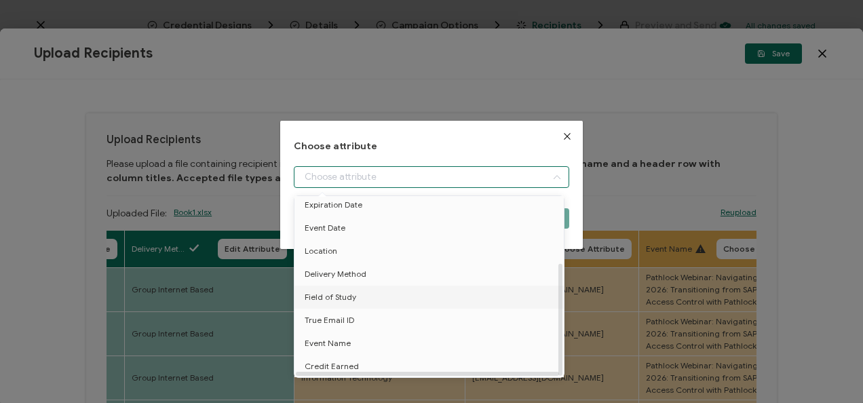
click at [393, 293] on li "Field of Study" at bounding box center [431, 297] width 281 height 23
type input "Field of Study"
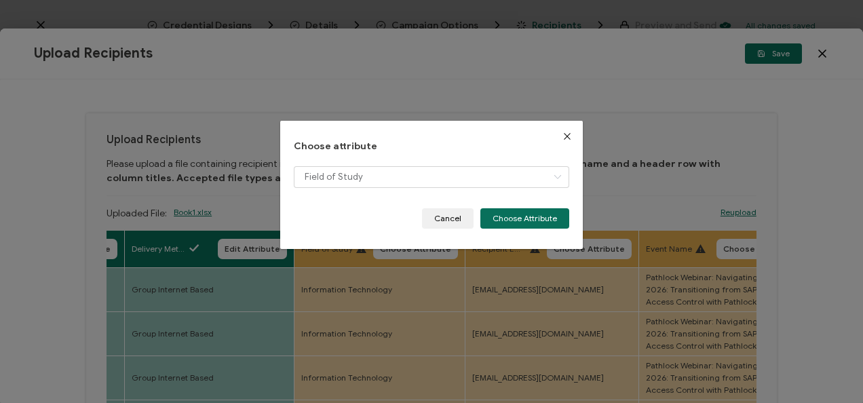
click at [527, 198] on div "Field of Study" at bounding box center [431, 187] width 275 height 42
click at [529, 211] on button "Choose Attribute" at bounding box center [524, 218] width 89 height 20
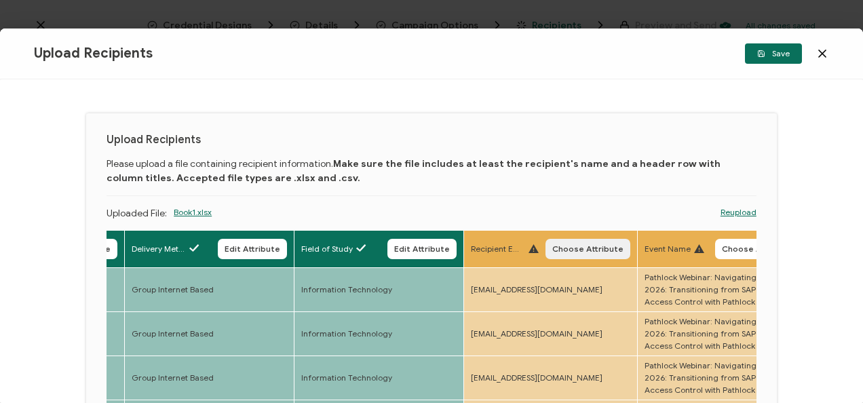
click at [575, 255] on button "Choose Attribute" at bounding box center [587, 249] width 85 height 20
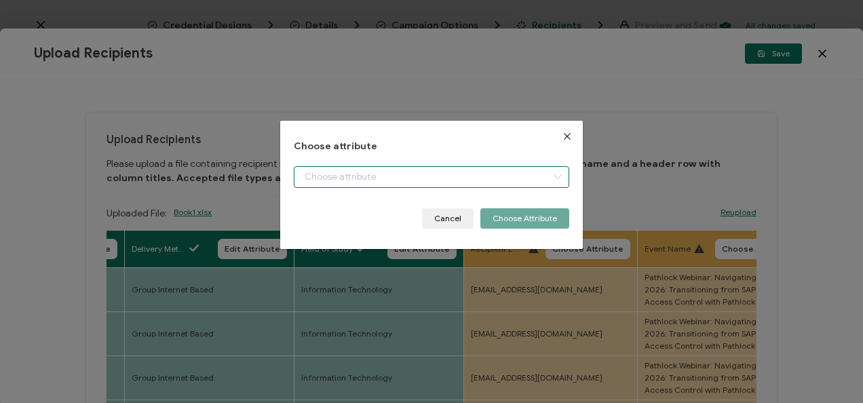
click at [506, 184] on input "dialog" at bounding box center [431, 177] width 275 height 22
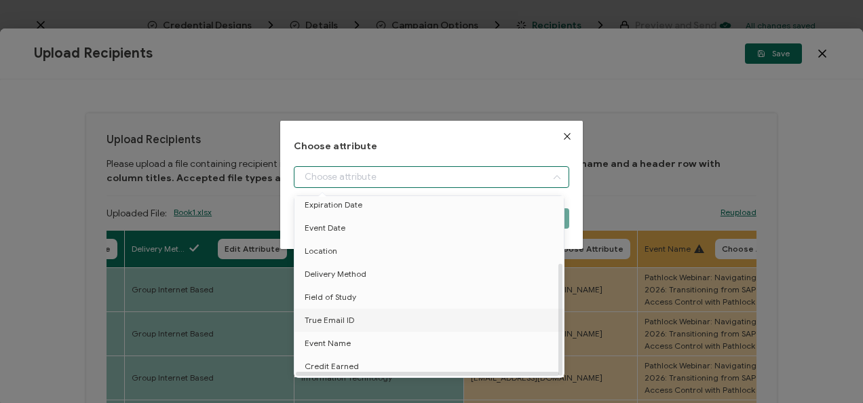
click at [372, 314] on li "True Email ID" at bounding box center [431, 320] width 281 height 23
type input "True Email ID"
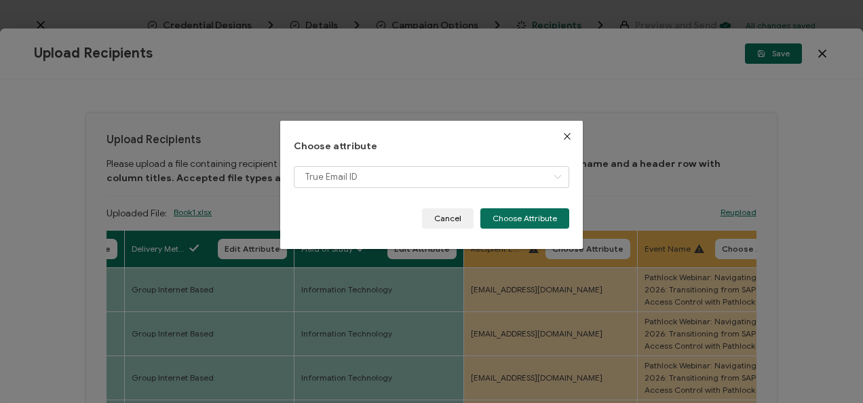
click at [482, 230] on div "Choose attribute True Email ID Cancel Choose Attribute" at bounding box center [431, 185] width 302 height 128
click at [488, 224] on button "Choose Attribute" at bounding box center [524, 218] width 89 height 20
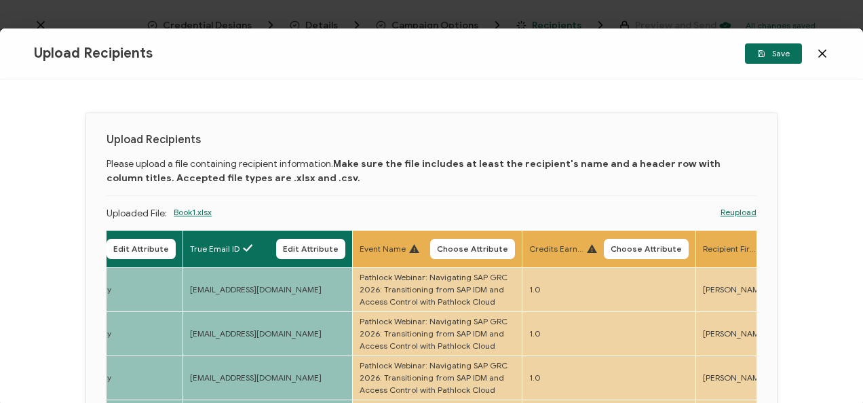
scroll to position [0, 943]
click at [477, 254] on button "Choose Attribute" at bounding box center [471, 249] width 85 height 20
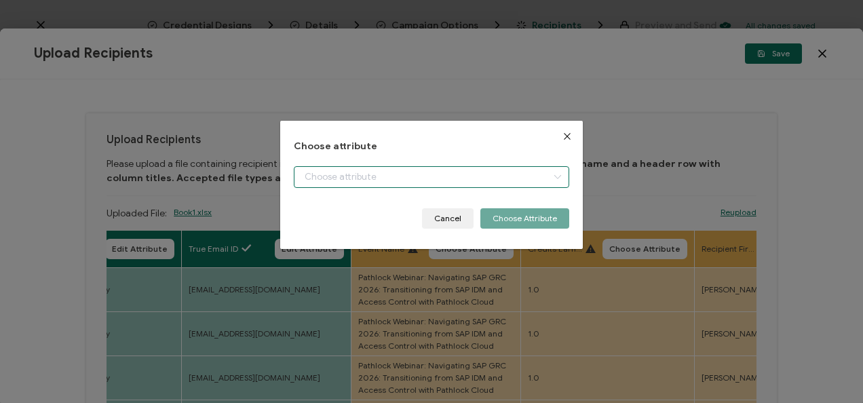
click at [480, 179] on input "dialog" at bounding box center [431, 177] width 275 height 22
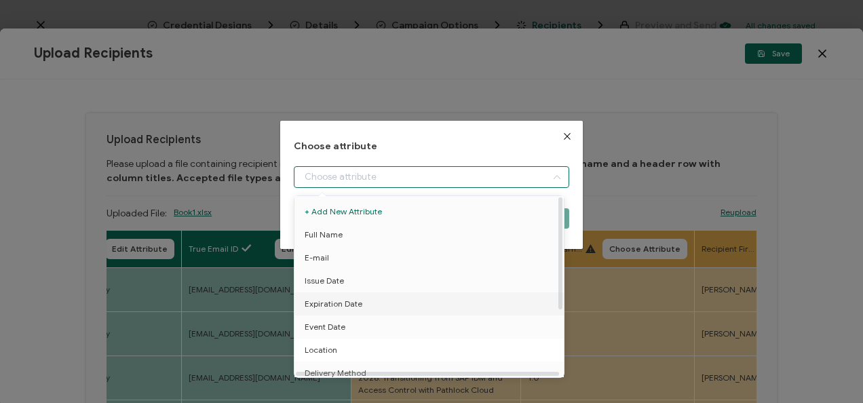
scroll to position [106, 0]
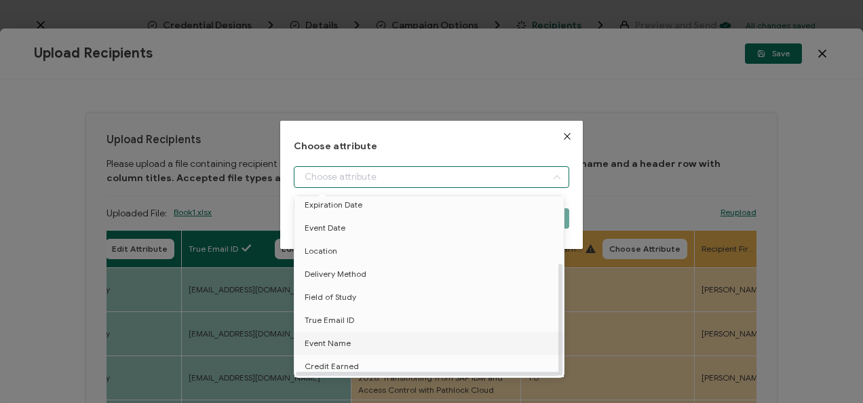
click at [382, 332] on li "Event Name" at bounding box center [431, 343] width 281 height 23
type input "Event Name"
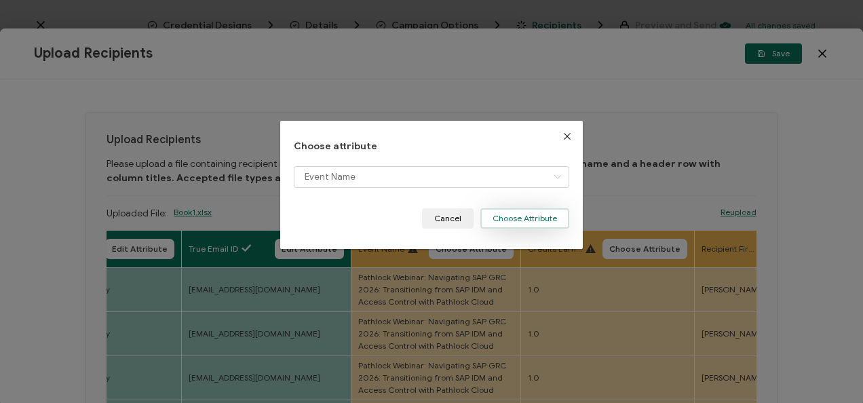
click at [547, 220] on button "Choose Attribute" at bounding box center [524, 218] width 89 height 20
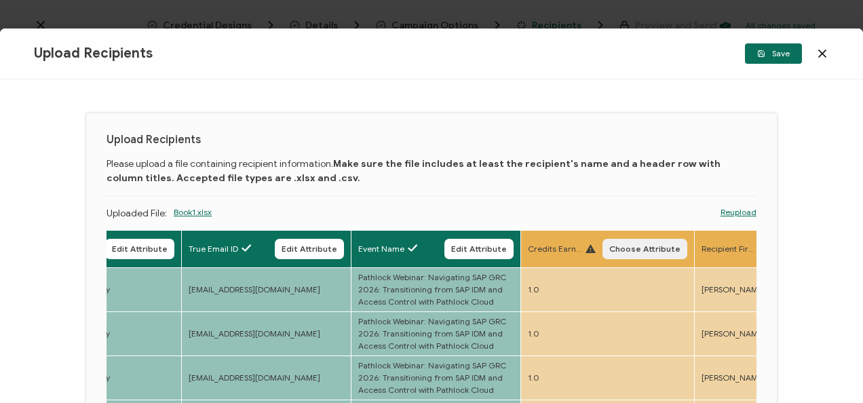
click at [619, 250] on span "Choose Attribute" at bounding box center [644, 249] width 71 height 8
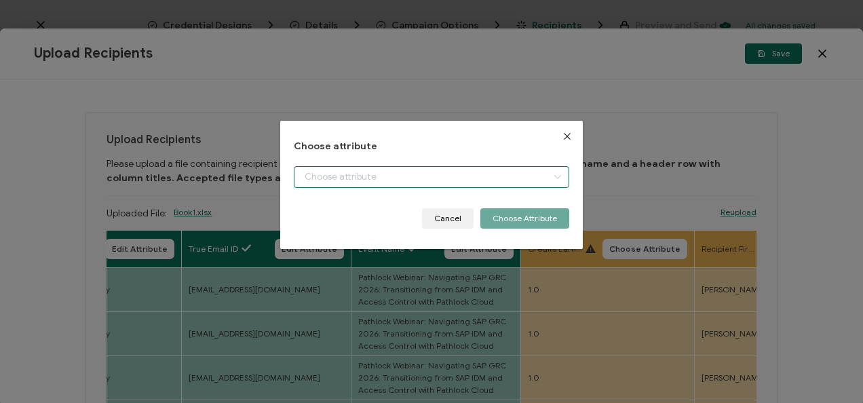
click at [513, 168] on input "dialog" at bounding box center [431, 177] width 275 height 22
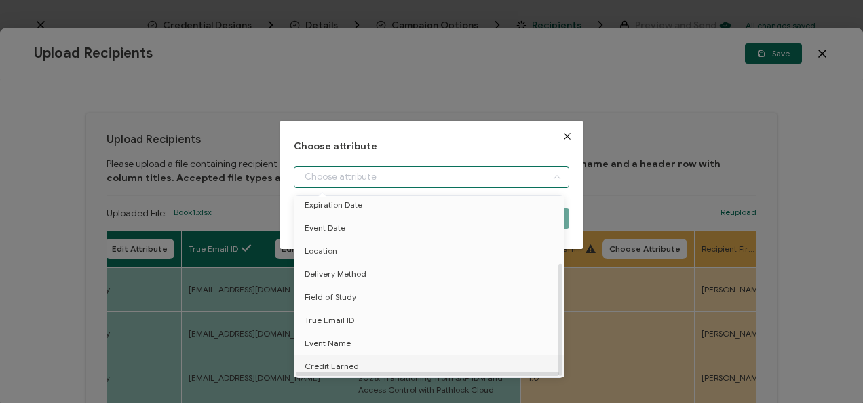
click at [369, 355] on li "Credit Earned" at bounding box center [431, 366] width 281 height 23
type input "Credit Earned"
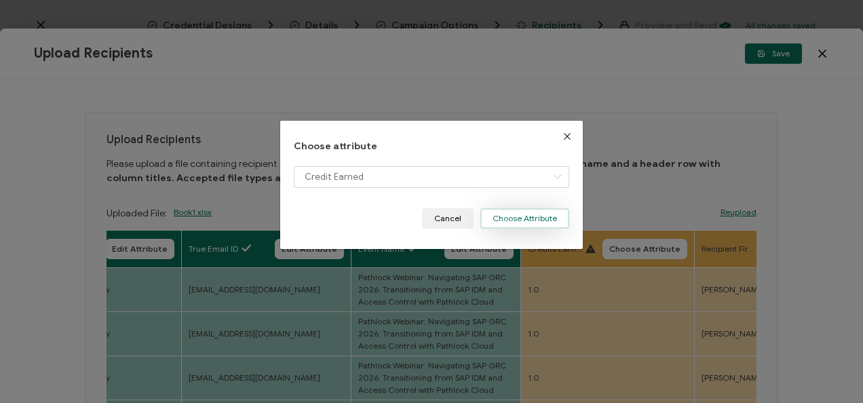
click at [513, 219] on button "Choose Attribute" at bounding box center [524, 218] width 89 height 20
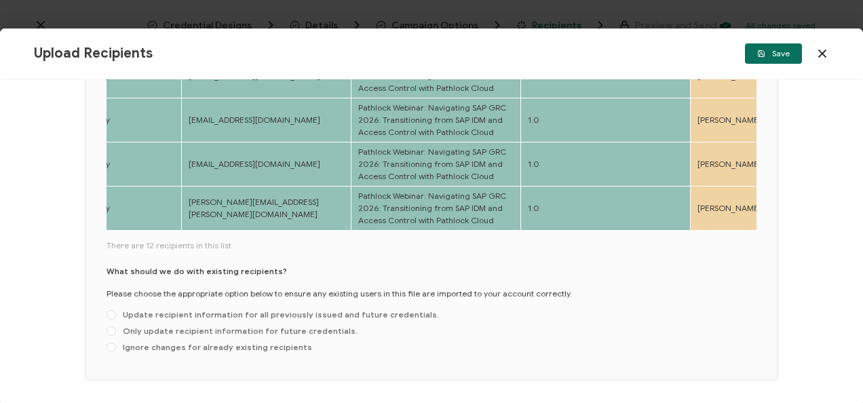
scroll to position [216, 0]
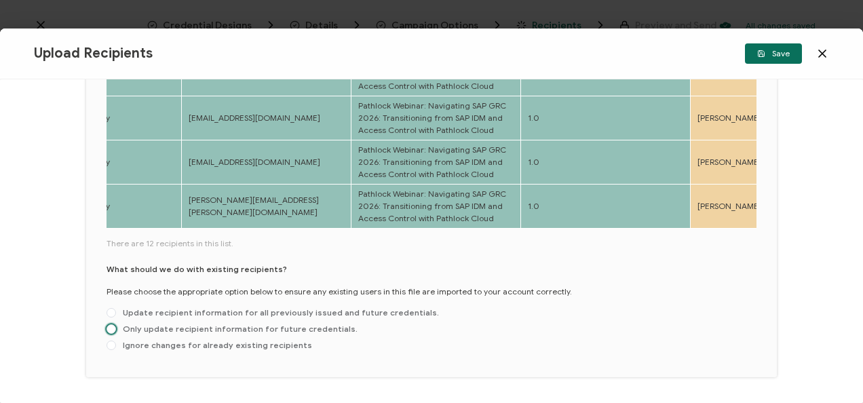
click at [267, 327] on span "Only update recipient information for future credentials." at bounding box center [236, 328] width 241 height 10
click at [116, 327] on input "Only update recipient information for future credentials." at bounding box center [110, 329] width 9 height 11
radio input "true"
click at [769, 48] on button "Save" at bounding box center [773, 53] width 57 height 20
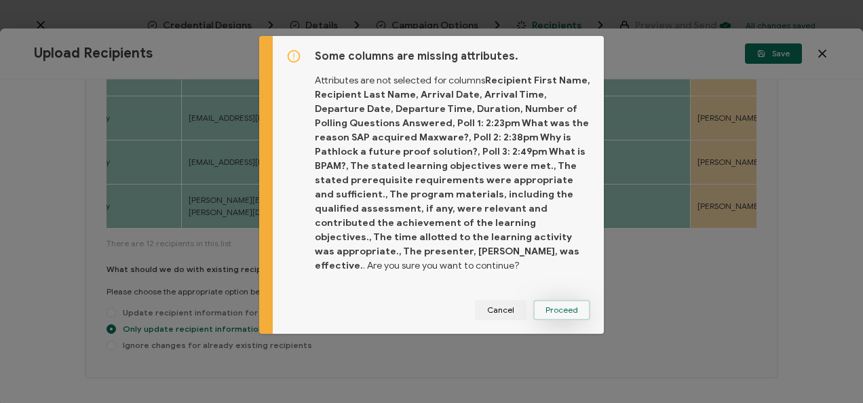
click at [571, 306] on span "Proceed" at bounding box center [561, 310] width 33 height 8
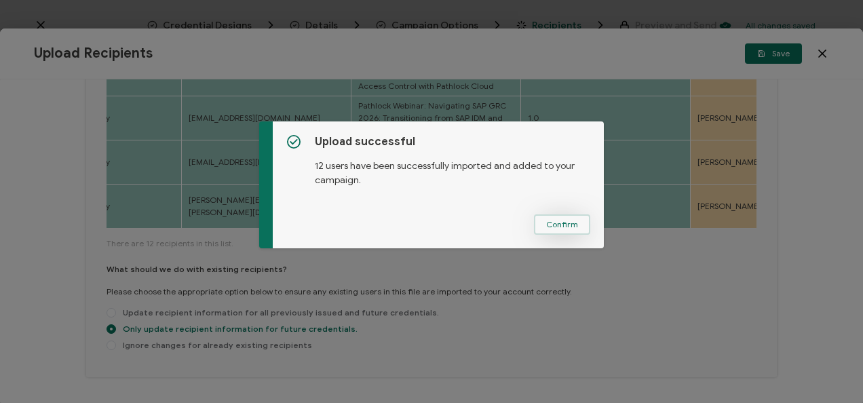
click at [578, 221] on button "Confirm" at bounding box center [562, 224] width 56 height 20
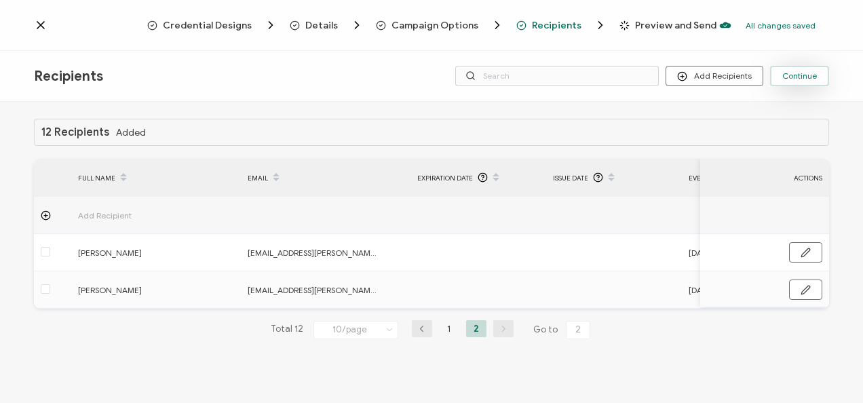
click at [791, 81] on button "Continue" at bounding box center [799, 76] width 59 height 20
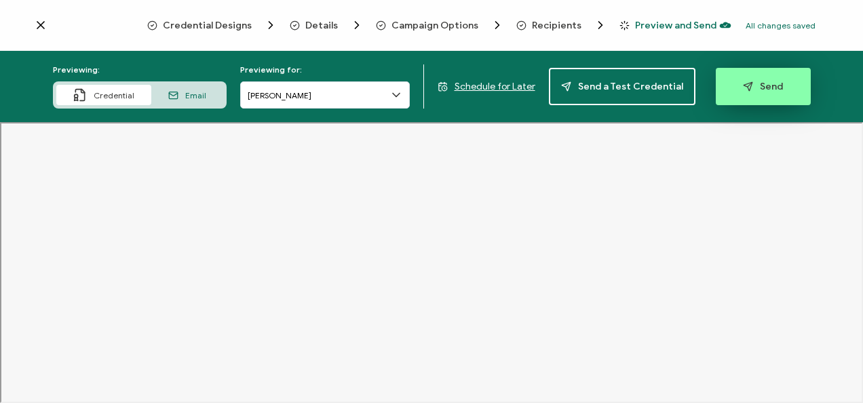
click at [784, 81] on button "Send" at bounding box center [762, 86] width 95 height 37
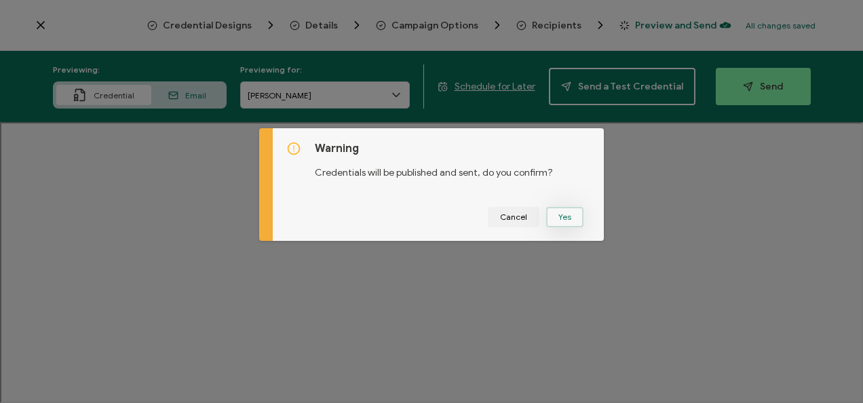
click at [562, 221] on button "Yes" at bounding box center [564, 217] width 37 height 20
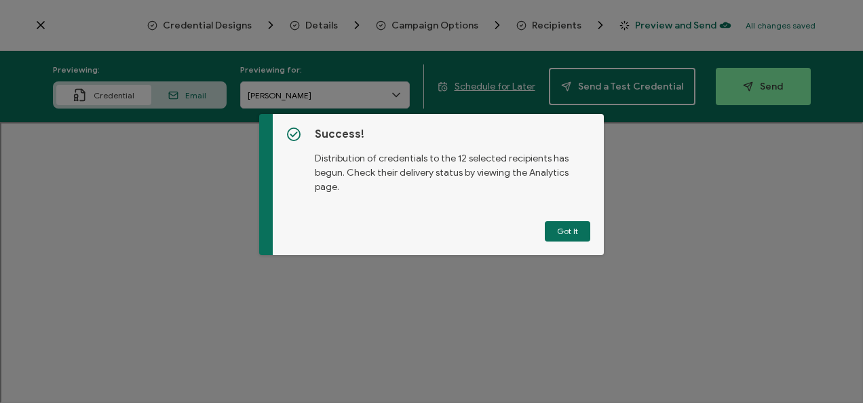
click at [562, 221] on button "Got It" at bounding box center [567, 231] width 45 height 20
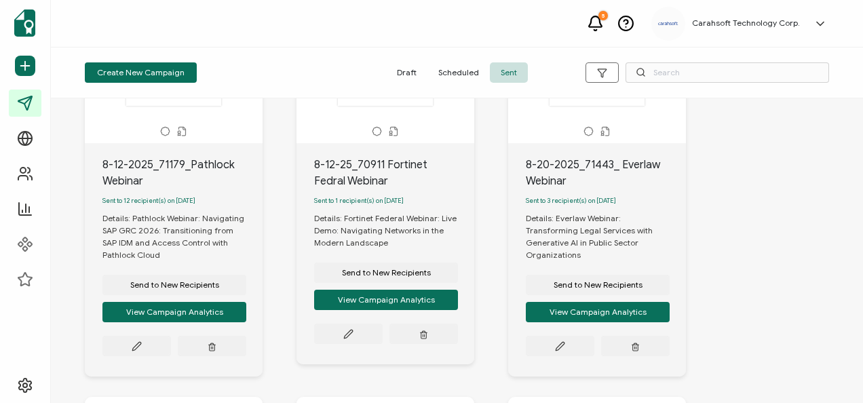
scroll to position [178, 0]
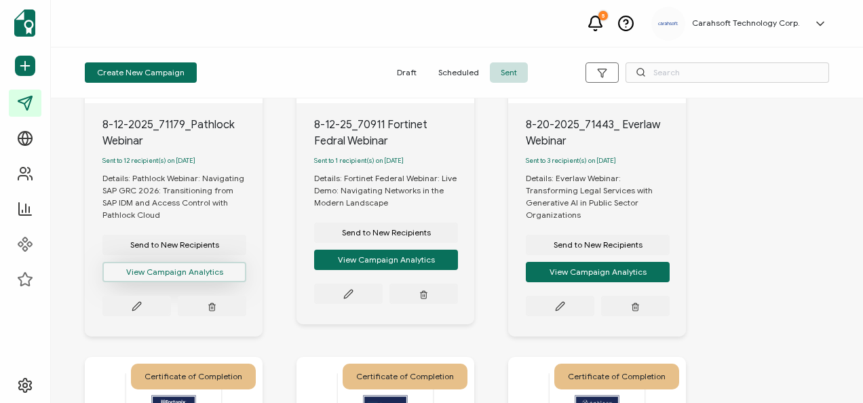
click at [182, 270] on button "View Campaign Analytics" at bounding box center [174, 272] width 144 height 20
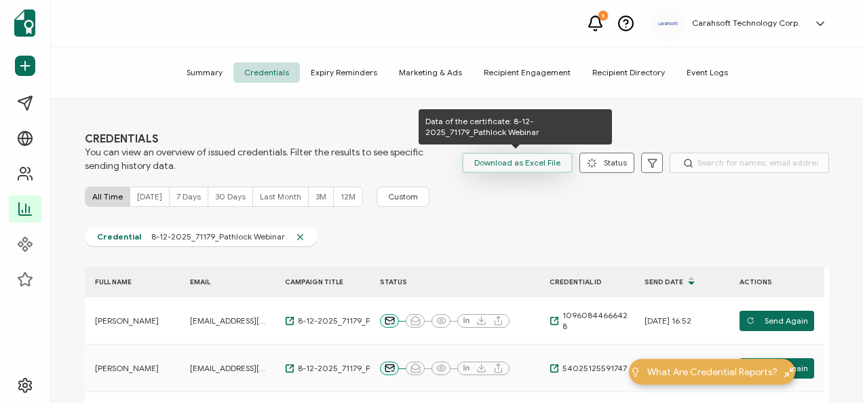
click at [473, 167] on button "Download as Excel File" at bounding box center [517, 163] width 111 height 20
